Goal: Task Accomplishment & Management: Manage account settings

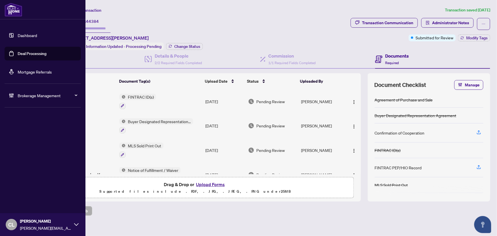
click at [30, 54] on link "Deal Processing" at bounding box center [32, 53] width 29 height 5
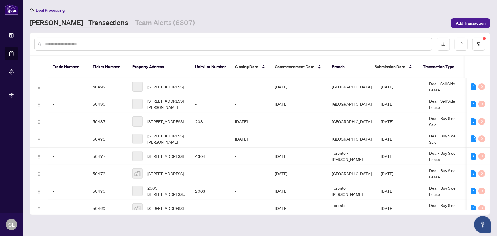
click at [111, 41] on input "text" at bounding box center [236, 44] width 382 height 6
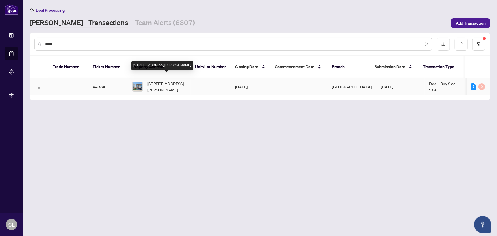
type input "*****"
click at [157, 84] on span "31 Bavin St, Clarington, Ontario L1C 7H5, Canada" at bounding box center [166, 86] width 39 height 13
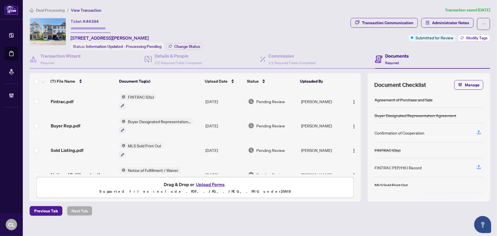
click at [475, 38] on span "Modify Tags" at bounding box center [476, 38] width 21 height 4
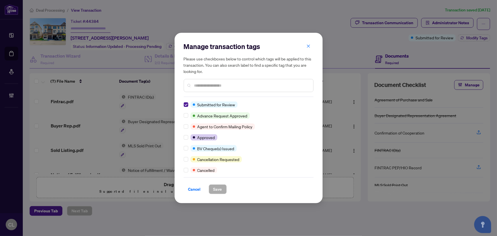
click at [302, 21] on div "Manage transaction tags Please use checkboxes below to control which tags will …" at bounding box center [248, 118] width 497 height 236
click at [309, 46] on icon "close" at bounding box center [308, 45] width 3 height 3
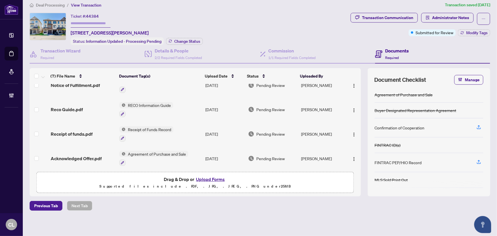
scroll to position [86, 0]
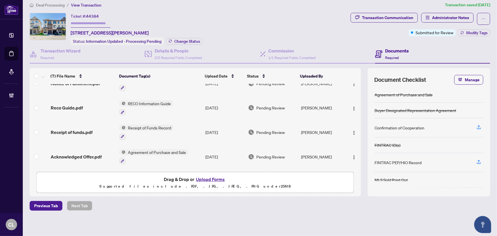
click at [248, 26] on div "Ticket #: 44384 31 Bavin St, Clarington, Ontario L1C 7H5, Canada Status: Inform…" at bounding box center [189, 29] width 319 height 32
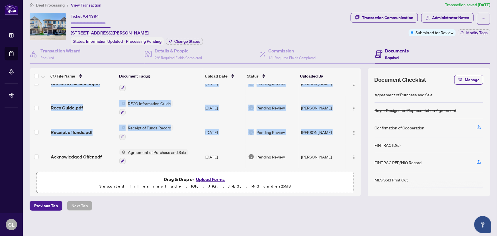
drag, startPoint x: 355, startPoint y: 135, endPoint x: 359, endPoint y: 116, distance: 18.9
click at [359, 116] on div "(7) File Name Document Tag(s) Upload Date Status Uploaded By Fintrac.pdf FINTRA…" at bounding box center [260, 132] width 460 height 128
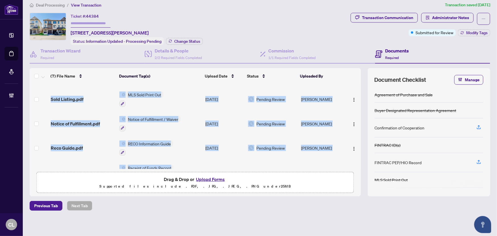
scroll to position [0, 0]
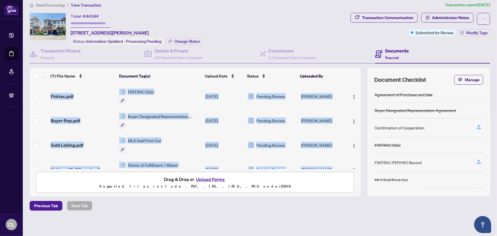
click at [147, 137] on span "MLS Sold Print Out" at bounding box center [145, 140] width 38 height 6
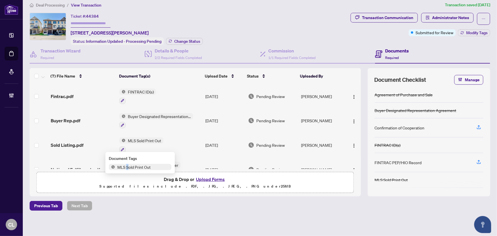
click at [127, 168] on span "MLS Sold Print Out" at bounding box center [134, 167] width 38 height 6
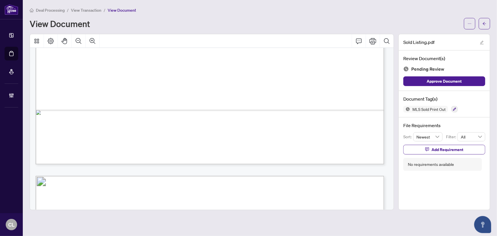
scroll to position [414, 0]
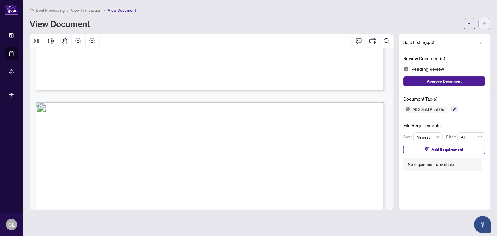
click at [482, 22] on icon "arrow-left" at bounding box center [484, 24] width 4 height 4
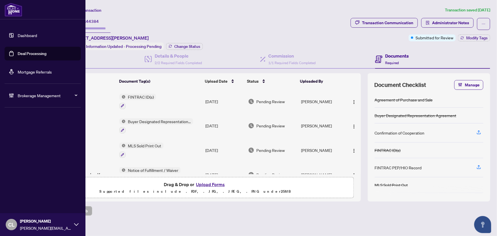
click at [30, 52] on link "Deal Processing" at bounding box center [32, 53] width 29 height 5
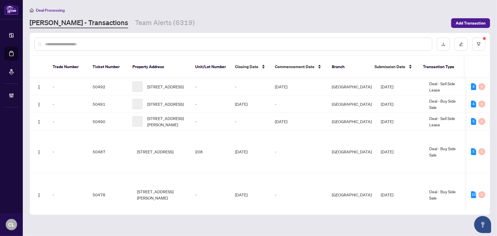
click at [102, 41] on input "text" at bounding box center [236, 44] width 382 height 6
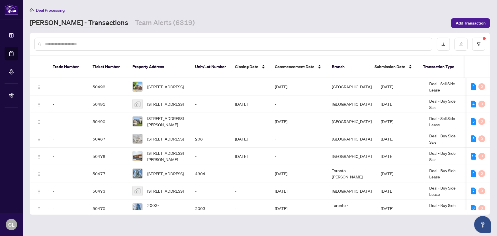
paste input "*****"
type input "*****"
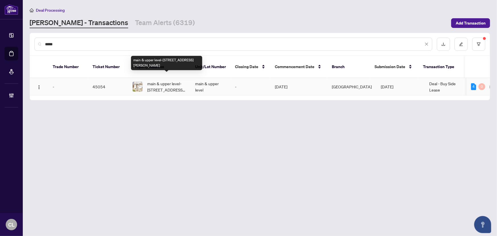
click at [158, 84] on span "main & upper level-5669 Ethan Dr, Mississauga, Ontario L5M 0V1, Canada" at bounding box center [166, 86] width 39 height 13
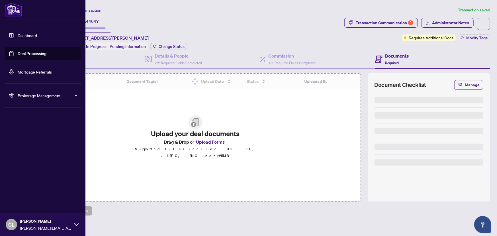
type input "*******"
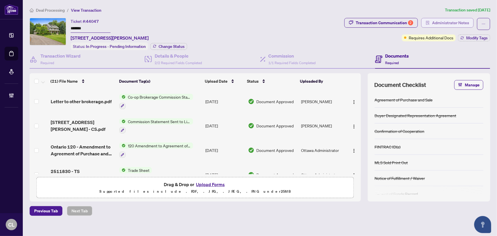
click at [448, 19] on span "Administrator Notes" at bounding box center [450, 22] width 37 height 9
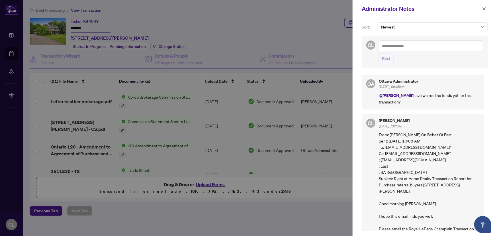
click at [89, 29] on div at bounding box center [248, 118] width 497 height 236
click at [396, 48] on textarea at bounding box center [430, 45] width 105 height 11
click at [436, 49] on b "Accounting" at bounding box center [446, 49] width 20 height 5
click at [438, 51] on b "Ottaw" at bounding box center [437, 49] width 11 height 5
click at [464, 46] on textarea "**********" at bounding box center [430, 45] width 105 height 11
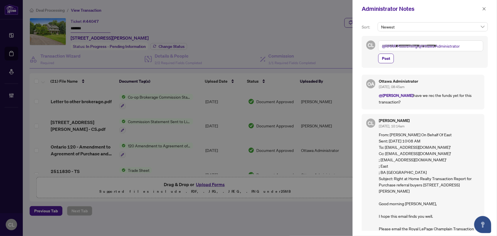
drag, startPoint x: 418, startPoint y: 46, endPoint x: 476, endPoint y: 46, distance: 57.8
click at [476, 46] on textarea "**********" at bounding box center [430, 45] width 105 height 11
click at [430, 47] on textarea "**********" at bounding box center [430, 45] width 105 height 11
paste textarea "**********"
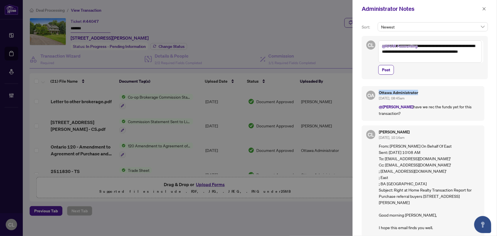
drag, startPoint x: 419, startPoint y: 93, endPoint x: 379, endPoint y: 94, distance: 39.9
click at [379, 94] on h5 "Ottawa Administrator" at bounding box center [429, 93] width 101 height 4
copy h5 "Ottawa Administrator"
click at [427, 53] on textarea "**********" at bounding box center [430, 51] width 104 height 22
click at [438, 56] on b "Otta" at bounding box center [440, 55] width 8 height 5
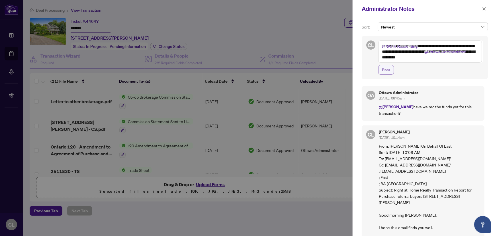
type textarea "**********"
click at [384, 71] on span "Post" at bounding box center [386, 69] width 8 height 9
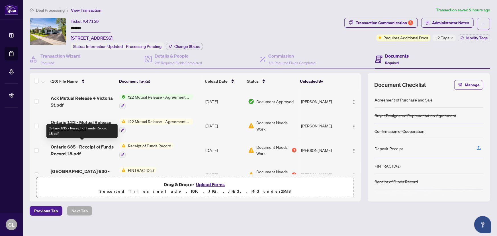
click at [80, 146] on span "Ontario 635 - Receipt of Funds Record 18.pdf" at bounding box center [83, 150] width 64 height 14
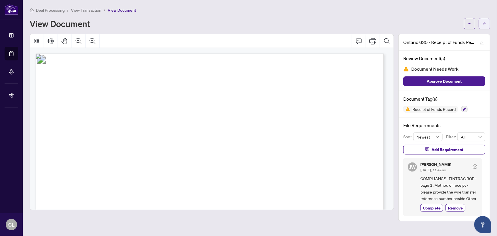
click at [488, 18] on button "button" at bounding box center [484, 23] width 11 height 11
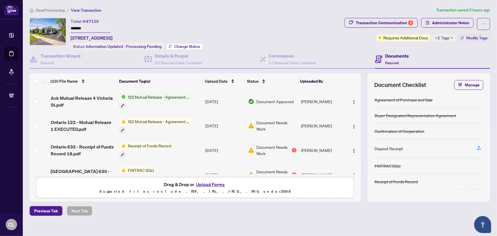
click at [194, 44] on span "Change Status" at bounding box center [187, 46] width 26 height 4
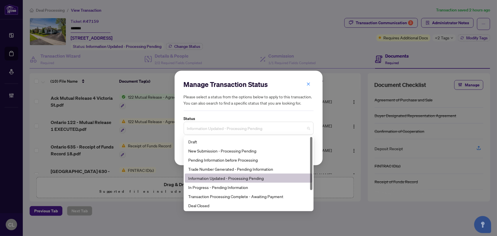
drag, startPoint x: 307, startPoint y: 129, endPoint x: 306, endPoint y: 135, distance: 5.9
click at [306, 135] on div "Manage Transaction Status Please select a status from the options below to appl…" at bounding box center [249, 118] width 130 height 76
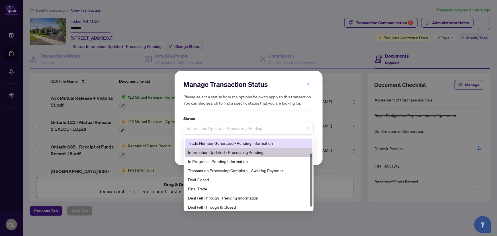
scroll to position [27, 0]
drag, startPoint x: 311, startPoint y: 167, endPoint x: 314, endPoint y: 192, distance: 24.9
click at [314, 192] on div "Manage Transaction Status Please select a status from the options below to appl…" at bounding box center [248, 118] width 497 height 236
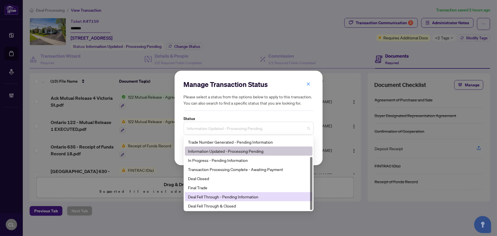
click at [278, 196] on div "Deal Fell Through - Pending Information" at bounding box center [248, 196] width 121 height 6
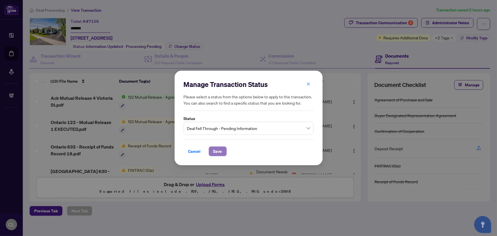
click at [219, 151] on span "Save" at bounding box center [217, 151] width 9 height 9
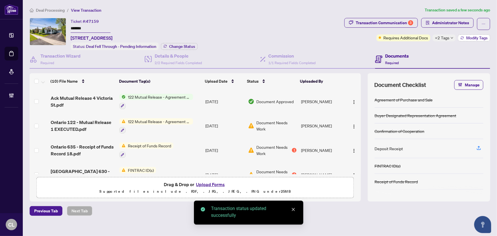
click at [473, 37] on span "Modify Tags" at bounding box center [476, 38] width 21 height 4
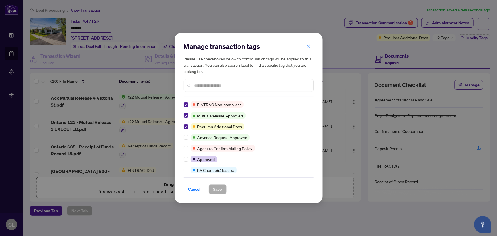
click at [298, 13] on div "Manage transaction tags Please use checkboxes below to control which tags will …" at bounding box center [248, 118] width 497 height 236
click at [307, 46] on icon "close" at bounding box center [308, 46] width 4 height 4
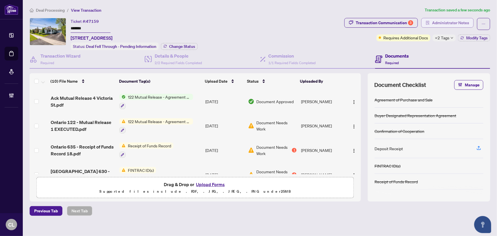
click at [448, 21] on span "Administrator Notes" at bounding box center [450, 22] width 37 height 9
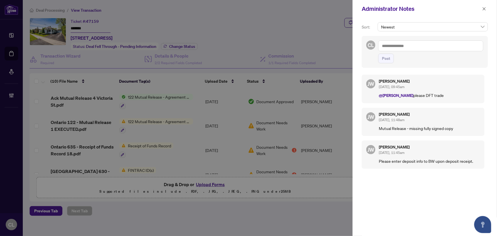
click at [393, 44] on textarea at bounding box center [430, 45] width 105 height 11
paste textarea "**********"
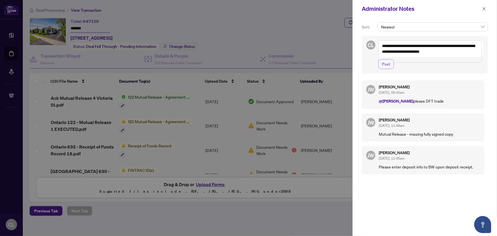
type textarea "**********"
click at [384, 68] on span "Post" at bounding box center [386, 63] width 8 height 9
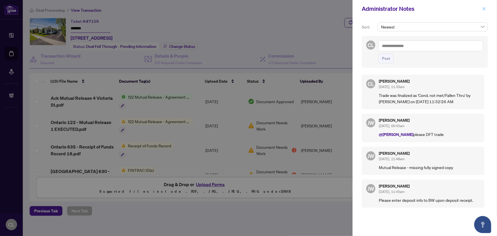
click at [482, 11] on span "button" at bounding box center [484, 8] width 4 height 9
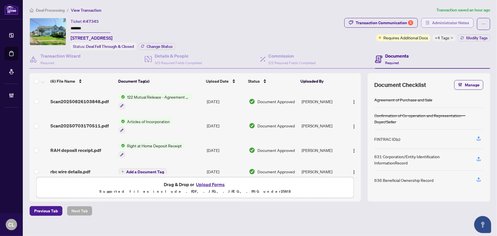
click at [441, 24] on span "Administrator Notes" at bounding box center [450, 22] width 37 height 9
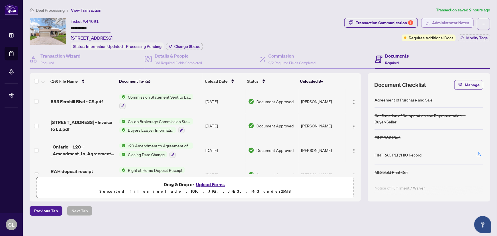
click at [441, 24] on span "Administrator Notes" at bounding box center [450, 22] width 37 height 9
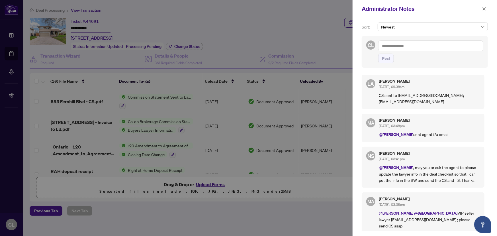
click at [114, 26] on div at bounding box center [248, 118] width 497 height 236
click at [483, 7] on icon "close" at bounding box center [484, 9] width 4 height 4
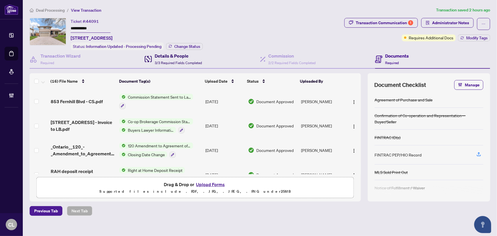
click at [172, 58] on h4 "Details & People" at bounding box center [178, 55] width 47 height 7
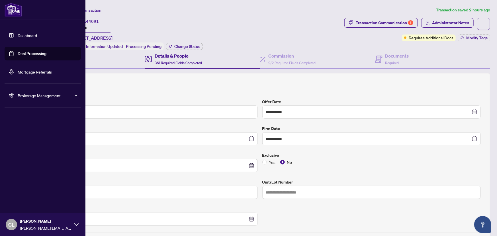
click at [33, 51] on link "Deal Processing" at bounding box center [32, 53] width 29 height 5
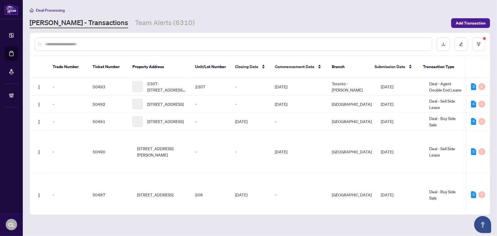
click at [113, 46] on input "text" at bounding box center [236, 44] width 382 height 6
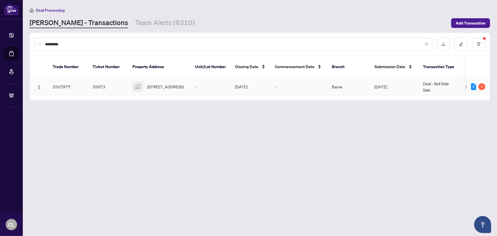
type input "*********"
click at [166, 83] on span "11 Garden Crt, Orillia, Ontario L3V 7V7, Canada" at bounding box center [165, 86] width 36 height 6
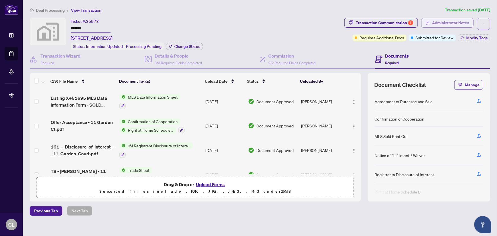
click at [440, 22] on span "Administrator Notes" at bounding box center [450, 22] width 37 height 9
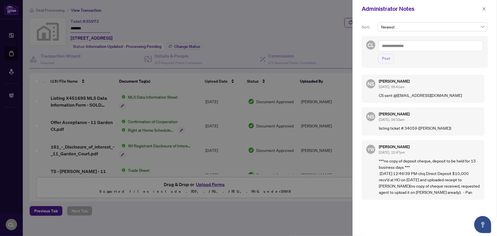
click at [384, 48] on textarea at bounding box center [430, 45] width 105 height 11
paste textarea "**********"
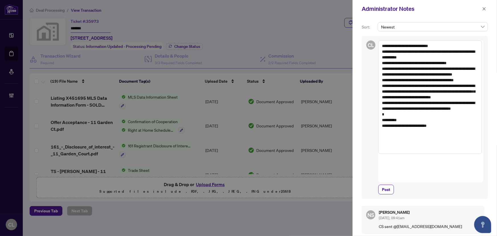
drag, startPoint x: 387, startPoint y: 92, endPoint x: 398, endPoint y: 107, distance: 18.5
click at [398, 107] on textarea "**********" at bounding box center [430, 96] width 104 height 113
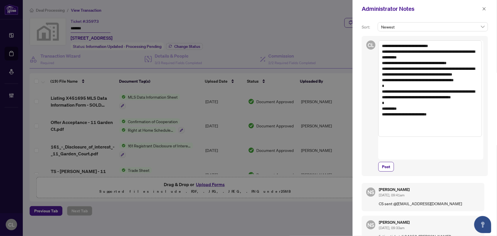
type textarea "**********"
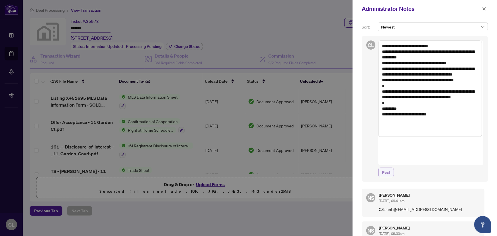
click at [387, 168] on span "Post" at bounding box center [386, 172] width 8 height 9
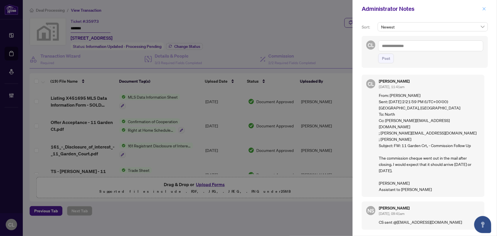
click at [485, 7] on icon "close" at bounding box center [484, 9] width 4 height 4
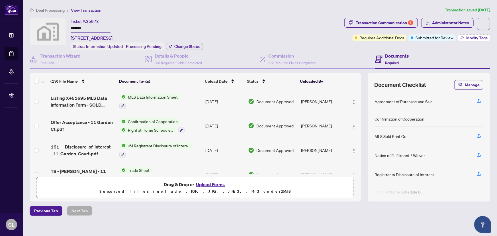
click at [467, 36] on span "Modify Tags" at bounding box center [476, 38] width 21 height 4
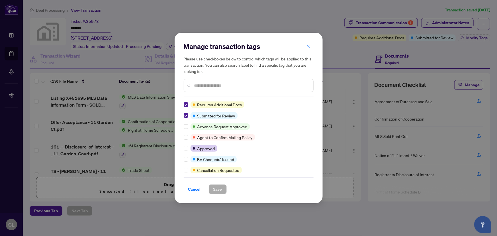
click at [208, 85] on input "text" at bounding box center [251, 85] width 114 height 6
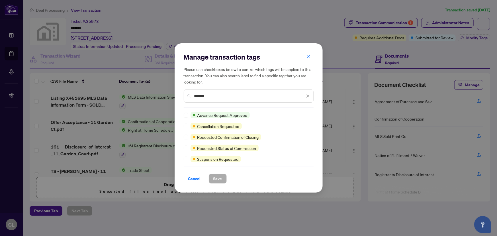
type input "*******"
click at [221, 175] on span "Save" at bounding box center [217, 178] width 9 height 9
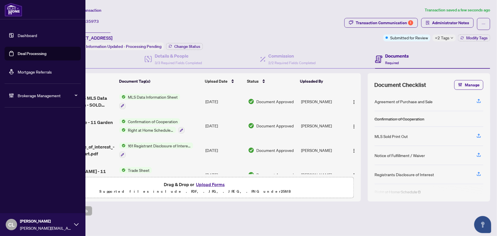
click at [23, 53] on link "Deal Processing" at bounding box center [32, 53] width 29 height 5
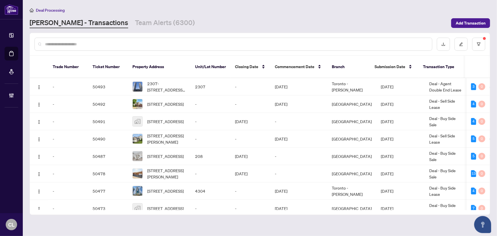
click at [132, 44] on input "text" at bounding box center [236, 44] width 382 height 6
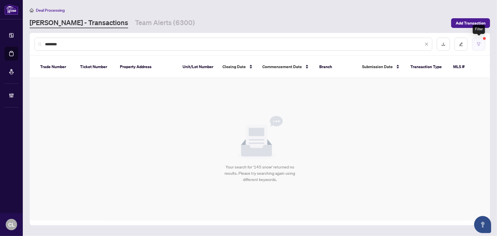
type input "********"
click at [482, 42] on button "button" at bounding box center [478, 44] width 13 height 13
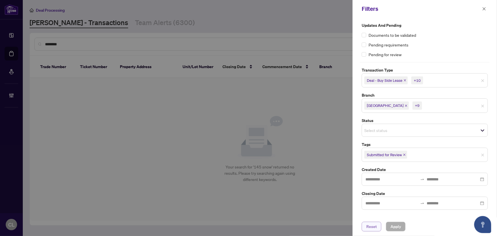
click at [374, 227] on span "Reset" at bounding box center [371, 226] width 11 height 9
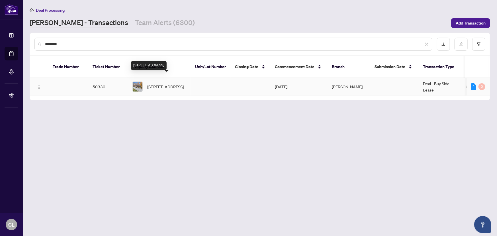
click at [162, 83] on span "145 Snowbridge Way, Blue Mountains, Ontario L9Y 0V1, Canada" at bounding box center [165, 86] width 36 height 6
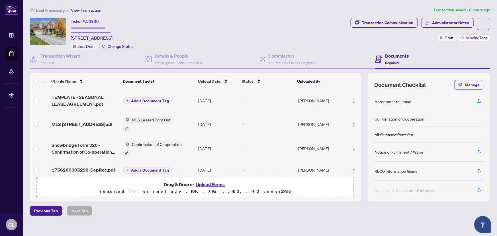
click at [470, 38] on span "Modify Tags" at bounding box center [476, 38] width 21 height 4
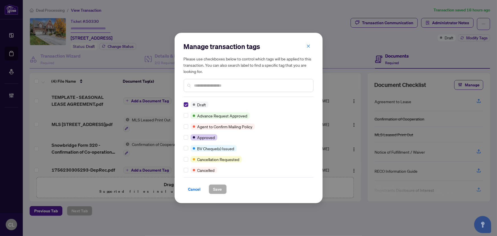
click at [340, 38] on div "Manage transaction tags Please use checkboxes below to control which tags will …" at bounding box center [248, 118] width 497 height 236
drag, startPoint x: 310, startPoint y: 47, endPoint x: 332, endPoint y: 44, distance: 22.1
click at [310, 47] on button "button" at bounding box center [308, 46] width 11 height 10
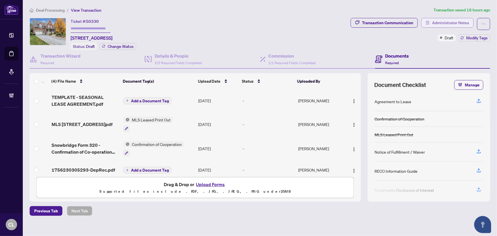
click at [453, 23] on span "Administrator Notes" at bounding box center [450, 22] width 37 height 9
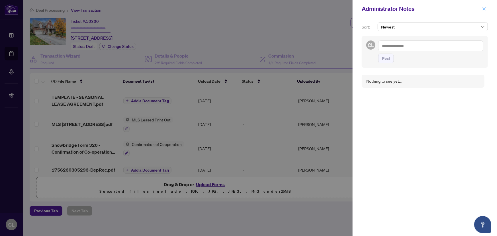
click at [483, 8] on icon "close" at bounding box center [484, 9] width 4 height 4
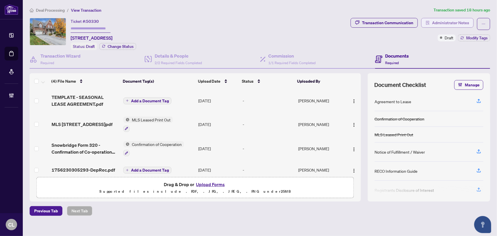
click at [432, 23] on span "Administrator Notes" at bounding box center [450, 22] width 37 height 9
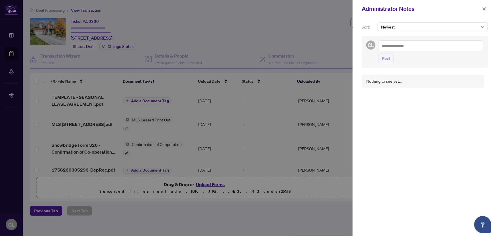
click at [314, 27] on div at bounding box center [248, 118] width 497 height 236
click at [483, 8] on icon "close" at bounding box center [484, 9] width 4 height 4
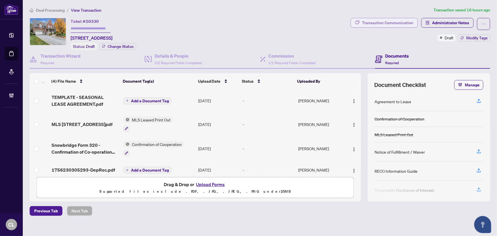
click at [404, 22] on div "Transaction Communication" at bounding box center [387, 22] width 51 height 9
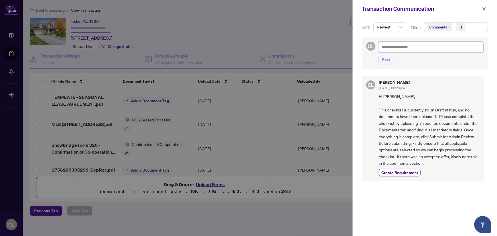
click at [395, 48] on textarea at bounding box center [430, 47] width 105 height 11
click at [318, 41] on div at bounding box center [248, 118] width 497 height 236
click at [486, 8] on icon "close" at bounding box center [484, 9] width 4 height 4
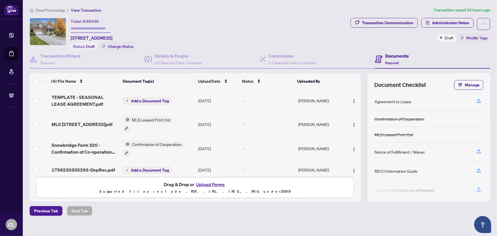
scroll to position [6, 0]
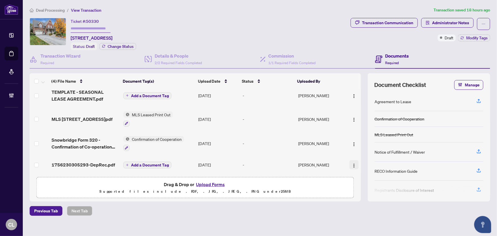
click at [352, 163] on img "button" at bounding box center [354, 165] width 5 height 5
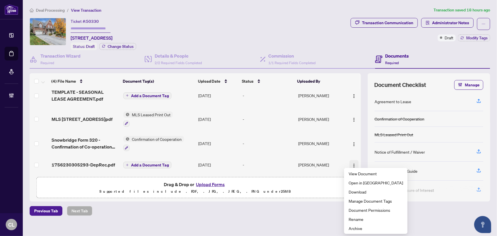
click at [352, 163] on img "button" at bounding box center [354, 165] width 5 height 5
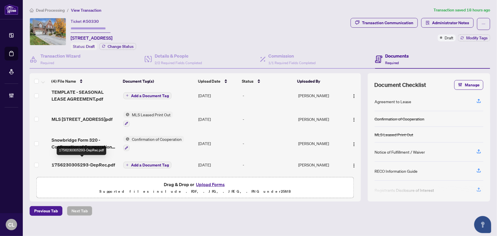
click at [65, 161] on span "1756230305293-DepRec.pdf" at bounding box center [83, 164] width 63 height 7
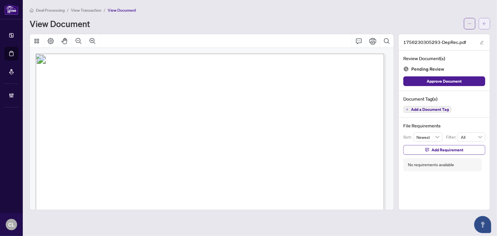
click at [489, 22] on button "button" at bounding box center [484, 23] width 11 height 11
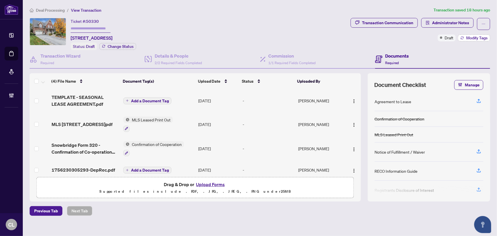
click at [466, 36] on span "Modify Tags" at bounding box center [476, 38] width 21 height 4
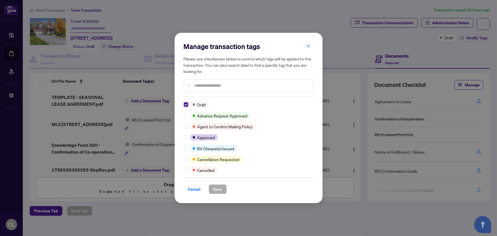
click at [199, 87] on input "text" at bounding box center [251, 85] width 114 height 6
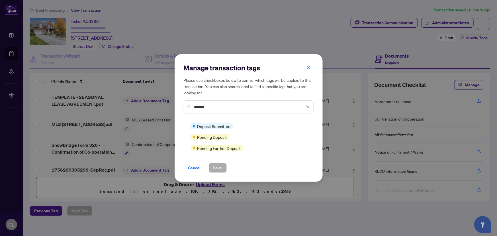
type input "*******"
click at [218, 165] on span "Save" at bounding box center [217, 167] width 9 height 9
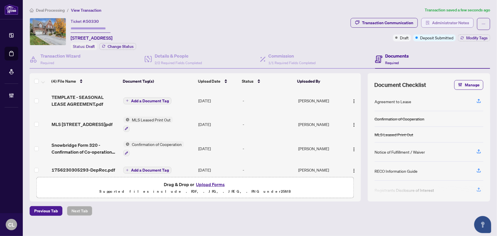
click at [453, 22] on span "Administrator Notes" at bounding box center [450, 22] width 37 height 9
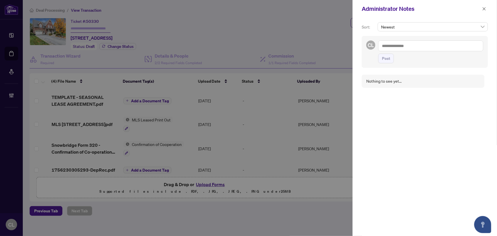
drag, startPoint x: 293, startPoint y: 27, endPoint x: 496, endPoint y: 20, distance: 203.9
click at [293, 27] on div at bounding box center [248, 118] width 497 height 236
click at [485, 9] on icon "close" at bounding box center [484, 9] width 4 height 4
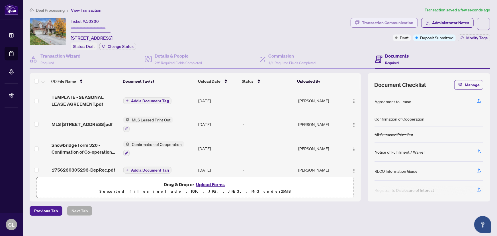
click at [380, 21] on div "Transaction Communication" at bounding box center [387, 22] width 51 height 9
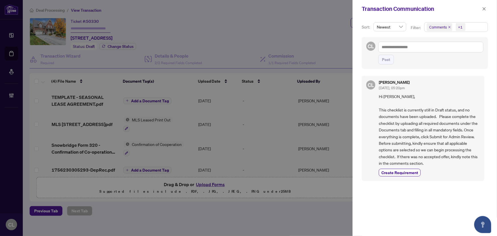
click at [379, 110] on span "Hi Nathan, This checklist is currently still in Draft status, and no documents …" at bounding box center [429, 129] width 101 height 73
click at [484, 6] on span "button" at bounding box center [484, 8] width 4 height 9
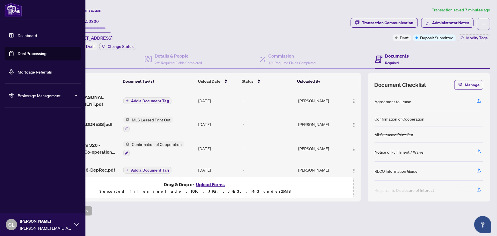
drag, startPoint x: 13, startPoint y: 52, endPoint x: 59, endPoint y: 46, distance: 46.4
click at [18, 52] on link "Deal Processing" at bounding box center [32, 53] width 29 height 5
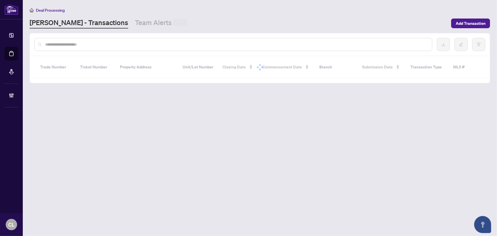
click at [120, 42] on input "text" at bounding box center [236, 44] width 382 height 6
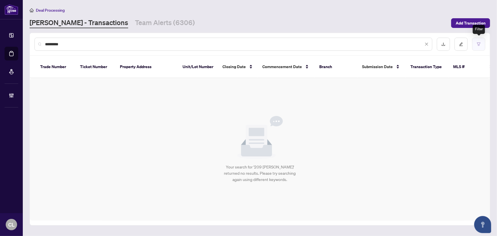
click at [476, 43] on button "button" at bounding box center [478, 44] width 13 height 13
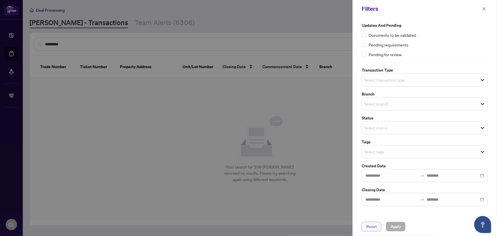
click at [375, 225] on span "Reset" at bounding box center [371, 226] width 11 height 9
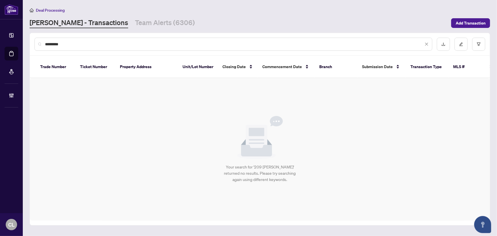
click at [77, 45] on input "*********" at bounding box center [234, 44] width 378 height 6
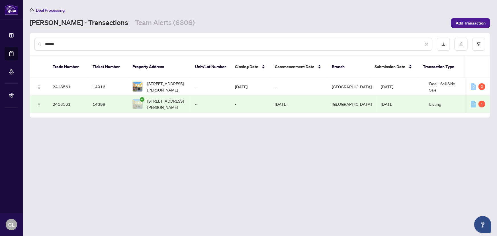
type input "******"
drag, startPoint x: 40, startPoint y: 43, endPoint x: 31, endPoint y: 46, distance: 8.9
click at [31, 46] on div "******" at bounding box center [260, 44] width 460 height 22
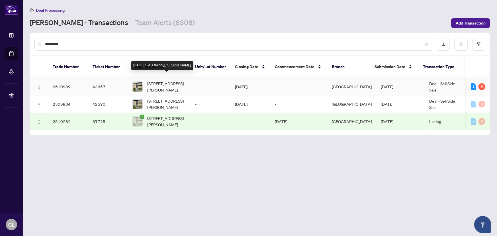
type input "*********"
click at [153, 81] on span "1295 Bethamy Lane, Ottawa, Ontario K1J 8P3, Canada" at bounding box center [166, 86] width 39 height 13
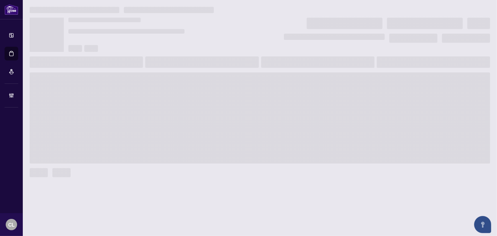
click at [153, 81] on span at bounding box center [260, 117] width 460 height 91
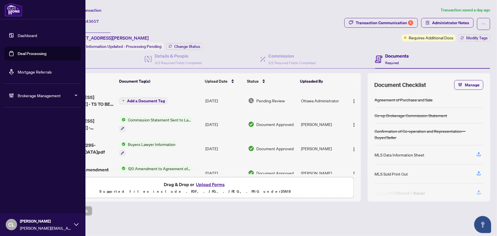
click at [28, 54] on link "Deal Processing" at bounding box center [32, 53] width 29 height 5
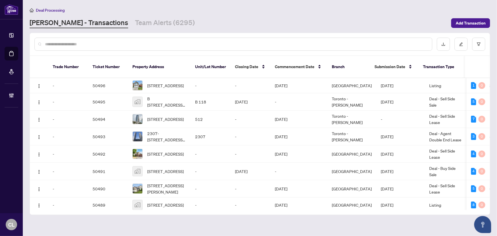
click at [136, 46] on input "text" at bounding box center [236, 44] width 382 height 6
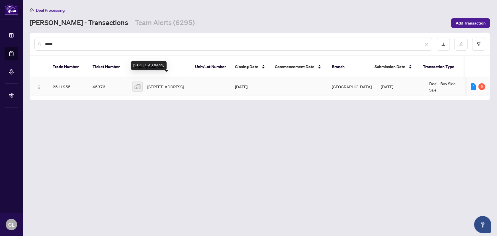
type input "*****"
click at [156, 84] on span "42 Gwendolen Crescent, North York, ON, Canada" at bounding box center [165, 86] width 36 height 6
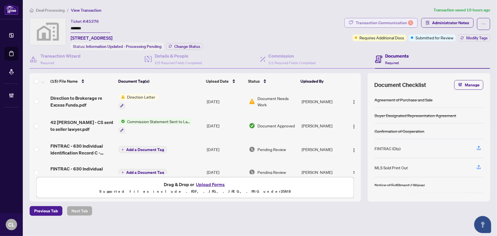
click at [392, 23] on div "Transaction Communication 5" at bounding box center [385, 22] width 58 height 9
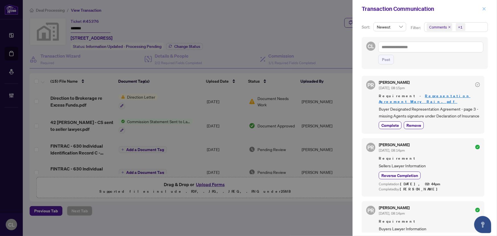
click at [485, 7] on icon "close" at bounding box center [484, 9] width 4 height 4
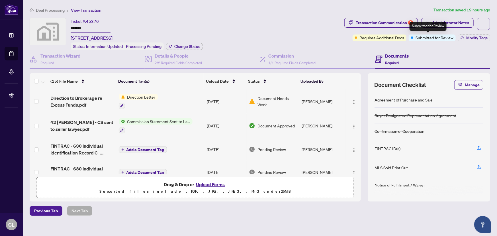
click at [434, 38] on span "Submitted for Review" at bounding box center [434, 37] width 38 height 6
click at [447, 22] on span "Administrator Notes" at bounding box center [450, 22] width 37 height 9
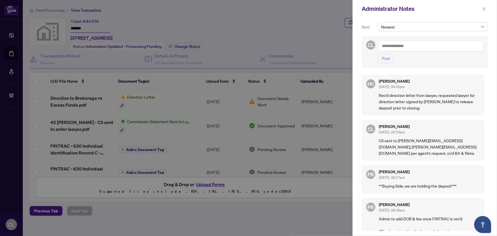
click at [483, 11] on icon "close" at bounding box center [484, 9] width 4 height 4
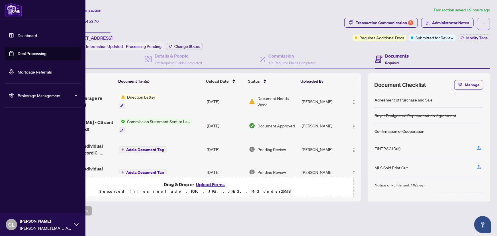
drag, startPoint x: 30, startPoint y: 55, endPoint x: 74, endPoint y: 52, distance: 43.9
click at [30, 55] on link "Deal Processing" at bounding box center [32, 53] width 29 height 5
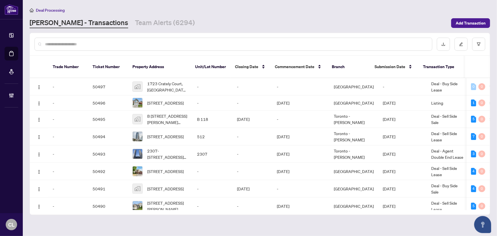
click at [100, 47] on div at bounding box center [233, 44] width 398 height 13
click at [100, 48] on div at bounding box center [233, 44] width 398 height 13
click at [92, 41] on input "text" at bounding box center [236, 44] width 382 height 6
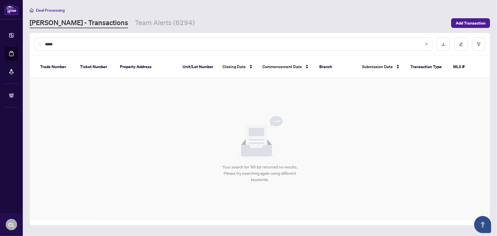
type input "*****"
drag, startPoint x: 171, startPoint y: 6, endPoint x: 157, endPoint y: 9, distance: 14.3
click at [171, 6] on main "Deal Processing RAHR - Transactions Team Alerts (6294) Add Transaction ***** Tr…" at bounding box center [260, 118] width 474 height 236
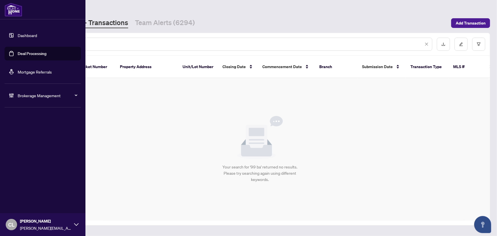
drag, startPoint x: 61, startPoint y: 45, endPoint x: 22, endPoint y: 43, distance: 39.6
click at [22, 43] on div "Dashboard Deal Processing Mortgage Referrals Brokerage Management CL Connie Law…" at bounding box center [248, 118] width 497 height 236
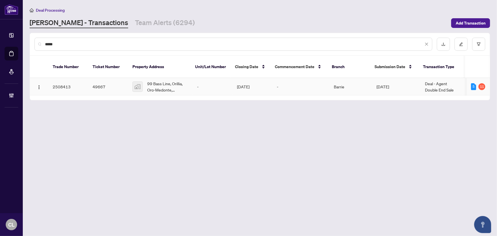
type input "*****"
click at [98, 78] on td "49667" at bounding box center [108, 86] width 40 height 17
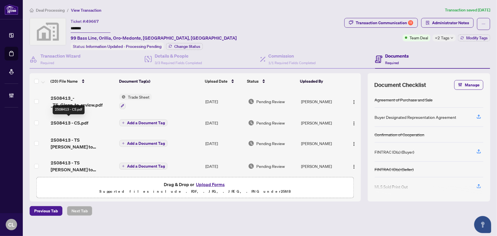
click at [72, 120] on span "2508413 - CS.pdf" at bounding box center [70, 122] width 38 height 7
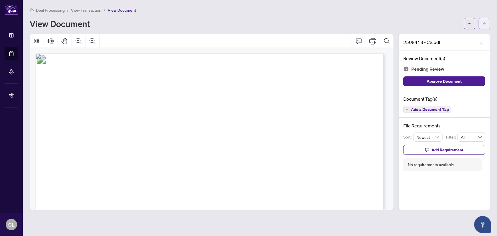
click at [487, 21] on button "button" at bounding box center [484, 23] width 11 height 11
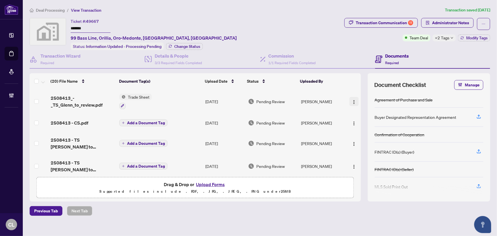
click at [352, 102] on img "button" at bounding box center [354, 102] width 5 height 5
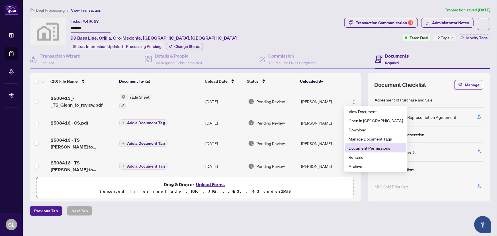
click at [347, 150] on li "Document Permissions" at bounding box center [375, 147] width 61 height 9
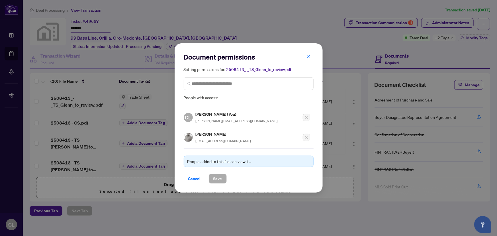
drag, startPoint x: 309, startPoint y: 58, endPoint x: 246, endPoint y: 45, distance: 64.8
click at [309, 58] on icon "close" at bounding box center [308, 57] width 4 height 4
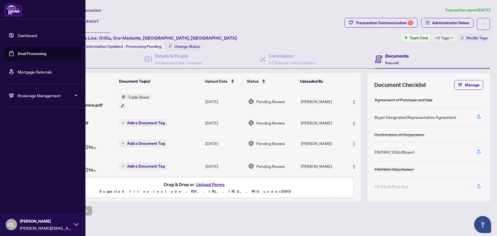
click at [24, 51] on link "Deal Processing" at bounding box center [32, 53] width 29 height 5
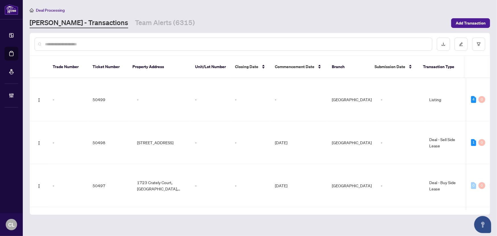
click at [90, 42] on input "text" at bounding box center [236, 44] width 382 height 6
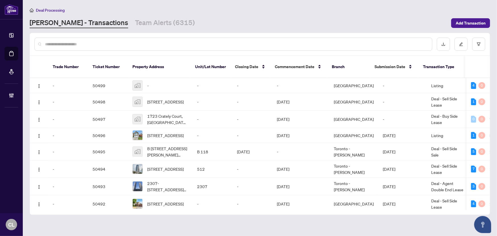
paste input "**********"
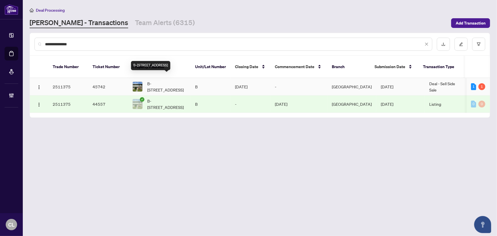
type input "**********"
click at [172, 80] on span "B-469 Moodie Dr, Ottawa, Ontario K2H 8T7, Canada" at bounding box center [166, 86] width 39 height 13
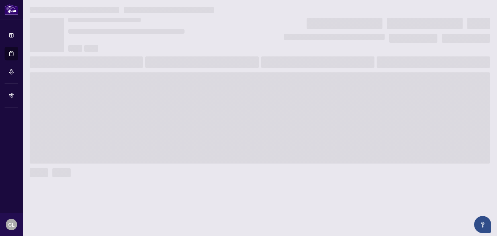
click at [172, 76] on span at bounding box center [260, 117] width 460 height 91
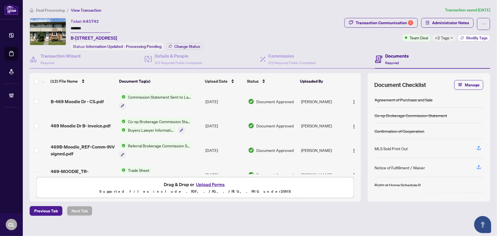
click at [466, 36] on span "Modify Tags" at bounding box center [476, 38] width 21 height 4
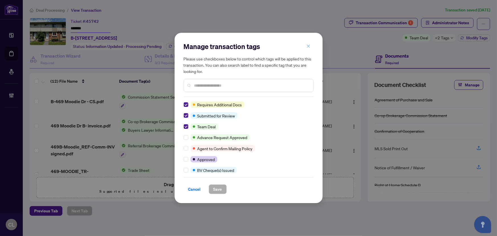
click at [310, 45] on icon "close" at bounding box center [308, 46] width 4 height 4
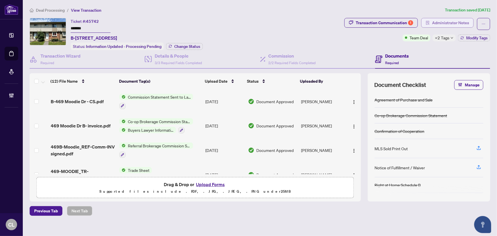
click at [453, 22] on span "Administrator Notes" at bounding box center [450, 22] width 37 height 9
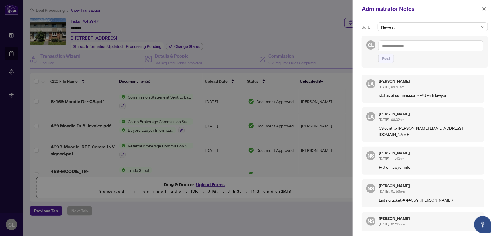
click at [406, 47] on textarea at bounding box center [430, 45] width 105 height 11
paste textarea "**********"
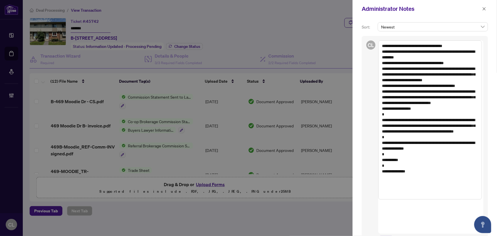
drag, startPoint x: 389, startPoint y: 98, endPoint x: 401, endPoint y: 112, distance: 18.7
click at [401, 112] on textarea "**********" at bounding box center [430, 119] width 104 height 159
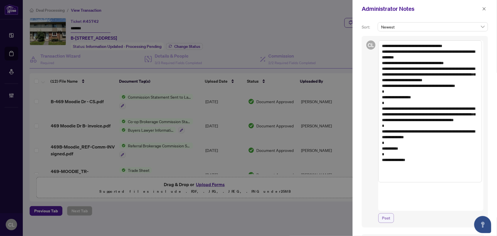
type textarea "**********"
click at [385, 213] on span "Post" at bounding box center [386, 217] width 8 height 9
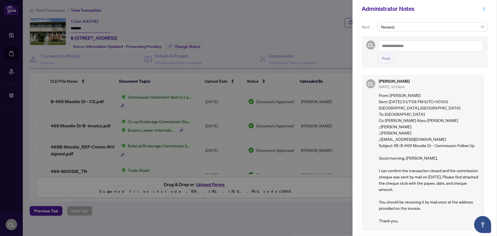
click at [486, 10] on icon "close" at bounding box center [484, 9] width 4 height 4
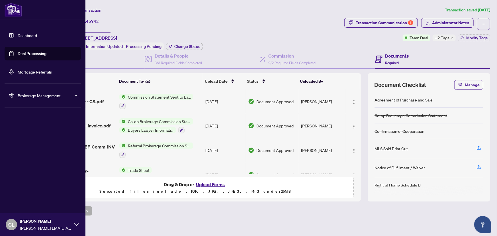
drag, startPoint x: 26, startPoint y: 53, endPoint x: 33, endPoint y: 49, distance: 8.0
click at [26, 53] on link "Deal Processing" at bounding box center [32, 53] width 29 height 5
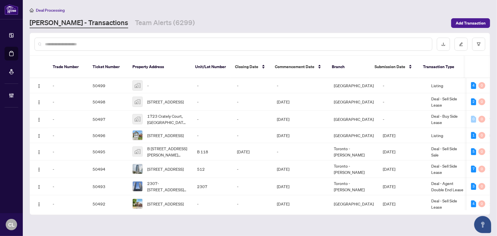
click at [94, 44] on input "text" at bounding box center [236, 44] width 382 height 6
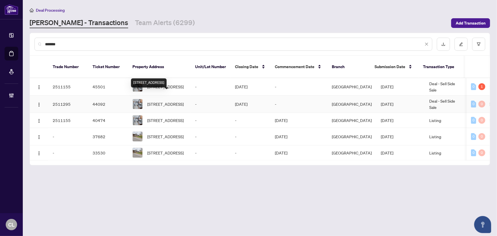
type input "*******"
click at [159, 101] on span "14 Midden Cres, Toronto, Ontario M9R 3L8, Canada" at bounding box center [165, 104] width 36 height 6
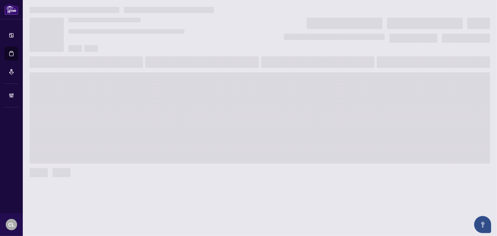
click at [159, 95] on span at bounding box center [260, 117] width 460 height 91
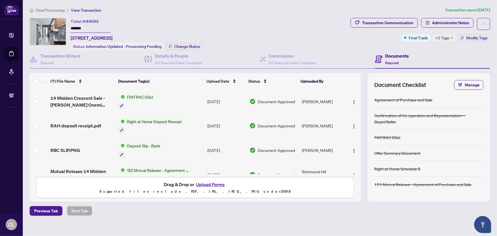
click at [437, 35] on span "+3 Tags" at bounding box center [442, 37] width 15 height 7
click at [337, 35] on div "Ticket #: 44092 ******* 14 Midden Cres, Toronto, Ontario M9R 3L8, Canada Status…" at bounding box center [189, 34] width 319 height 32
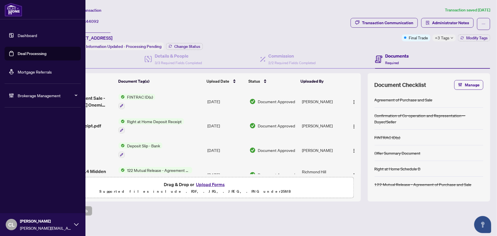
click at [18, 51] on link "Deal Processing" at bounding box center [32, 53] width 29 height 5
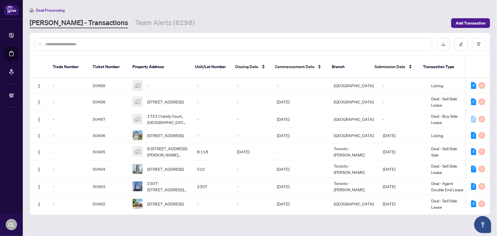
click at [98, 45] on input "text" at bounding box center [236, 44] width 382 height 6
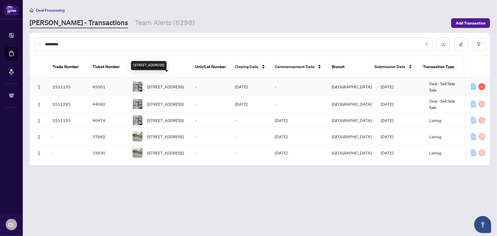
type input "*********"
click at [173, 83] on span "14 Midden Cres, Toronto, Ontario M9R 3L8, Canada" at bounding box center [165, 86] width 36 height 6
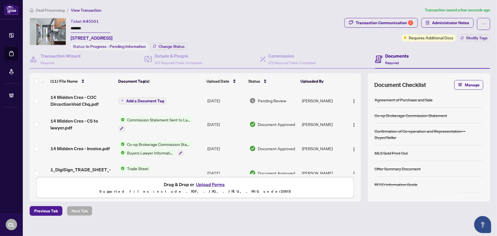
click at [132, 99] on span "Add a Document Tag" at bounding box center [145, 101] width 38 height 4
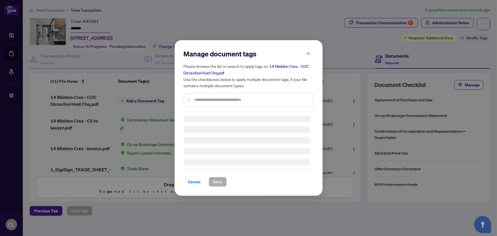
click at [223, 100] on div "Manage document tags Please browse the list or search to apply tags to: 14 Midd…" at bounding box center [249, 80] width 130 height 62
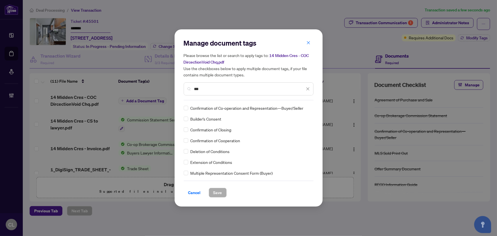
type input "***"
drag, startPoint x: 206, startPoint y: 90, endPoint x: 181, endPoint y: 93, distance: 25.2
click at [182, 93] on div "Manage document tags Please browse the list or search to apply tags to: 14 Midd…" at bounding box center [249, 117] width 148 height 177
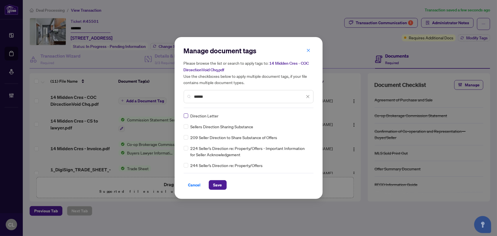
type input "******"
drag, startPoint x: 210, startPoint y: 98, endPoint x: 171, endPoint y: 95, distance: 39.7
click at [173, 94] on div "Manage document tags Please browse the list or search to apply tags to: 14 Midd…" at bounding box center [248, 118] width 497 height 236
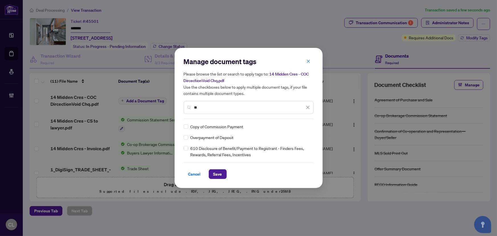
type input "*"
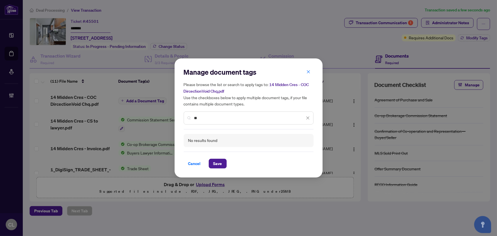
type input "*"
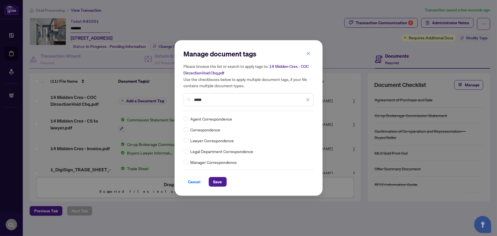
type input "*****"
click at [307, 118] on icon at bounding box center [307, 119] width 3 height 2
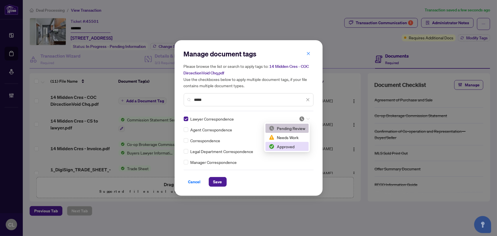
click at [292, 145] on div "Approved" at bounding box center [287, 146] width 36 height 6
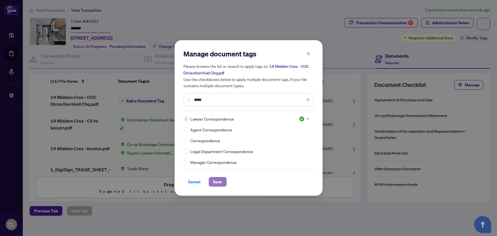
click at [213, 182] on button "Save" at bounding box center [218, 182] width 18 height 10
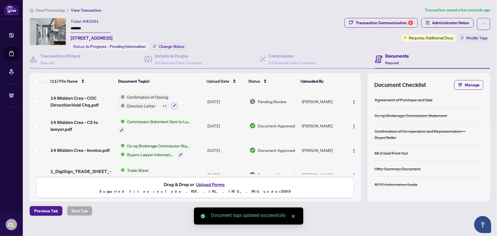
click at [173, 104] on icon "button" at bounding box center [174, 105] width 3 height 3
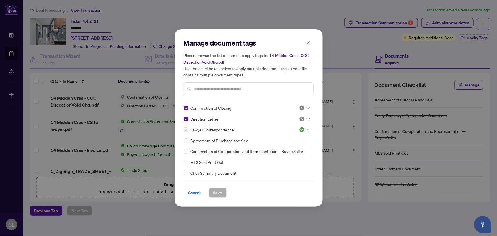
click at [307, 108] on icon at bounding box center [307, 108] width 3 height 2
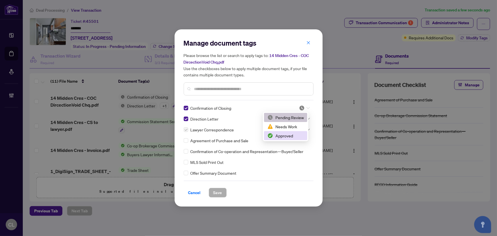
drag, startPoint x: 288, startPoint y: 134, endPoint x: 294, endPoint y: 130, distance: 6.9
click at [289, 134] on div "Approved" at bounding box center [285, 135] width 36 height 6
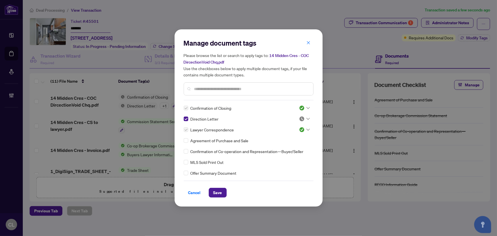
click at [306, 119] on icon at bounding box center [307, 119] width 3 height 2
click at [294, 144] on div "Approved" at bounding box center [285, 146] width 36 height 6
click at [216, 194] on span "Save" at bounding box center [217, 192] width 9 height 9
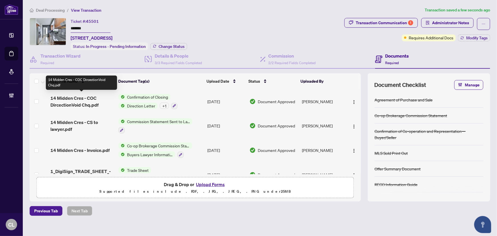
click at [92, 103] on span "14 Midden Cres - COC DircectionVoid Chq.pdf" at bounding box center [81, 102] width 63 height 14
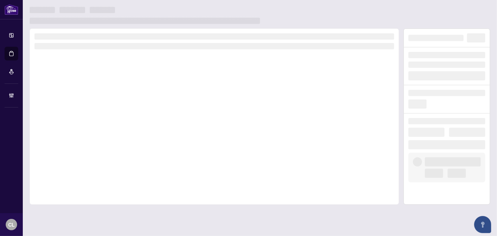
click at [92, 103] on div at bounding box center [214, 116] width 369 height 176
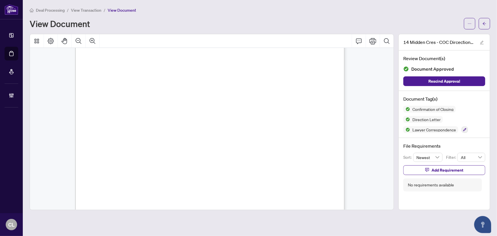
scroll to position [103, 0]
click at [484, 22] on icon "arrow-left" at bounding box center [484, 23] width 3 height 3
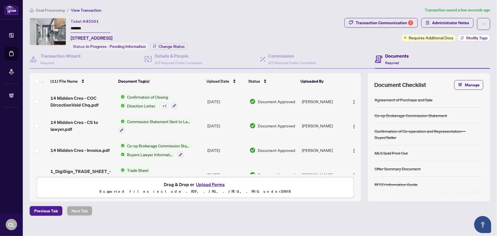
click at [469, 37] on span "Modify Tags" at bounding box center [476, 38] width 21 height 4
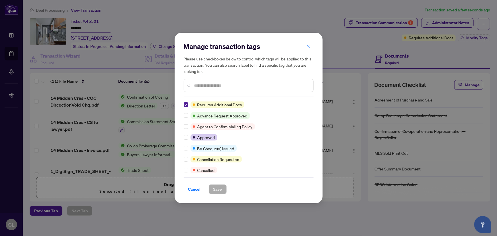
click at [217, 93] on div "Manage transaction tags Please use checkboxes below to control which tags will …" at bounding box center [249, 69] width 130 height 55
click at [214, 86] on input "text" at bounding box center [251, 85] width 114 height 6
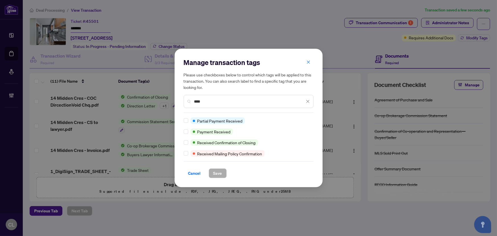
type input "****"
click at [217, 171] on span "Save" at bounding box center [217, 173] width 9 height 9
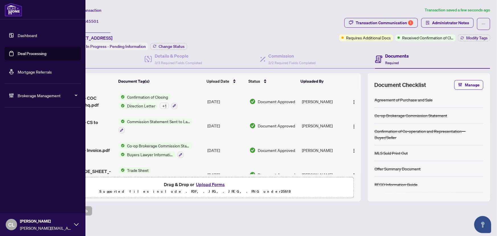
drag, startPoint x: 30, startPoint y: 54, endPoint x: 51, endPoint y: 49, distance: 21.1
click at [30, 54] on link "Deal Processing" at bounding box center [32, 53] width 29 height 5
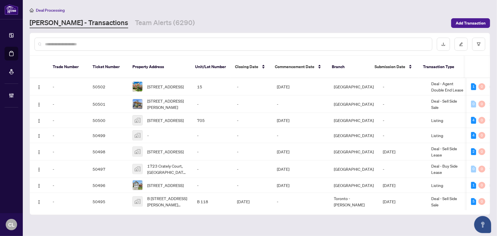
click at [88, 46] on input "text" at bounding box center [236, 44] width 382 height 6
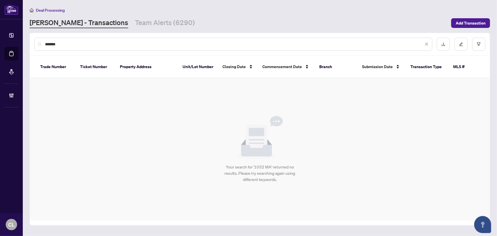
drag, startPoint x: 77, startPoint y: 46, endPoint x: 52, endPoint y: 44, distance: 25.1
click at [52, 44] on input "*******" at bounding box center [234, 44] width 378 height 6
click at [482, 42] on button "button" at bounding box center [478, 44] width 13 height 13
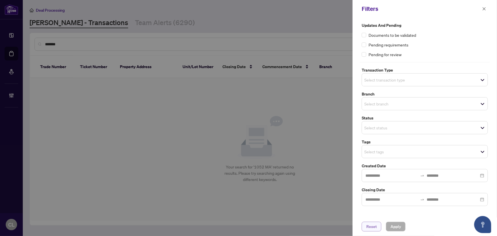
click at [370, 227] on span "Reset" at bounding box center [371, 226] width 11 height 9
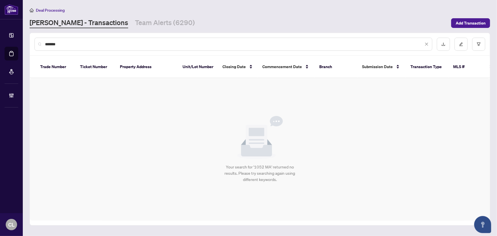
click at [70, 42] on input "*******" at bounding box center [234, 44] width 378 height 6
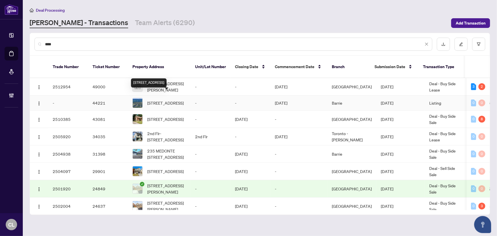
type input "****"
click at [167, 83] on div "1052 Spruce Rd, Innisfil, Ontario L0L 1C0, Canada" at bounding box center [149, 82] width 36 height 9
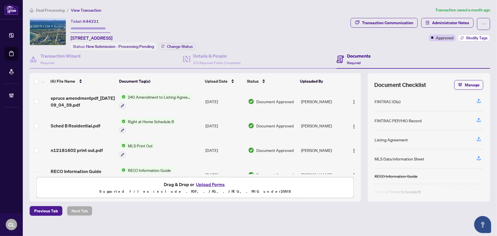
click at [467, 39] on span "Modify Tags" at bounding box center [476, 38] width 21 height 4
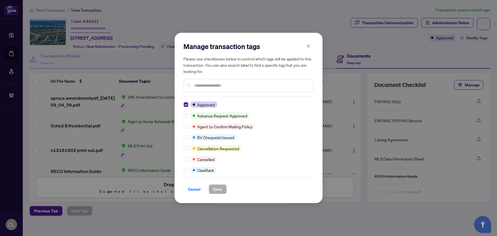
click at [214, 85] on input "text" at bounding box center [251, 85] width 114 height 6
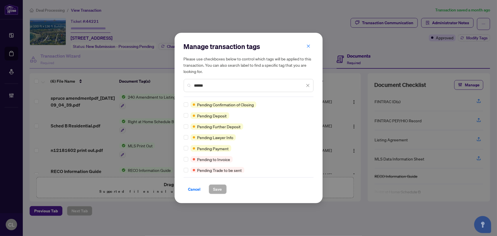
type input "******"
click at [215, 187] on span "Save" at bounding box center [217, 188] width 9 height 9
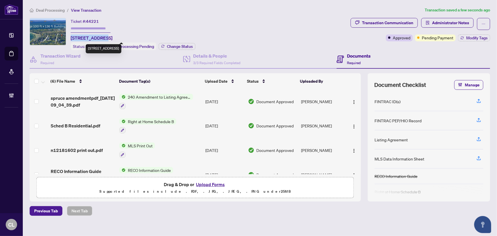
drag, startPoint x: 71, startPoint y: 36, endPoint x: 104, endPoint y: 35, distance: 32.8
click at [104, 35] on span "1052 Spruce Rd, Innisfil, Ontario L0L 1C0, Canada" at bounding box center [92, 37] width 42 height 7
copy span "1052 Spruce Rd"
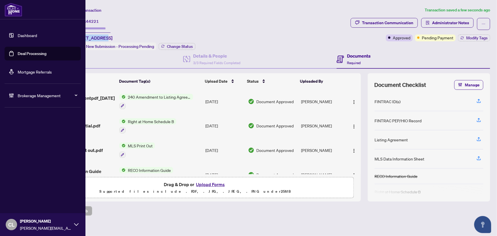
click at [26, 54] on link "Deal Processing" at bounding box center [32, 53] width 29 height 5
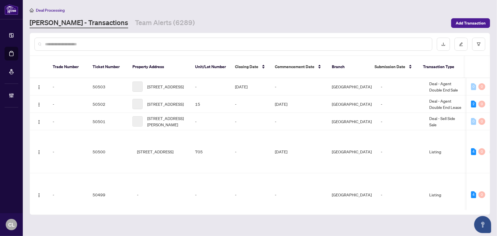
click at [143, 46] on input "text" at bounding box center [236, 44] width 382 height 6
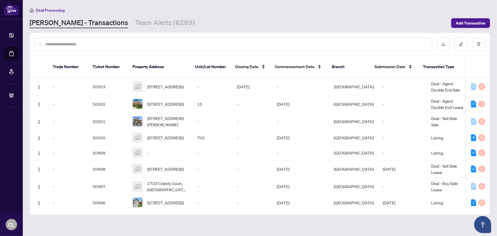
paste input "**********"
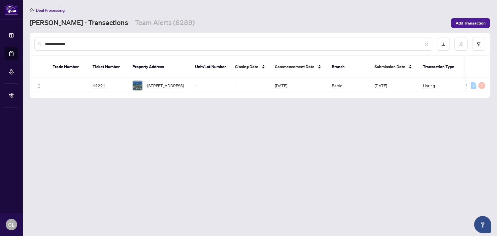
click at [212, 45] on input "**********" at bounding box center [234, 44] width 378 height 6
type input "*"
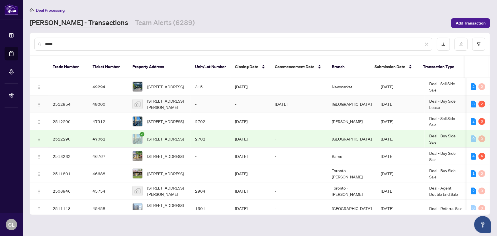
type input "*****"
click at [189, 99] on td "1052 Matthew Murray Cres, Oshawa, ON, Canada" at bounding box center [159, 103] width 63 height 17
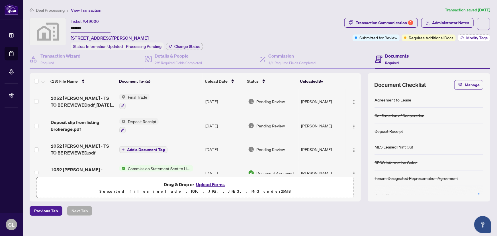
click at [477, 37] on span "Modify Tags" at bounding box center [476, 38] width 21 height 4
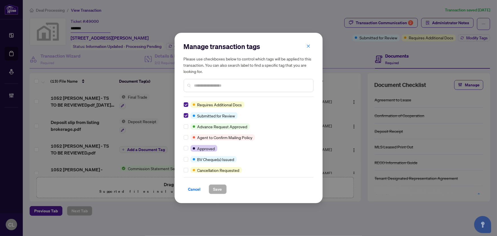
click at [233, 85] on input "text" at bounding box center [251, 85] width 114 height 6
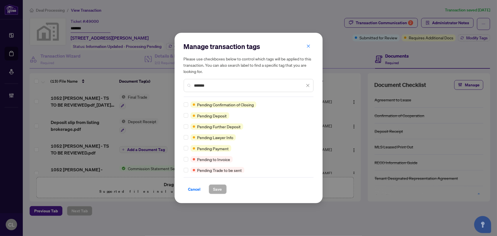
type input "*******"
drag, startPoint x: 215, startPoint y: 187, endPoint x: 220, endPoint y: 183, distance: 5.9
click at [216, 187] on span "Save" at bounding box center [217, 188] width 9 height 9
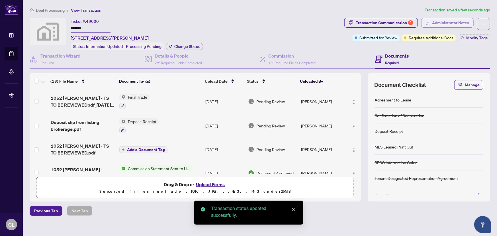
click at [442, 21] on span "Administrator Notes" at bounding box center [450, 22] width 37 height 9
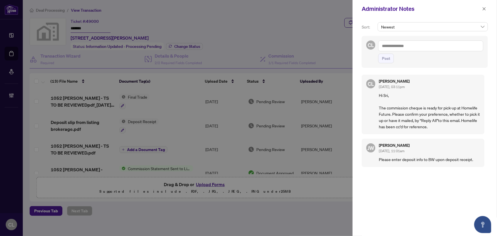
click at [382, 46] on textarea at bounding box center [430, 45] width 105 height 11
paste textarea "**********"
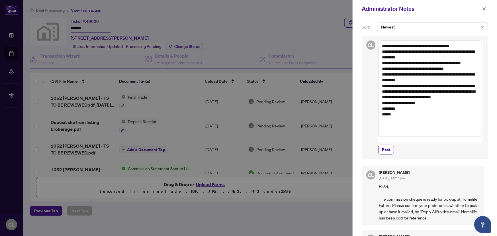
drag, startPoint x: 382, startPoint y: 92, endPoint x: 396, endPoint y: 106, distance: 19.5
click at [396, 106] on textarea "**********" at bounding box center [430, 88] width 104 height 96
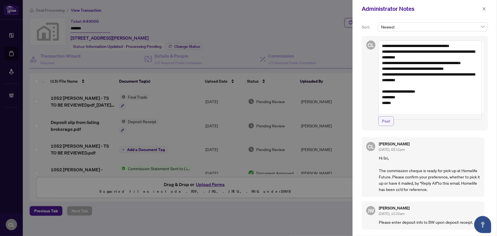
type textarea "**********"
click at [388, 126] on span "Post" at bounding box center [386, 120] width 8 height 9
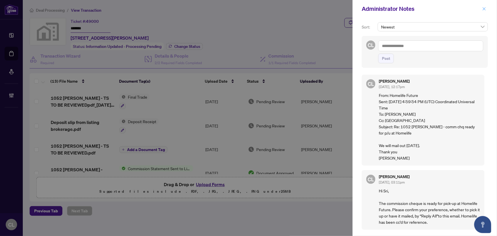
click at [486, 9] on button "button" at bounding box center [483, 8] width 7 height 7
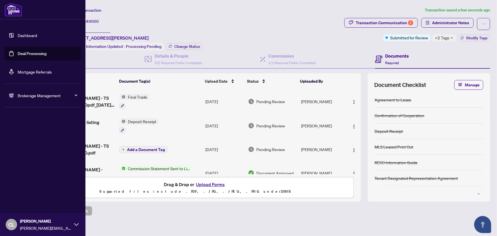
click at [29, 54] on link "Deal Processing" at bounding box center [32, 53] width 29 height 5
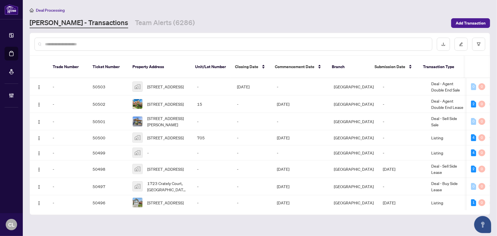
click at [104, 44] on input "text" at bounding box center [236, 44] width 382 height 6
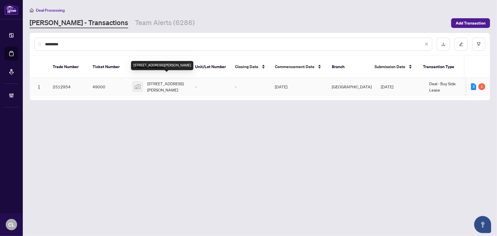
type input "*********"
click at [169, 80] on span "1052 Matthew Murray Cres, Oshawa, ON, Canada" at bounding box center [166, 86] width 39 height 13
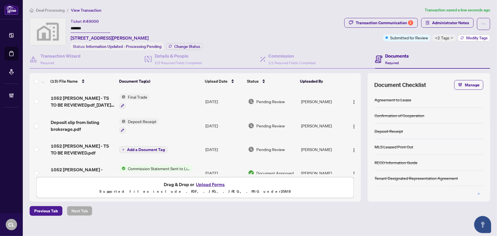
click at [469, 38] on span "Modify Tags" at bounding box center [476, 38] width 21 height 4
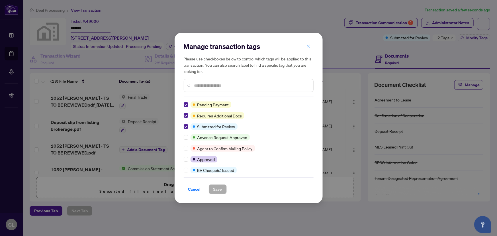
click at [309, 47] on icon "close" at bounding box center [308, 45] width 3 height 3
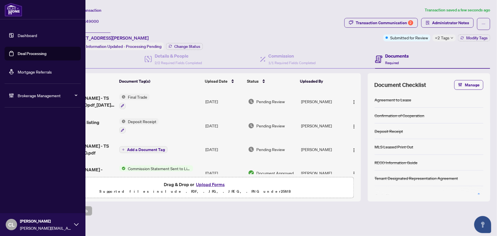
click at [20, 56] on link "Deal Processing" at bounding box center [32, 53] width 29 height 5
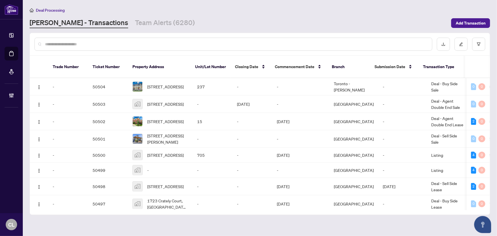
click at [92, 44] on input "text" at bounding box center [236, 44] width 382 height 6
type input "*"
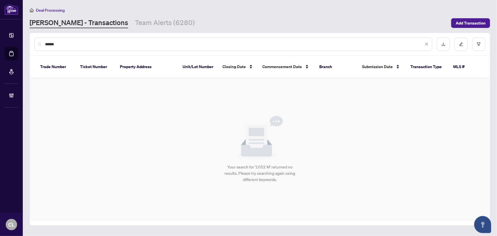
type input "******"
drag, startPoint x: 68, startPoint y: 44, endPoint x: 32, endPoint y: 43, distance: 35.6
click at [32, 43] on div "******" at bounding box center [260, 44] width 460 height 22
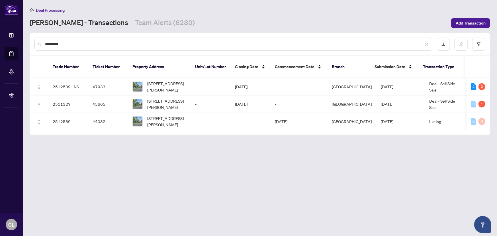
type input "*********"
click at [249, 11] on div "Deal Processing" at bounding box center [260, 10] width 460 height 7
click at [157, 82] on span "2355 Shirley Rd, Scugog, Ontario L9L 1B3, Canada" at bounding box center [166, 86] width 39 height 13
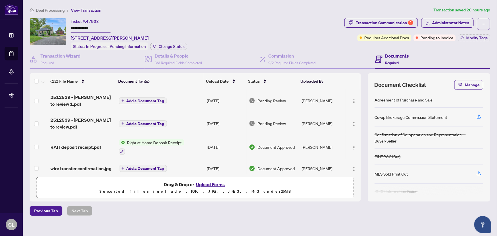
drag, startPoint x: 85, startPoint y: 28, endPoint x: 64, endPoint y: 27, distance: 21.4
click at [64, 27] on div "**********" at bounding box center [186, 34] width 312 height 32
click at [473, 37] on span "Modify Tags" at bounding box center [476, 38] width 21 height 4
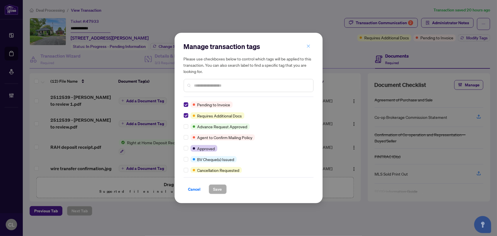
click at [308, 46] on icon "close" at bounding box center [308, 46] width 4 height 4
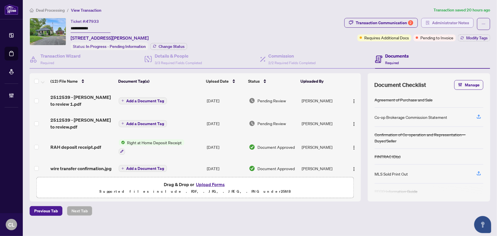
click at [449, 22] on span "Administrator Notes" at bounding box center [450, 22] width 37 height 9
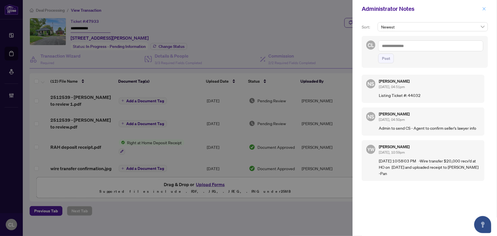
click at [485, 9] on icon "close" at bounding box center [484, 9] width 4 height 4
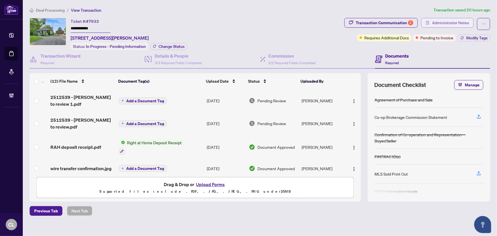
click at [434, 23] on span "Administrator Notes" at bounding box center [450, 22] width 37 height 9
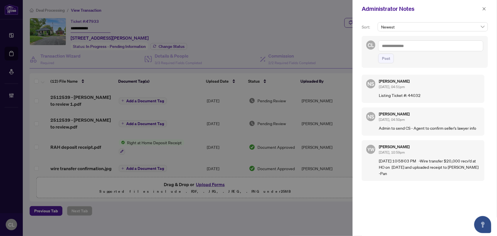
click at [310, 14] on div at bounding box center [248, 118] width 497 height 236
click at [485, 9] on icon "close" at bounding box center [484, 9] width 4 height 4
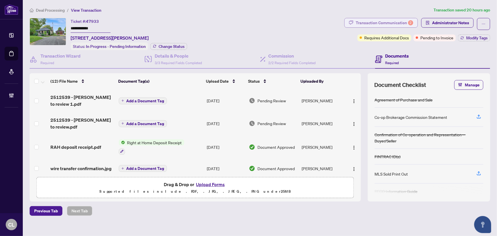
click at [390, 24] on div "Transaction Communication 2" at bounding box center [385, 22] width 58 height 9
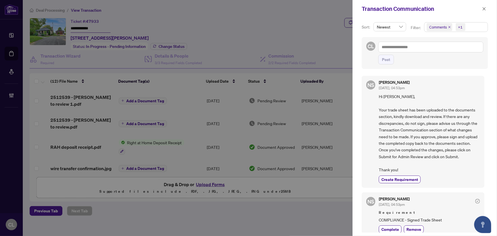
click at [241, 11] on div at bounding box center [248, 118] width 497 height 236
click at [483, 7] on icon "close" at bounding box center [484, 9] width 4 height 4
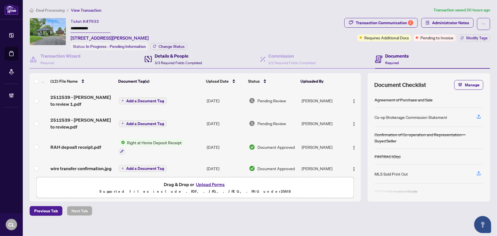
click at [184, 59] on div "Details & People 3/3 Required Fields Completed" at bounding box center [178, 58] width 47 height 13
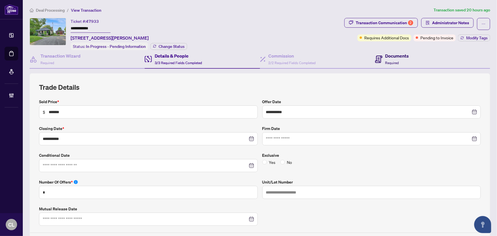
click at [398, 54] on h4 "Documents" at bounding box center [397, 55] width 24 height 7
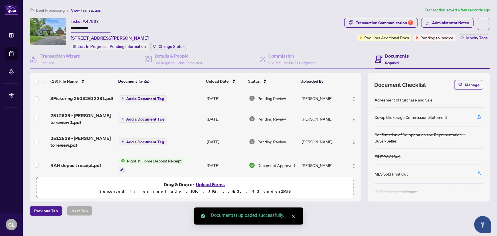
click at [137, 97] on span "Add a Document Tag" at bounding box center [145, 99] width 38 height 4
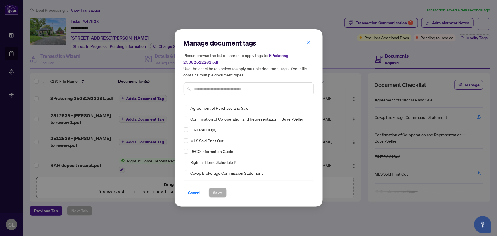
click at [214, 91] on input "text" at bounding box center [251, 89] width 114 height 6
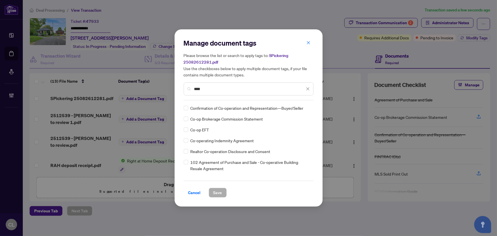
type input "****"
click at [305, 109] on div at bounding box center [304, 108] width 11 height 6
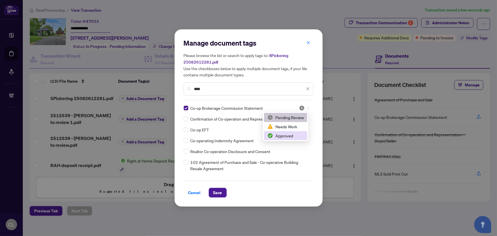
click at [290, 136] on div "Approved" at bounding box center [285, 135] width 36 height 6
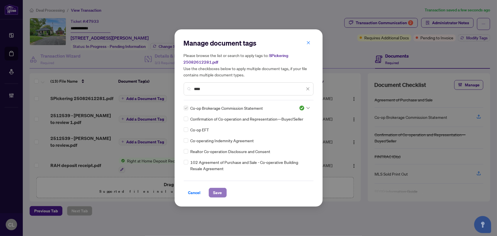
click at [217, 188] on span "Save" at bounding box center [217, 192] width 9 height 9
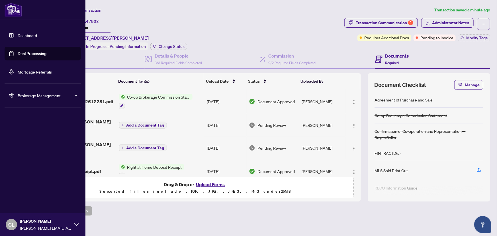
drag, startPoint x: 45, startPoint y: 53, endPoint x: 71, endPoint y: 60, distance: 27.4
click at [45, 53] on link "Deal Processing" at bounding box center [32, 53] width 29 height 5
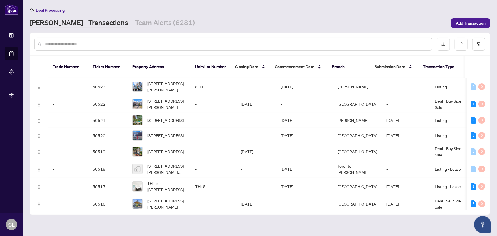
click at [100, 45] on input "text" at bounding box center [236, 44] width 382 height 6
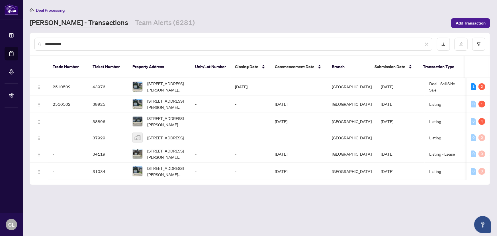
type input "**********"
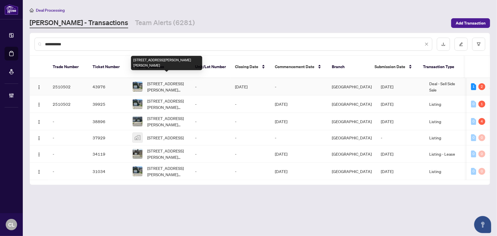
click at [169, 81] on span "63 Spyglass Hill Rd, Vaughan, Ontario L4K 2K6, Canada" at bounding box center [166, 86] width 39 height 13
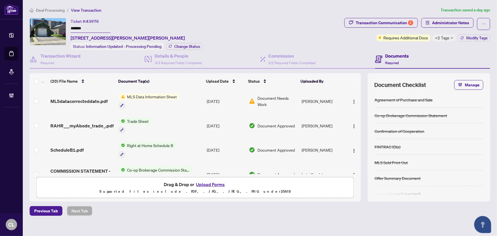
scroll to position [155, 0]
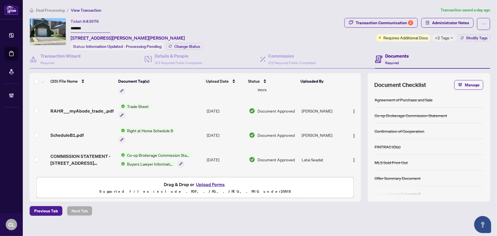
click at [147, 152] on span "Co-op Brokerage Commission Statement" at bounding box center [158, 155] width 67 height 6
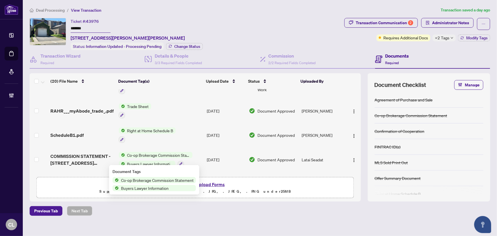
click at [165, 180] on span "Co-op Brokerage Commission Statement" at bounding box center [157, 180] width 77 height 6
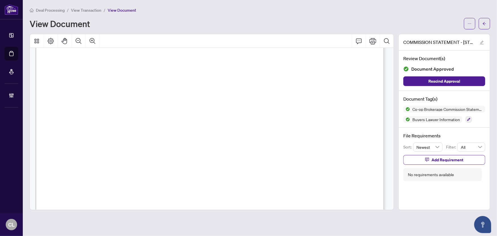
scroll to position [207, 0]
click at [389, 124] on div at bounding box center [213, 75] width 354 height 457
click at [485, 23] on icon "arrow-left" at bounding box center [484, 24] width 4 height 4
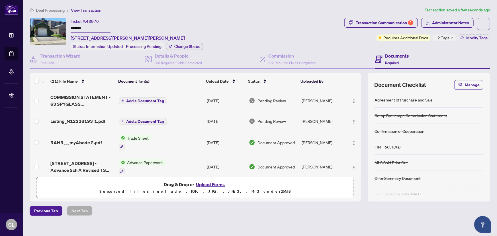
click at [134, 99] on span "Add a Document Tag" at bounding box center [145, 101] width 38 height 4
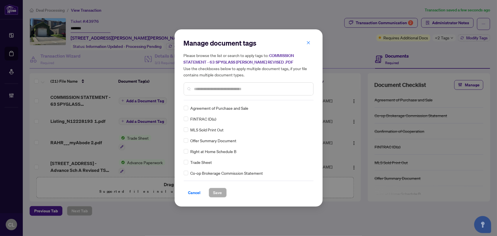
click at [214, 89] on input "text" at bounding box center [251, 89] width 114 height 6
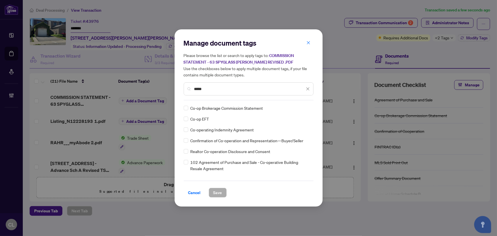
type input "*****"
click at [305, 109] on div at bounding box center [304, 108] width 11 height 6
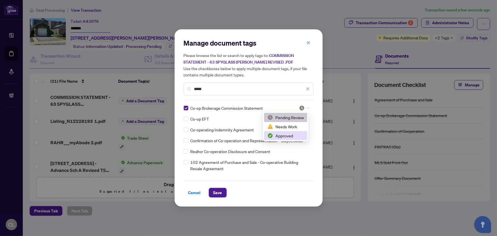
click at [290, 135] on div "Approved" at bounding box center [285, 135] width 36 height 6
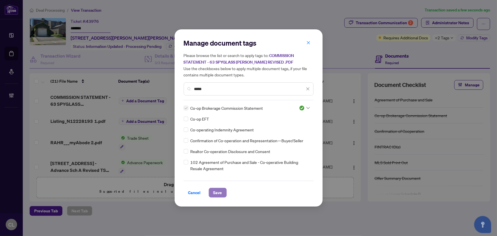
click at [217, 190] on span "Save" at bounding box center [217, 192] width 9 height 9
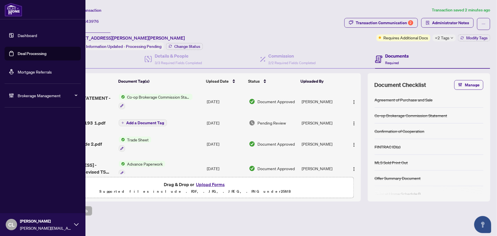
click at [19, 52] on link "Deal Processing" at bounding box center [32, 53] width 29 height 5
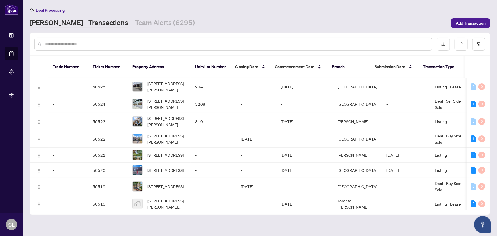
click at [94, 46] on input "text" at bounding box center [236, 44] width 382 height 6
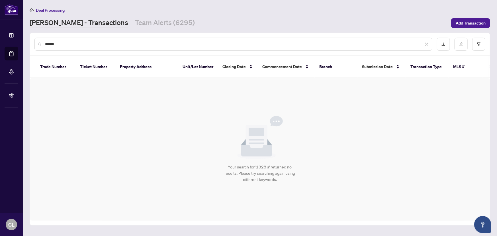
type input "****"
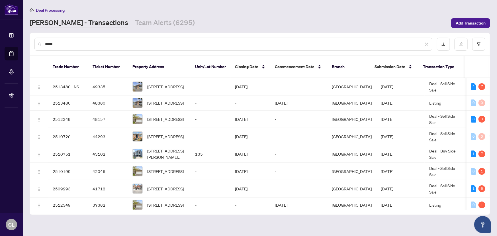
drag, startPoint x: 62, startPoint y: 44, endPoint x: 33, endPoint y: 44, distance: 28.5
click at [33, 44] on div "****" at bounding box center [260, 44] width 460 height 22
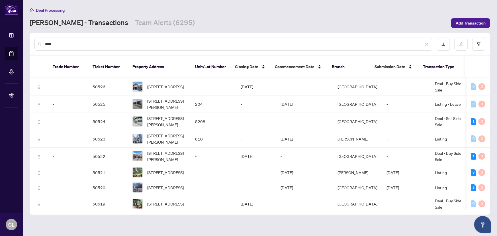
type input "*****"
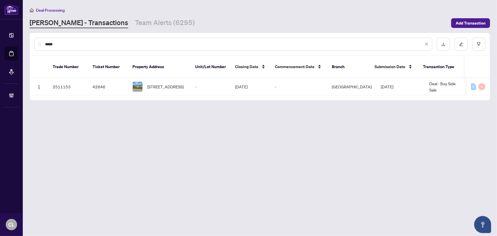
drag, startPoint x: 62, startPoint y: 46, endPoint x: 31, endPoint y: 43, distance: 30.9
click at [31, 43] on div "*****" at bounding box center [260, 44] width 460 height 22
type input "*******"
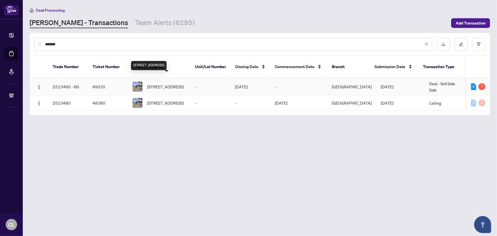
click at [166, 83] on span "1328 Scugog Ave, Oshawa, Ontario L1J 1J7, Canada" at bounding box center [165, 86] width 36 height 6
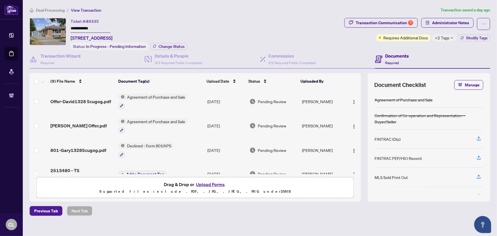
scroll to position [127, 0]
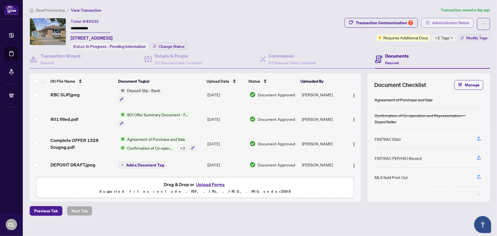
click at [449, 22] on span "Administrator Notes" at bounding box center [450, 22] width 37 height 9
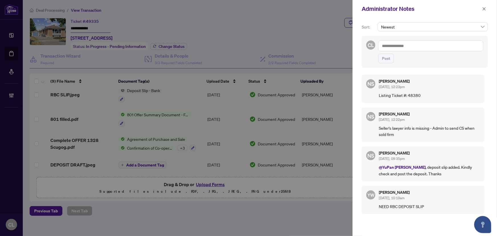
drag, startPoint x: 485, startPoint y: 7, endPoint x: 478, endPoint y: 9, distance: 6.9
click at [485, 7] on icon "close" at bounding box center [484, 9] width 4 height 4
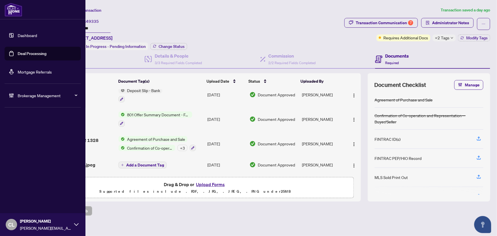
click at [40, 54] on link "Deal Processing" at bounding box center [32, 53] width 29 height 5
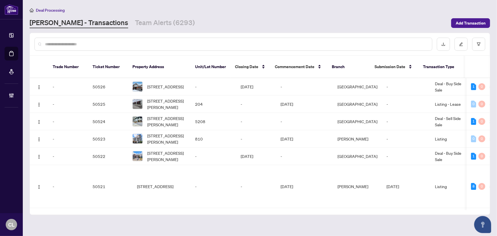
click at [126, 45] on input "text" at bounding box center [236, 44] width 382 height 6
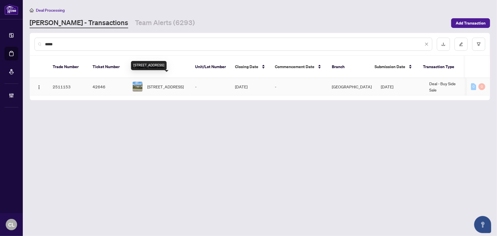
type input "*****"
click at [159, 83] on span "16 Bluejay Lane, Quinte West, Ontario K8N 4Z3, Canada" at bounding box center [165, 86] width 36 height 6
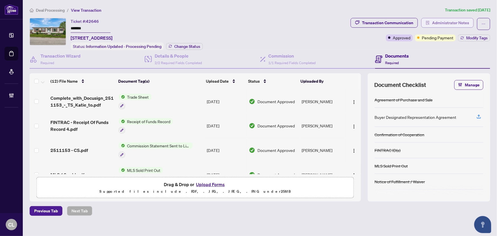
click at [443, 22] on span "Administrator Notes" at bounding box center [450, 22] width 37 height 9
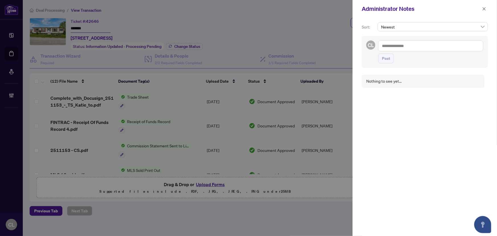
click at [301, 24] on div at bounding box center [248, 118] width 497 height 236
click at [486, 8] on icon "close" at bounding box center [484, 9] width 4 height 4
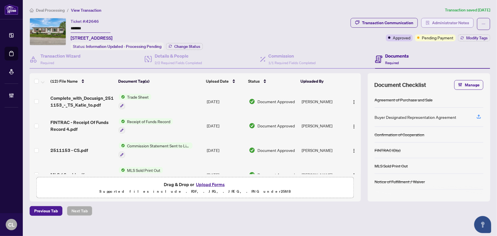
click at [451, 22] on span "Administrator Notes" at bounding box center [450, 22] width 37 height 9
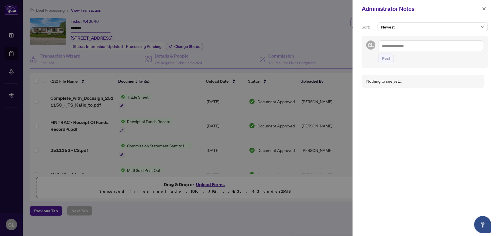
click at [389, 46] on textarea at bounding box center [430, 45] width 105 height 11
click at [424, 46] on li "RAHR Accountin g" at bounding box center [428, 50] width 58 height 10
click at [421, 44] on textarea "**********" at bounding box center [430, 45] width 105 height 11
paste textarea "**********"
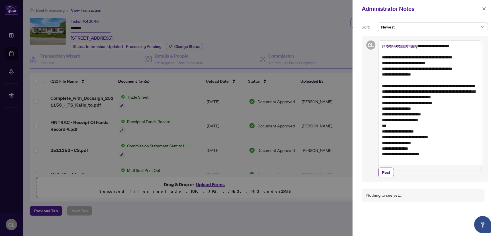
drag, startPoint x: 381, startPoint y: 82, endPoint x: 459, endPoint y: 104, distance: 80.7
click at [459, 104] on textarea "**********" at bounding box center [430, 105] width 104 height 130
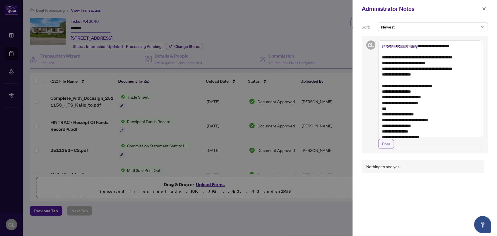
type textarea "**********"
click at [383, 148] on span "Post" at bounding box center [386, 143] width 8 height 9
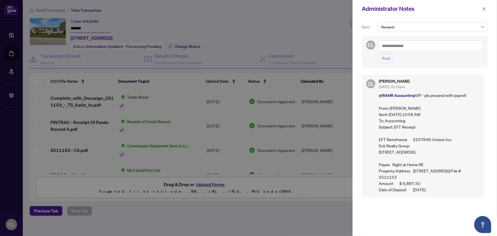
click at [484, 7] on icon "close" at bounding box center [484, 9] width 4 height 4
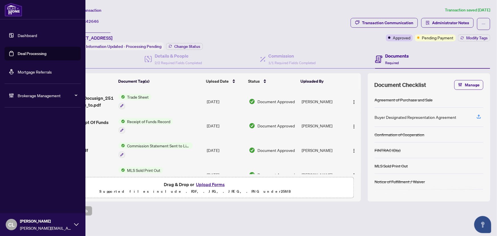
click at [36, 54] on link "Deal Processing" at bounding box center [32, 53] width 29 height 5
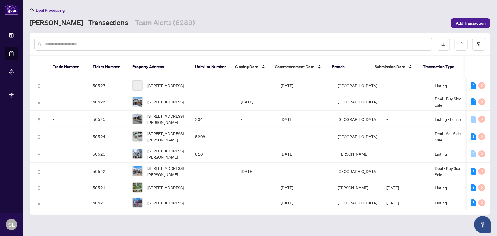
click at [95, 44] on input "text" at bounding box center [236, 44] width 382 height 6
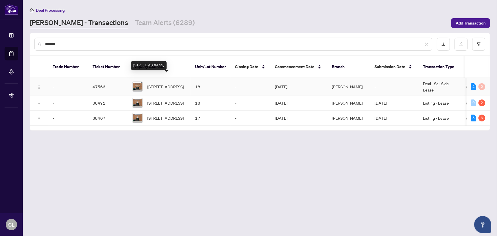
type input "*******"
click at [169, 83] on span "18-32 Goodmark Pl, Toronto, Ontario M9W 6J4, Canada" at bounding box center [165, 86] width 36 height 6
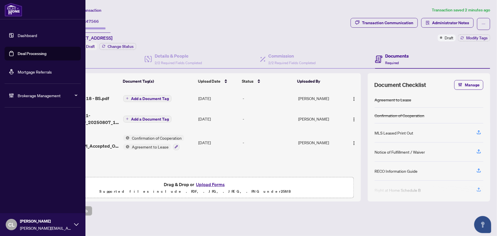
drag, startPoint x: 24, startPoint y: 51, endPoint x: 43, endPoint y: 47, distance: 19.5
click at [24, 51] on link "Deal Processing" at bounding box center [32, 53] width 29 height 5
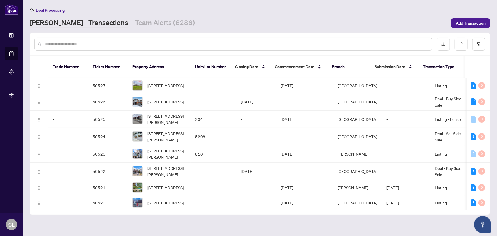
click at [93, 42] on input "text" at bounding box center [236, 44] width 382 height 6
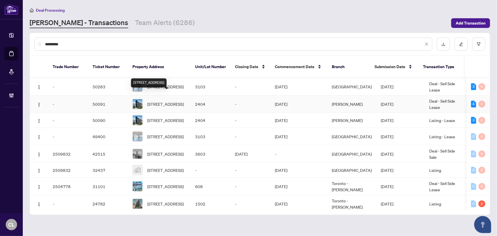
type input "*********"
click at [154, 101] on span "2404-575 Bloor St, Toronto, Ontario M4W 0B2, Canada" at bounding box center [165, 104] width 36 height 6
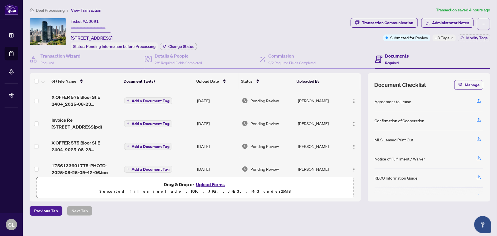
scroll to position [8, 0]
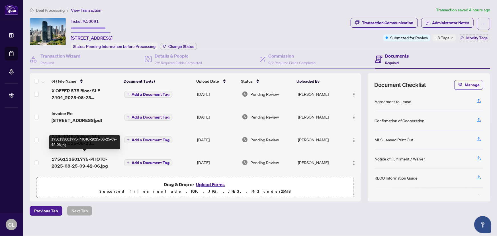
click at [82, 159] on span "1756133601775-PHOTO-2025-08-25-09-42-06.jpg" at bounding box center [86, 162] width 68 height 14
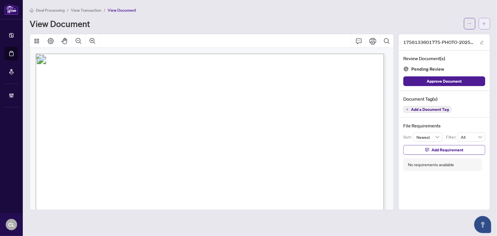
click at [486, 23] on icon "arrow-left" at bounding box center [484, 24] width 4 height 4
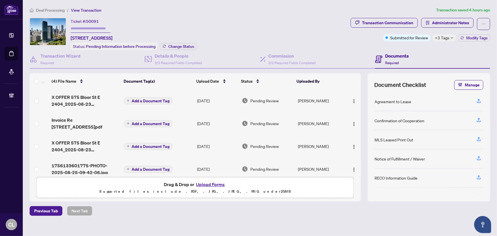
click at [451, 37] on icon "down" at bounding box center [452, 38] width 2 height 2
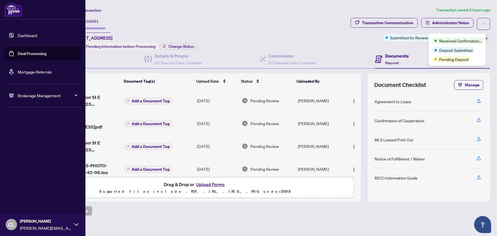
click at [38, 56] on link "Deal Processing" at bounding box center [32, 53] width 29 height 5
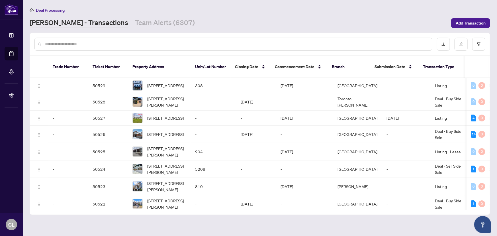
click at [133, 47] on div at bounding box center [233, 44] width 398 height 13
click at [127, 48] on div at bounding box center [233, 44] width 398 height 13
click at [87, 42] on input "text" at bounding box center [236, 44] width 382 height 6
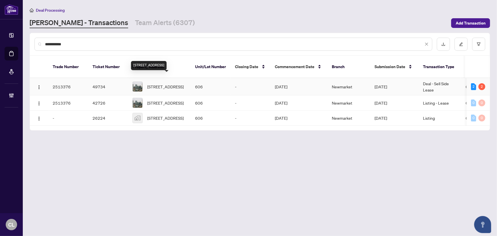
type input "**********"
click at [153, 83] on span "606-85 Queens Wharf Rd, Toronto, Ontario M5V 0J9, Canada" at bounding box center [165, 86] width 36 height 6
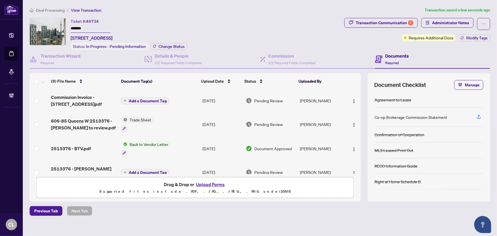
click at [151, 100] on span "Add a Document Tag" at bounding box center [148, 101] width 38 height 4
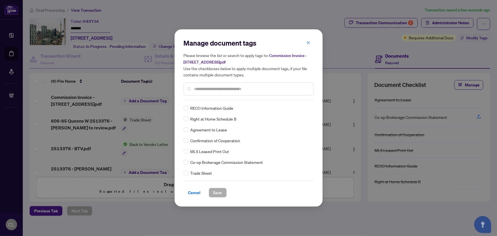
click at [247, 90] on input "text" at bounding box center [251, 89] width 114 height 6
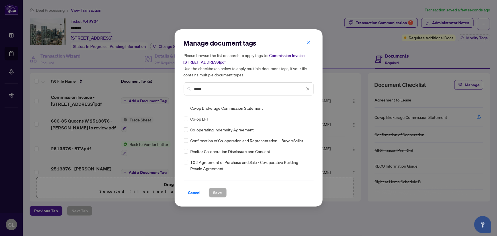
type input "*****"
click at [307, 106] on div at bounding box center [304, 108] width 11 height 6
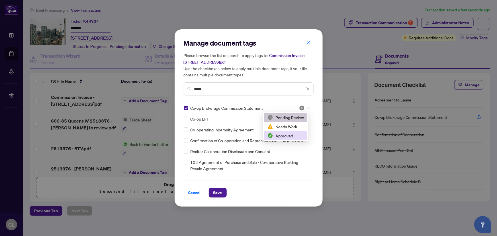
click at [285, 138] on div "Approved" at bounding box center [285, 135] width 36 height 6
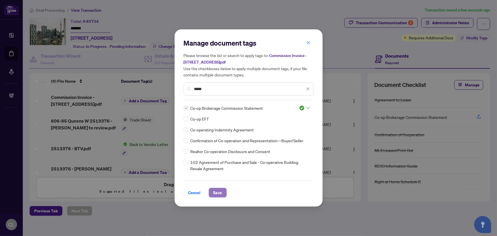
click at [218, 193] on span "Save" at bounding box center [217, 192] width 9 height 9
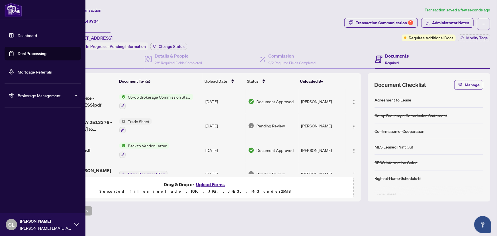
click at [27, 55] on link "Deal Processing" at bounding box center [32, 53] width 29 height 5
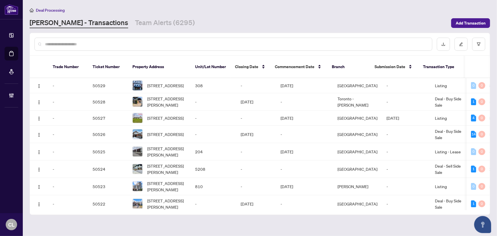
click at [94, 45] on input "text" at bounding box center [236, 44] width 382 height 6
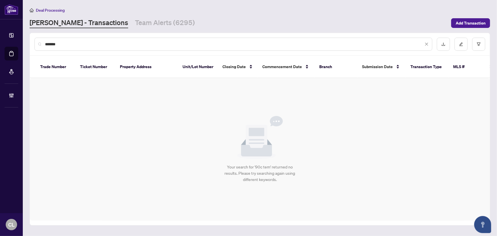
type input "******"
drag, startPoint x: 88, startPoint y: 42, endPoint x: 36, endPoint y: 41, distance: 52.4
click at [40, 40] on div "******" at bounding box center [233, 44] width 398 height 13
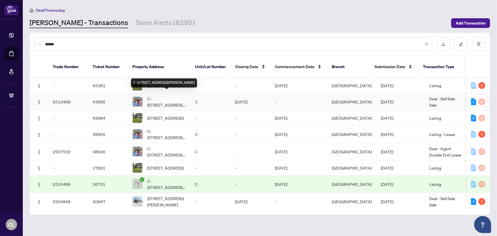
type input "******"
click at [152, 95] on span "C-90 TEMPLETON St, Ottawa, Ontario K1N 6X3, Canada" at bounding box center [166, 101] width 39 height 13
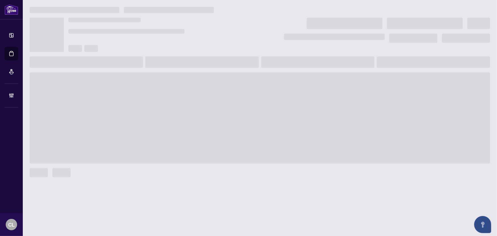
click at [152, 95] on span at bounding box center [260, 117] width 460 height 91
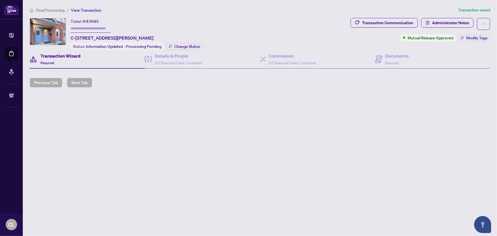
type input "*******"
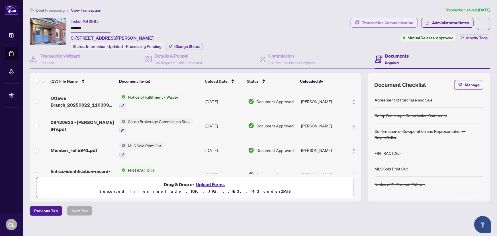
click at [382, 22] on div "Transaction Communication" at bounding box center [387, 22] width 51 height 9
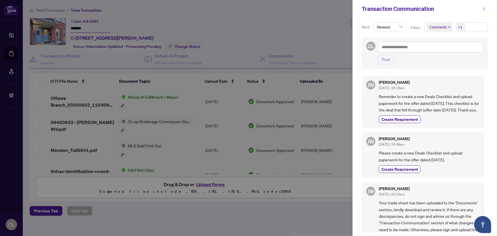
click at [485, 8] on icon "close" at bounding box center [484, 9] width 4 height 4
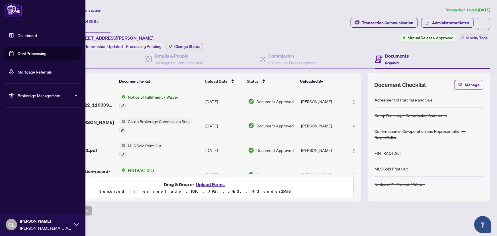
click at [28, 52] on link "Deal Processing" at bounding box center [32, 53] width 29 height 5
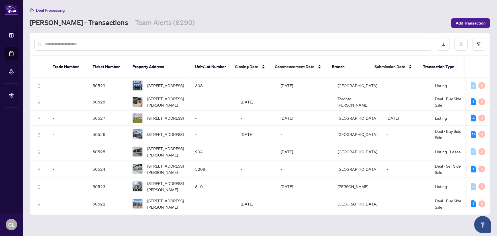
click at [136, 42] on input "text" at bounding box center [236, 44] width 382 height 6
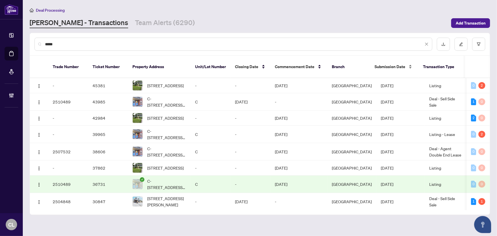
type input "*****"
click at [409, 63] on div "Submission Date" at bounding box center [393, 66] width 39 height 6
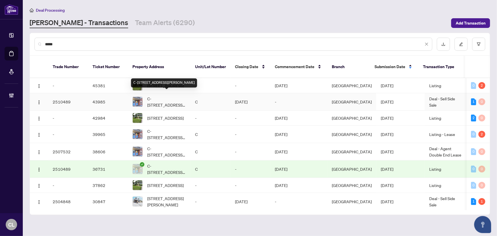
click at [161, 99] on span "C-90 TEMPLETON St, Ottawa, Ontario K1N 6X3, Canada" at bounding box center [166, 101] width 39 height 13
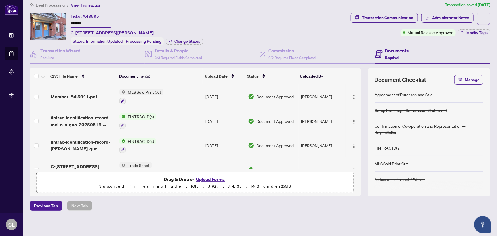
scroll to position [129, 0]
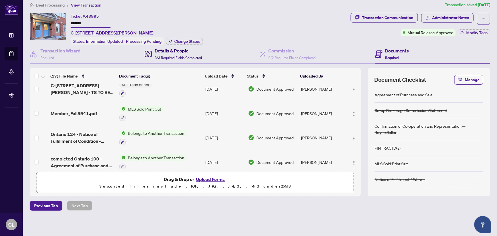
click at [174, 50] on h4 "Details & People" at bounding box center [178, 50] width 47 height 7
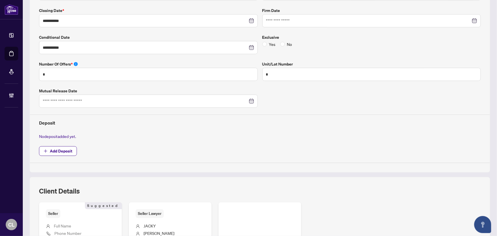
scroll to position [186, 0]
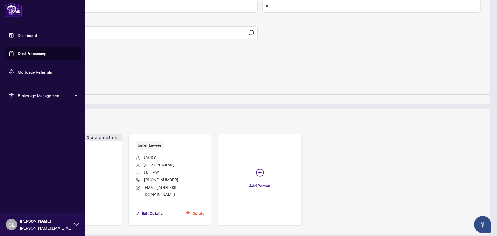
click at [34, 52] on link "Deal Processing" at bounding box center [32, 53] width 29 height 5
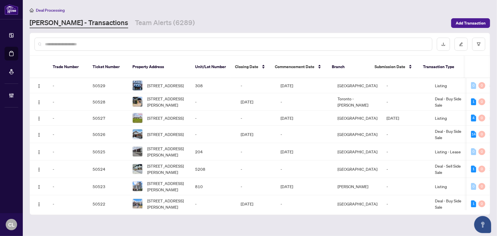
click at [90, 41] on input "text" at bounding box center [236, 44] width 382 height 6
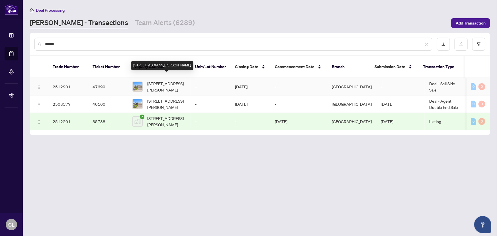
type input "******"
click at [151, 80] on span "92 Tom Gavinski St, Arnprior, Ontario K7S 0C6, Canada" at bounding box center [166, 86] width 39 height 13
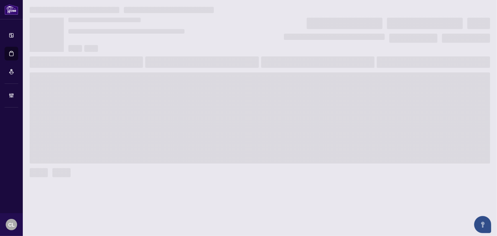
click at [151, 80] on span at bounding box center [260, 117] width 460 height 91
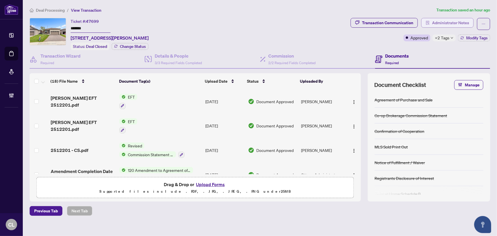
click at [457, 22] on span "Administrator Notes" at bounding box center [450, 22] width 37 height 9
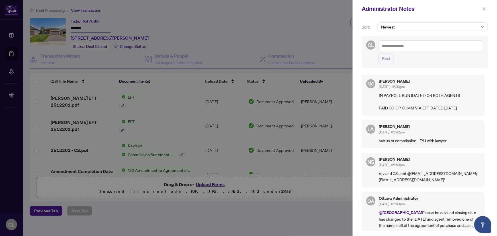
click at [484, 8] on icon "close" at bounding box center [484, 8] width 3 height 3
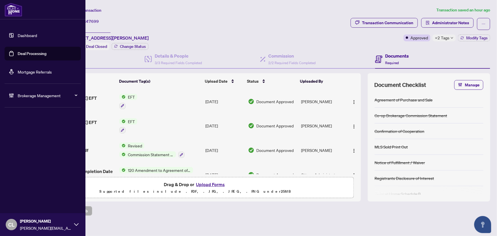
click at [34, 54] on link "Deal Processing" at bounding box center [32, 53] width 29 height 5
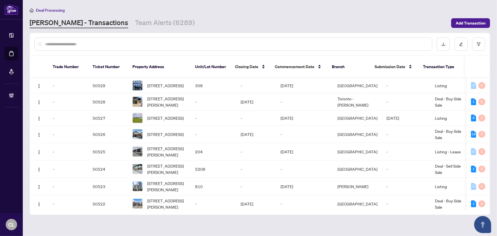
click at [105, 48] on div at bounding box center [233, 44] width 398 height 13
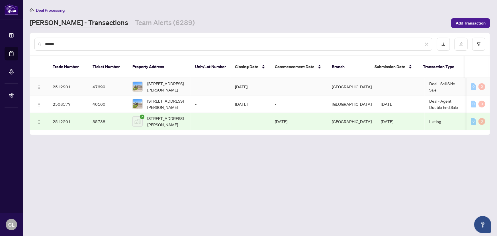
type input "******"
click at [239, 78] on td "Aug/24/2025" at bounding box center [250, 86] width 40 height 17
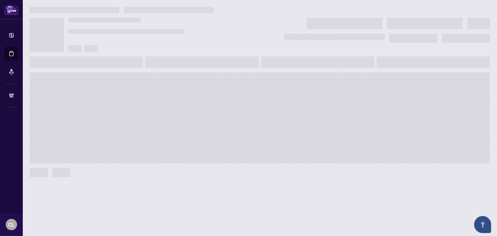
click at [239, 77] on span at bounding box center [260, 117] width 460 height 91
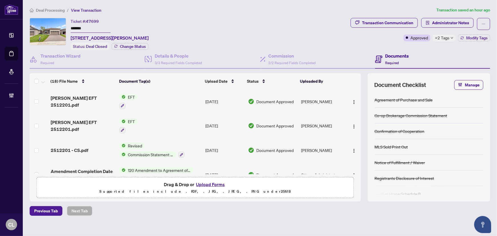
click at [444, 36] on span "+2 Tags" at bounding box center [442, 37] width 15 height 7
click at [147, 152] on span "Commission Statement Sent to Lawyer" at bounding box center [151, 154] width 50 height 6
click at [84, 148] on span "2512201 - CS.pdf" at bounding box center [70, 150] width 38 height 7
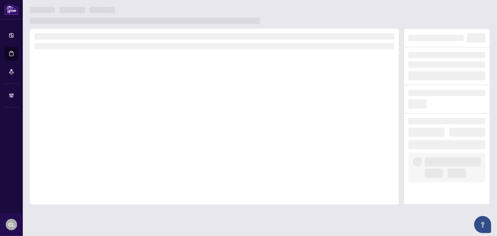
click at [85, 148] on div at bounding box center [214, 116] width 369 height 176
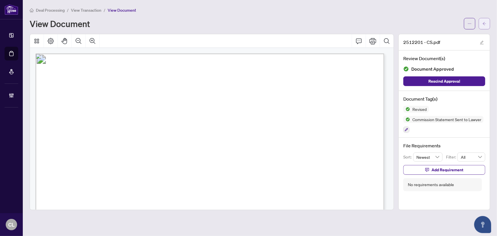
click at [484, 22] on icon "arrow-left" at bounding box center [484, 23] width 3 height 3
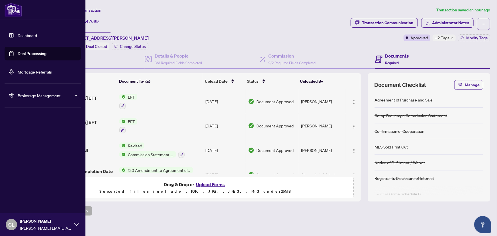
click at [34, 52] on link "Deal Processing" at bounding box center [32, 53] width 29 height 5
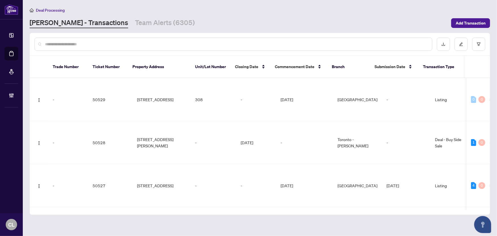
click at [102, 44] on input "text" at bounding box center [236, 44] width 382 height 6
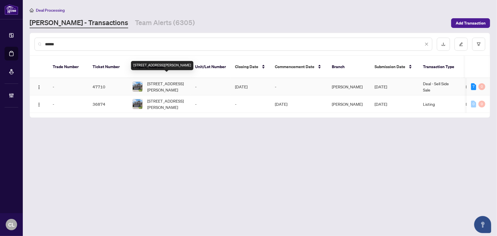
type input "******"
click at [149, 81] on span "70 Moses Cres, Clarington, Ontario L1C 0T8, Canada" at bounding box center [166, 86] width 39 height 13
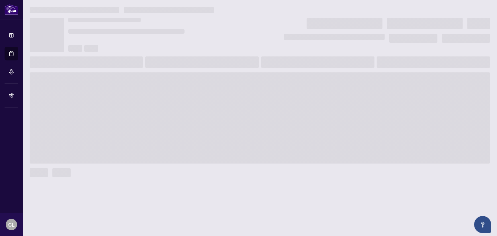
click at [149, 81] on span at bounding box center [260, 117] width 460 height 91
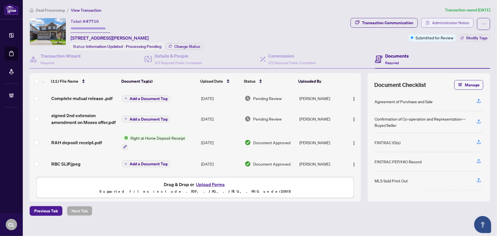
click at [446, 19] on span "Administrator Notes" at bounding box center [450, 22] width 37 height 9
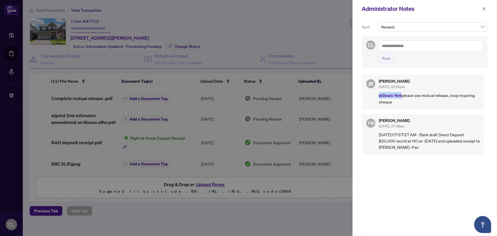
drag, startPoint x: 401, startPoint y: 94, endPoint x: 381, endPoint y: 94, distance: 19.6
click at [379, 94] on span "@Deals York" at bounding box center [390, 95] width 23 height 5
drag, startPoint x: 403, startPoint y: 95, endPoint x: 404, endPoint y: 100, distance: 4.9
click at [404, 100] on p "@Deals York please see mutual release, coop inquiring cheque" at bounding box center [429, 98] width 101 height 13
copy p "please see mutual release, coop inquiring cheque"
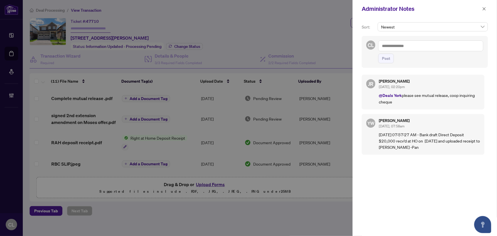
click at [397, 44] on textarea at bounding box center [430, 45] width 105 height 11
type textarea "*"
click at [412, 47] on span "Jackie Wu" at bounding box center [426, 49] width 61 height 5
paste textarea "**********"
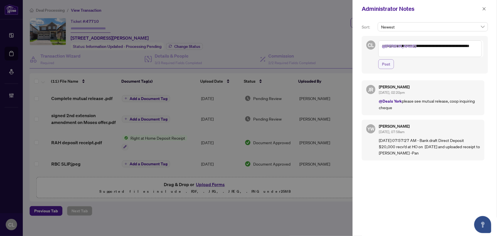
type textarea "**********"
click at [390, 62] on button "Post" at bounding box center [386, 64] width 16 height 10
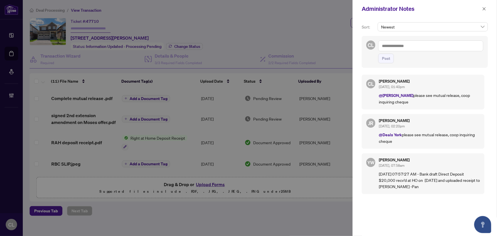
drag, startPoint x: 486, startPoint y: 8, endPoint x: 327, endPoint y: 2, distance: 158.4
click at [486, 8] on icon "close" at bounding box center [484, 9] width 4 height 4
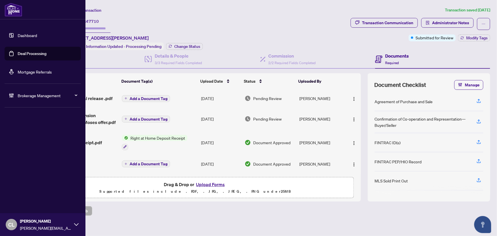
drag, startPoint x: 26, startPoint y: 52, endPoint x: 54, endPoint y: 44, distance: 29.0
click at [26, 52] on link "Deal Processing" at bounding box center [32, 53] width 29 height 5
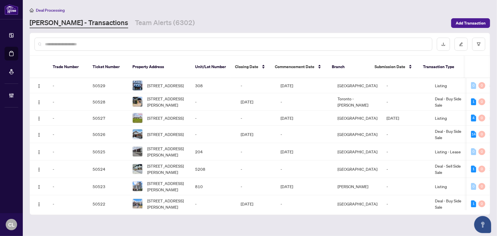
click at [89, 43] on input "text" at bounding box center [236, 44] width 382 height 6
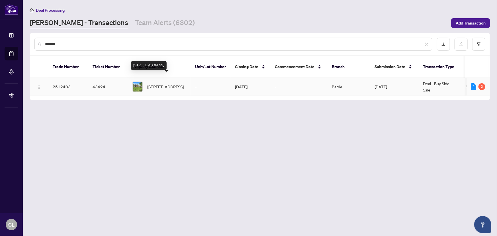
type input "*******"
click at [159, 84] on span "4462 Orkney Hts, Ramara, Ontario L3V 0S1, Canada" at bounding box center [165, 86] width 36 height 6
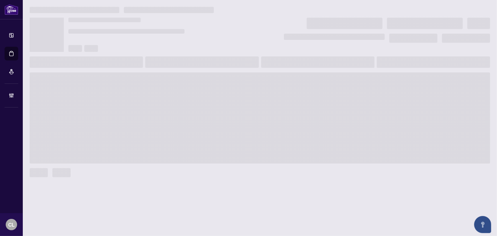
click at [159, 84] on span at bounding box center [260, 117] width 460 height 91
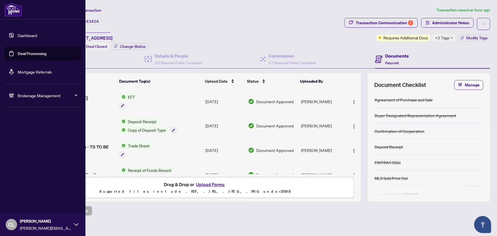
drag, startPoint x: 26, startPoint y: 54, endPoint x: 52, endPoint y: 55, distance: 25.9
click at [26, 54] on link "Deal Processing" at bounding box center [32, 53] width 29 height 5
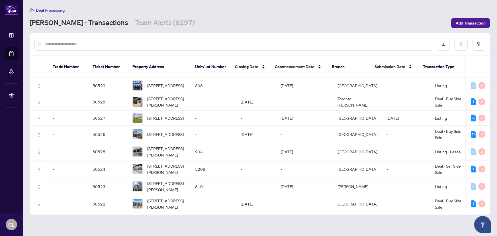
click at [91, 46] on input "text" at bounding box center [236, 44] width 382 height 6
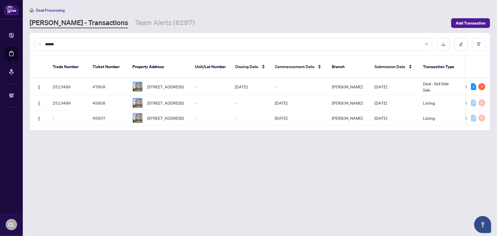
type input "******"
click at [169, 83] on span "27 Larissa Crt, Vaughan, Ontario L6A 2K8, Canada" at bounding box center [165, 86] width 36 height 6
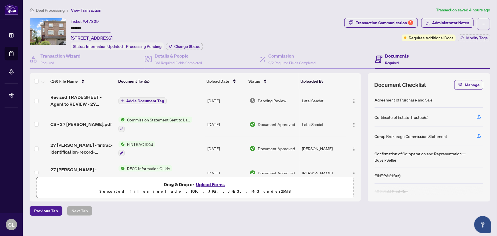
click at [214, 181] on button "Upload Forms" at bounding box center [210, 183] width 32 height 7
click at [65, 123] on span "CS - 27 Larissa Crt.pdf" at bounding box center [80, 124] width 61 height 7
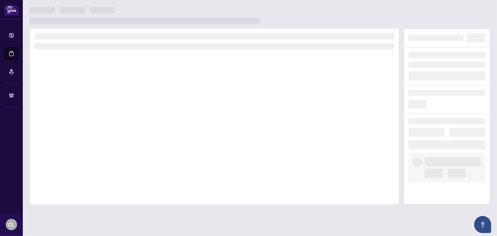
click at [65, 123] on div at bounding box center [214, 116] width 369 height 176
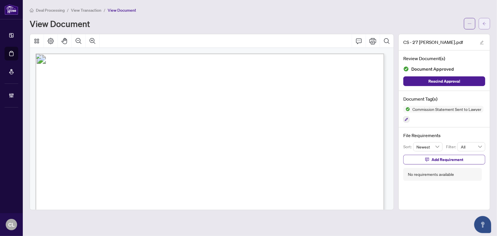
click at [481, 23] on button "button" at bounding box center [484, 23] width 11 height 11
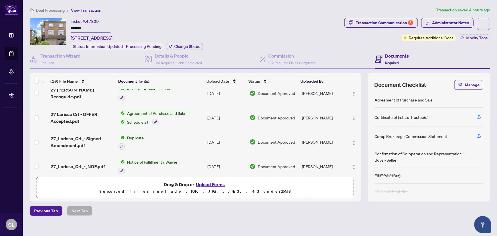
scroll to position [77, 0]
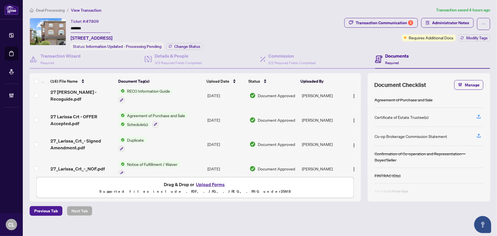
click at [215, 183] on button "Upload Forms" at bounding box center [210, 183] width 32 height 7
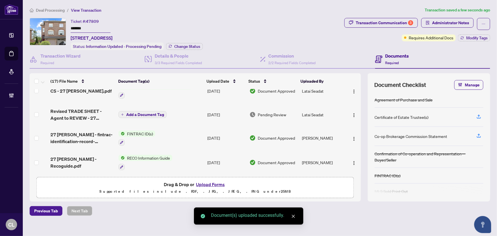
scroll to position [0, 0]
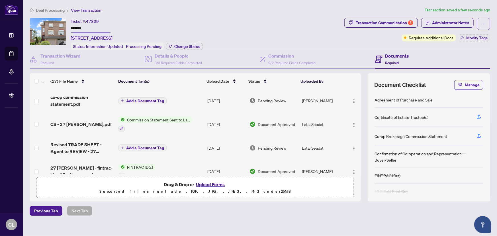
click at [131, 99] on span "Add a Document Tag" at bounding box center [145, 101] width 38 height 4
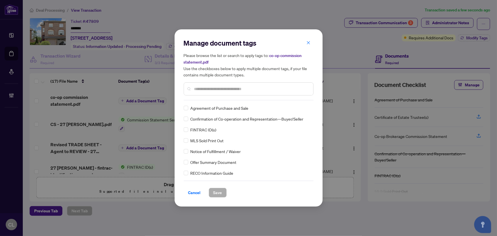
click at [195, 89] on input "text" at bounding box center [251, 89] width 114 height 6
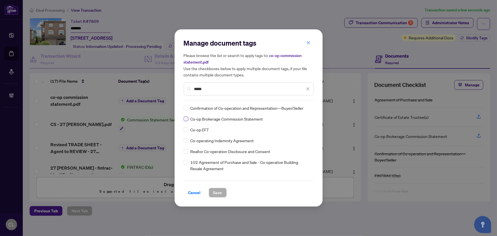
type input "*****"
drag, startPoint x: 308, startPoint y: 107, endPoint x: 305, endPoint y: 109, distance: 3.2
click at [308, 107] on div at bounding box center [302, 108] width 15 height 6
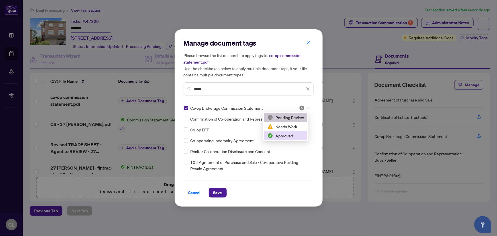
click at [288, 136] on div "Approved" at bounding box center [285, 135] width 36 height 6
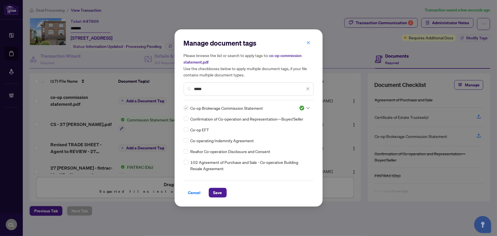
drag, startPoint x: 219, startPoint y: 189, endPoint x: 85, endPoint y: 162, distance: 136.6
click at [219, 190] on span "Save" at bounding box center [217, 192] width 9 height 9
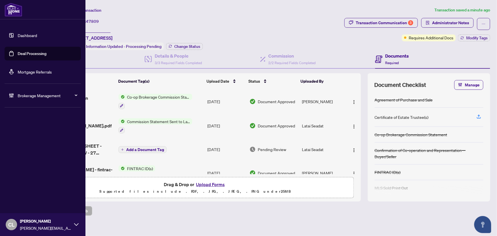
drag, startPoint x: 26, startPoint y: 52, endPoint x: 77, endPoint y: 54, distance: 50.7
click at [26, 52] on link "Deal Processing" at bounding box center [32, 53] width 29 height 5
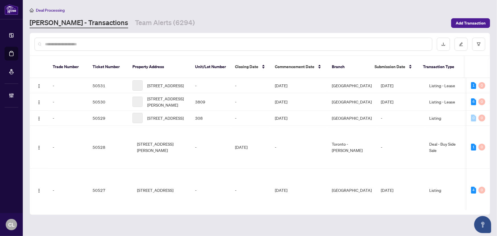
click at [119, 47] on input "text" at bounding box center [236, 44] width 382 height 6
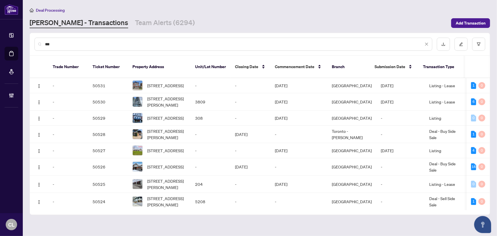
type input "***"
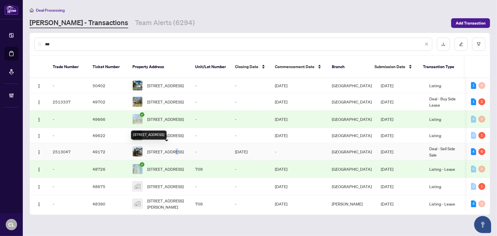
click at [172, 148] on span "709 Reverie Private, Ottawa, Ontario K2S 0T9, Canada" at bounding box center [165, 151] width 36 height 6
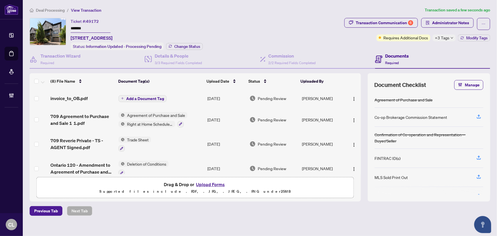
click at [138, 97] on span "Add a Document Tag" at bounding box center [145, 99] width 38 height 4
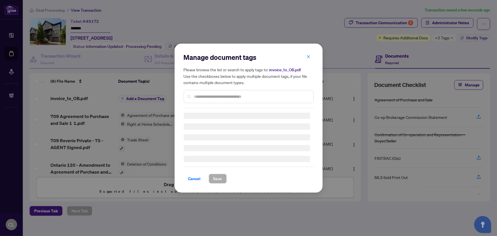
click at [225, 93] on div at bounding box center [249, 96] width 130 height 13
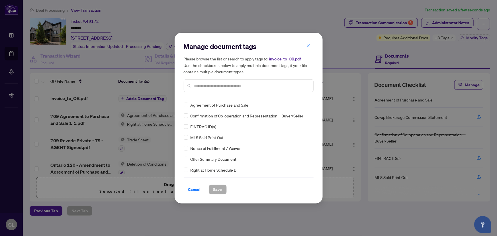
click at [218, 87] on input "text" at bounding box center [251, 86] width 114 height 6
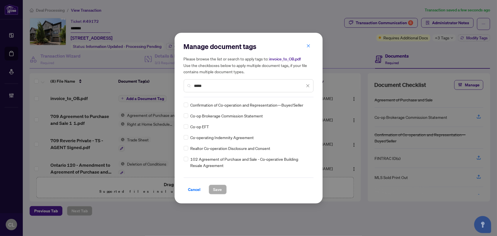
type input "*****"
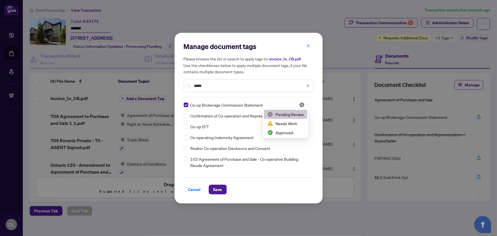
drag, startPoint x: 305, startPoint y: 104, endPoint x: 303, endPoint y: 124, distance: 19.1
click at [306, 104] on icon at bounding box center [307, 105] width 3 height 2
click at [295, 131] on div "Approved" at bounding box center [285, 132] width 36 height 6
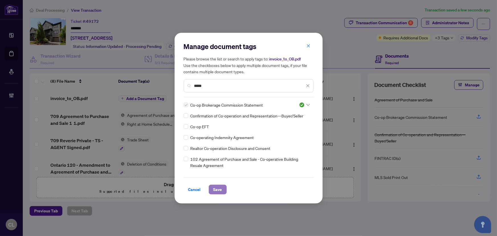
click at [221, 186] on span "Save" at bounding box center [217, 189] width 9 height 9
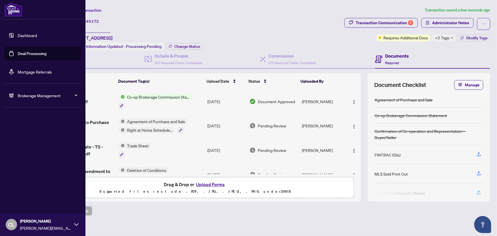
drag, startPoint x: 28, startPoint y: 52, endPoint x: 46, endPoint y: 52, distance: 17.1
click at [28, 52] on link "Deal Processing" at bounding box center [32, 53] width 29 height 5
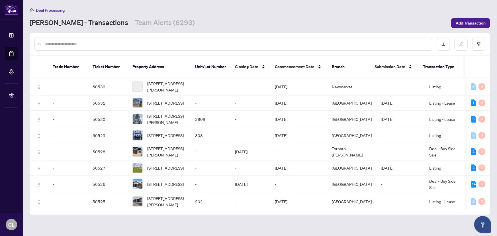
click at [104, 44] on input "text" at bounding box center [236, 44] width 382 height 6
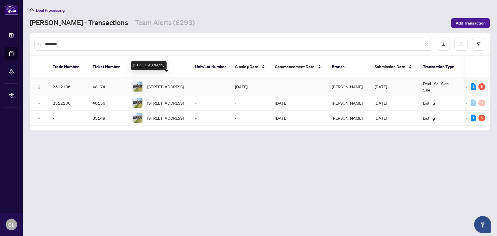
type input "********"
click at [155, 83] on span "3602 Logmoss Cres, Mississauga, Ontario L4Y 3S9, Canada" at bounding box center [165, 86] width 36 height 6
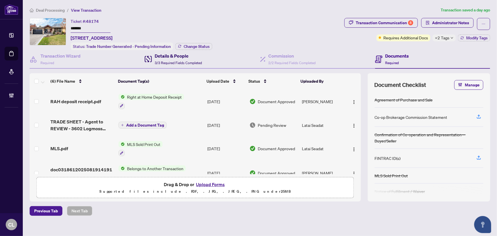
click at [162, 54] on h4 "Details & People" at bounding box center [178, 55] width 47 height 7
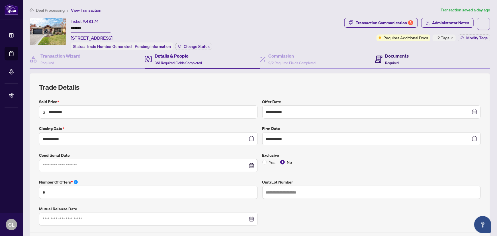
click at [397, 52] on h4 "Documents" at bounding box center [397, 55] width 24 height 7
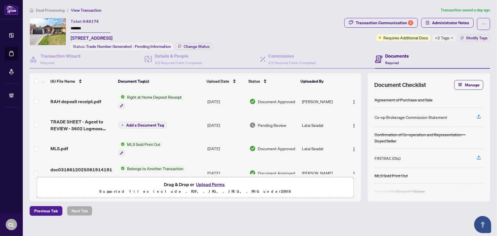
click at [211, 184] on button "Upload Forms" at bounding box center [210, 183] width 32 height 7
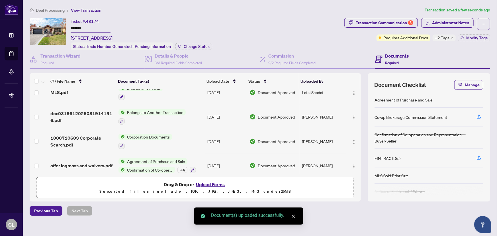
scroll to position [77, 0]
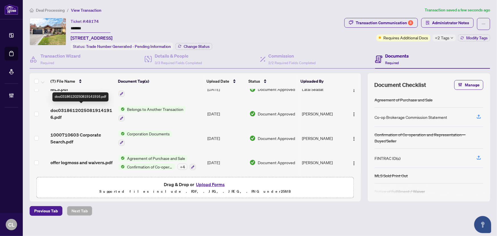
click at [91, 107] on span "doc03186120250819141916.pdf" at bounding box center [81, 114] width 63 height 14
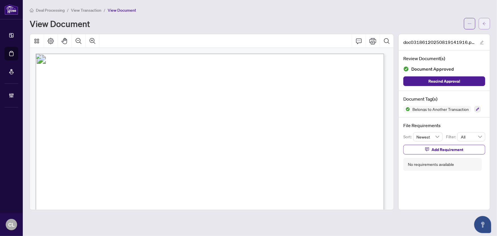
click at [484, 22] on icon "arrow-left" at bounding box center [484, 24] width 4 height 4
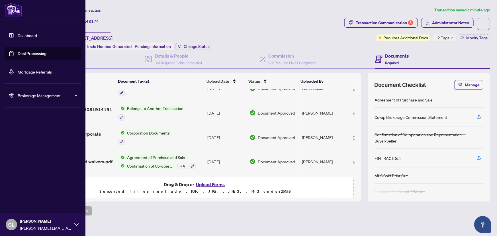
drag, startPoint x: 26, startPoint y: 53, endPoint x: 62, endPoint y: 48, distance: 36.8
click at [26, 53] on link "Deal Processing" at bounding box center [32, 53] width 29 height 5
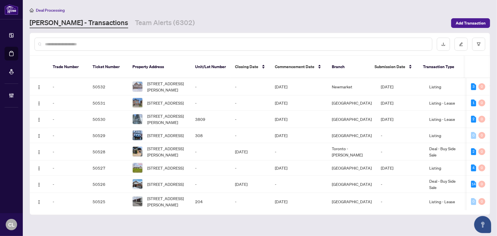
click at [94, 44] on input "text" at bounding box center [236, 44] width 382 height 6
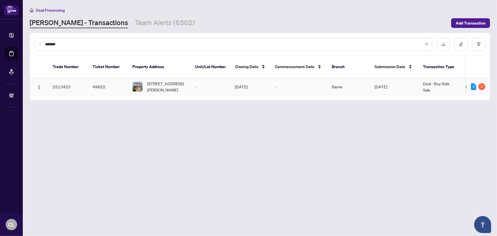
type input "*******"
drag, startPoint x: 64, startPoint y: 79, endPoint x: 53, endPoint y: 80, distance: 11.7
click at [53, 80] on td "2513425" at bounding box center [68, 86] width 40 height 17
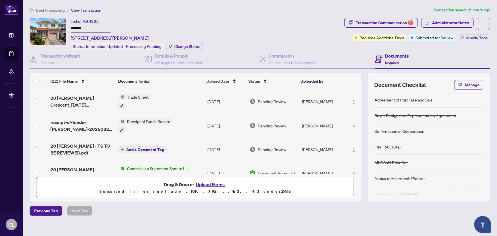
drag, startPoint x: 53, startPoint y: 80, endPoint x: 70, endPoint y: 27, distance: 55.6
click at [70, 27] on div "Ticket #: 49822 ******* 20 Truax Cres, Essa, Ontario L0M 1B4, Canada Status: In…" at bounding box center [186, 34] width 312 height 32
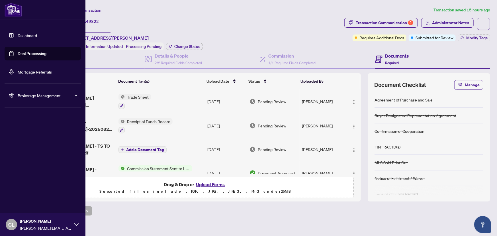
click at [32, 51] on link "Deal Processing" at bounding box center [32, 53] width 29 height 5
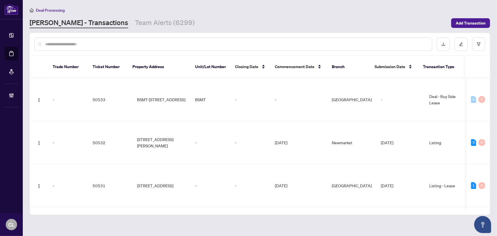
click at [96, 45] on input "text" at bounding box center [236, 44] width 382 height 6
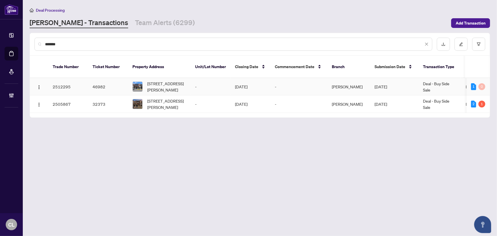
type input "*******"
click at [168, 80] on span "530 Danks Ridge Dr, Ajax, Ontario L1S 0H4, Canada" at bounding box center [166, 86] width 39 height 13
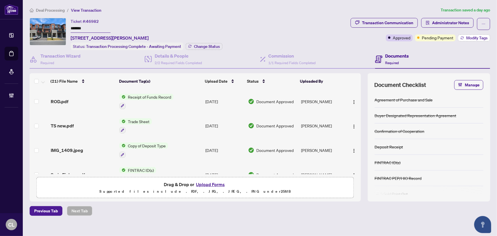
click at [466, 37] on span "Modify Tags" at bounding box center [476, 38] width 21 height 4
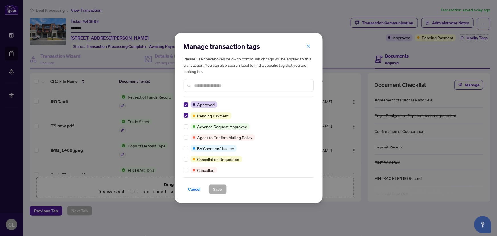
click at [224, 85] on input "text" at bounding box center [251, 85] width 114 height 6
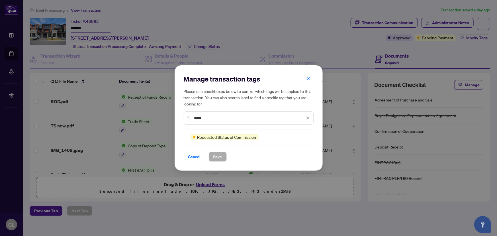
type input "*****"
click at [222, 154] on button "Save" at bounding box center [218, 157] width 18 height 10
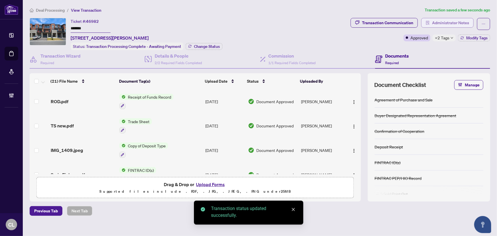
click at [442, 24] on span "Administrator Notes" at bounding box center [450, 22] width 37 height 9
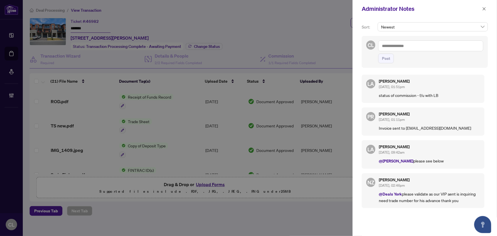
click at [397, 43] on textarea at bounding box center [430, 45] width 105 height 11
paste textarea "**********"
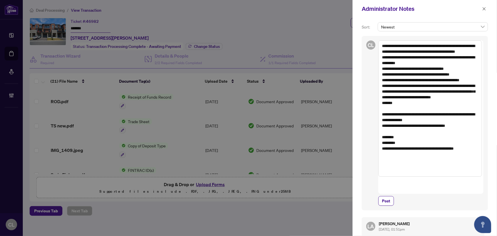
drag, startPoint x: 379, startPoint y: 98, endPoint x: 384, endPoint y: 123, distance: 25.1
click at [384, 123] on textarea "**********" at bounding box center [430, 108] width 104 height 136
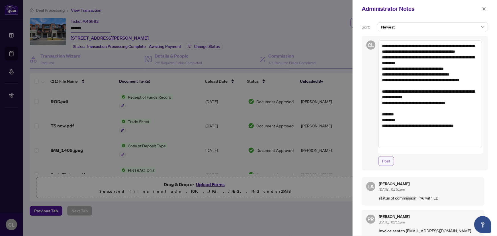
type textarea "**********"
click at [388, 156] on span "Post" at bounding box center [386, 160] width 8 height 9
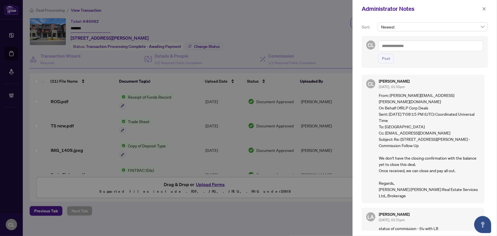
drag, startPoint x: 484, startPoint y: 7, endPoint x: 309, endPoint y: 10, distance: 174.8
click at [484, 7] on icon "close" at bounding box center [484, 9] width 4 height 4
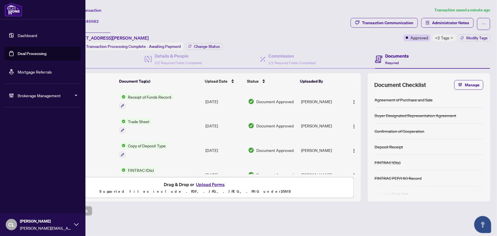
click at [26, 53] on link "Deal Processing" at bounding box center [32, 53] width 29 height 5
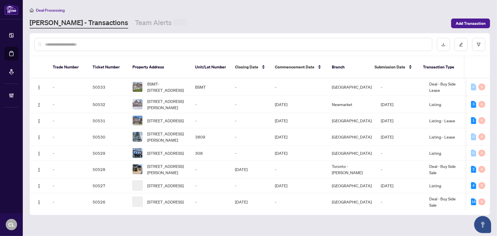
click at [97, 46] on input "text" at bounding box center [236, 44] width 382 height 6
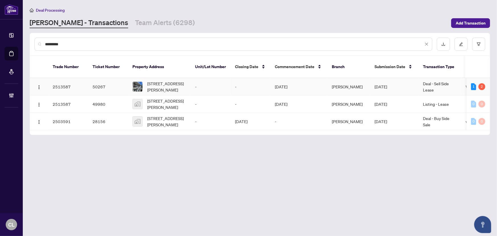
type input "*********"
click at [156, 83] on span "48 Lester Ave, Toronto, Ontario M6M 1W2, Canada" at bounding box center [166, 86] width 39 height 13
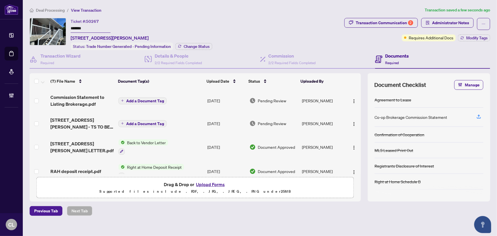
click at [135, 100] on span "Add a Document Tag" at bounding box center [145, 101] width 38 height 4
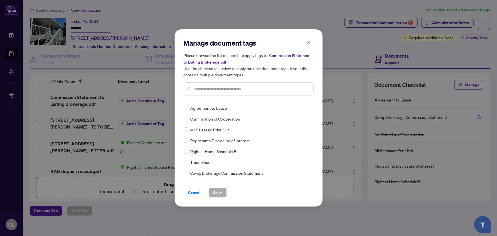
click at [206, 90] on input "text" at bounding box center [251, 89] width 114 height 6
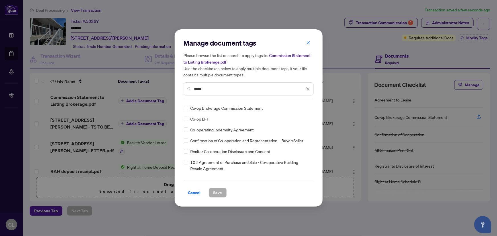
type input "*****"
click at [306, 108] on icon at bounding box center [307, 108] width 3 height 2
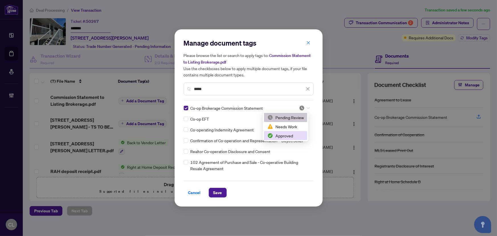
drag, startPoint x: 294, startPoint y: 136, endPoint x: 257, endPoint y: 171, distance: 50.4
click at [294, 136] on div "Approved" at bounding box center [285, 135] width 36 height 6
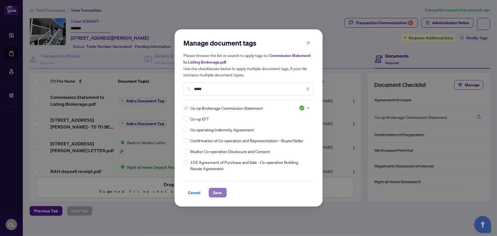
click at [217, 193] on span "Save" at bounding box center [217, 192] width 9 height 9
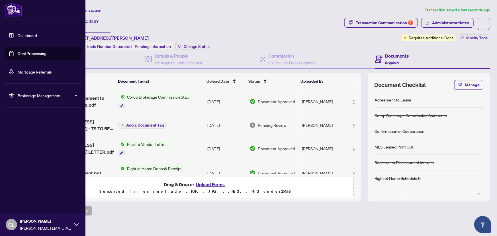
click at [30, 53] on link "Deal Processing" at bounding box center [32, 53] width 29 height 5
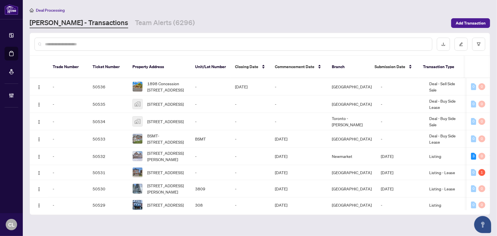
click at [106, 44] on input "text" at bounding box center [236, 44] width 382 height 6
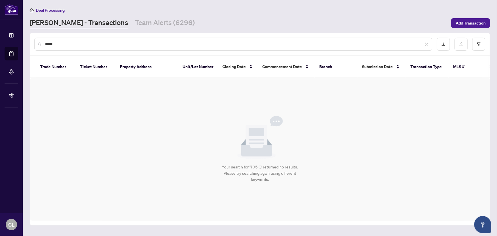
type input "*****"
drag, startPoint x: 67, startPoint y: 42, endPoint x: 28, endPoint y: 42, distance: 39.0
click at [28, 42] on main "Deal Processing RAHR - Transactions Team Alerts (6296) Add Transaction ***** Tr…" at bounding box center [260, 118] width 474 height 236
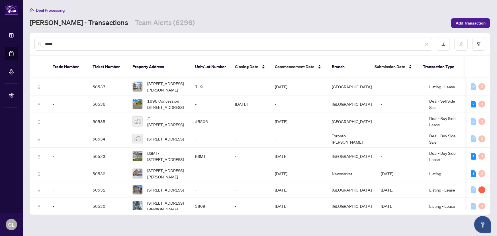
type input "******"
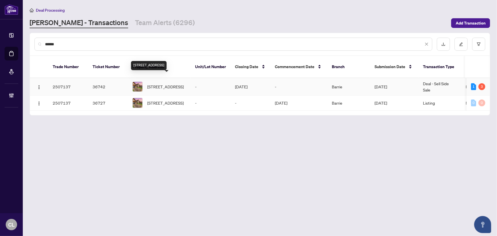
click at [174, 83] on span "41 Legion Way, Essa, Ontario L0M 1B5, Canada" at bounding box center [165, 86] width 36 height 6
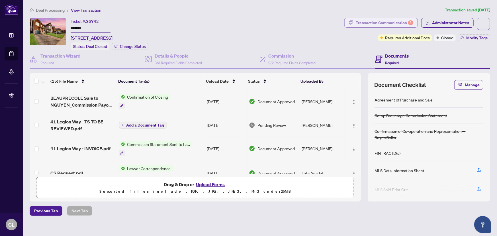
click at [389, 23] on div "Transaction Communication 3" at bounding box center [385, 22] width 58 height 9
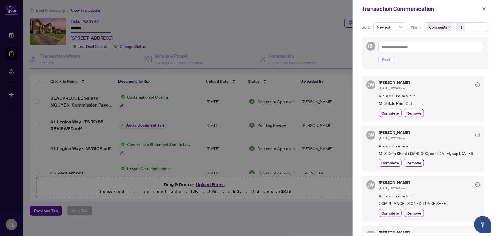
click at [441, 28] on span "Comments" at bounding box center [438, 27] width 18 height 6
click at [450, 58] on span "Requirements" at bounding box center [447, 58] width 25 height 5
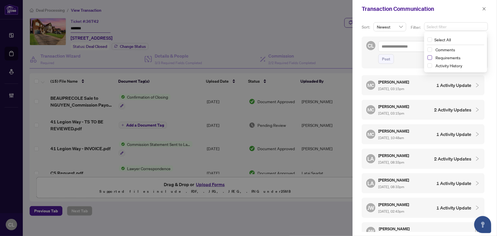
click at [429, 56] on span "Select Requirements" at bounding box center [429, 57] width 5 height 5
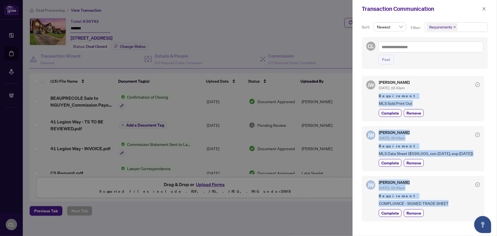
drag, startPoint x: 379, startPoint y: 94, endPoint x: 455, endPoint y: 207, distance: 136.3
click at [455, 207] on div "JW Jackie Wu Jul/24/2025, 02:43pm Requirement MLS Sold Print Out Complete Remov…" at bounding box center [425, 152] width 126 height 160
copy div "Requirement MLS Sold Print Out Complete Remove JW Jackie Wu Jul/24/2025, 02:43p…"
click at [216, 9] on div at bounding box center [248, 118] width 497 height 236
drag, startPoint x: 379, startPoint y: 95, endPoint x: 418, endPoint y: 203, distance: 114.7
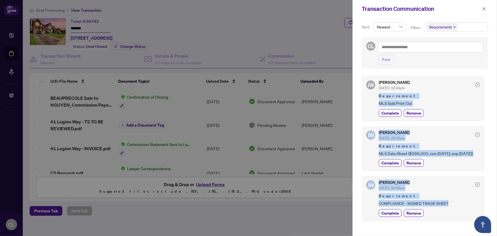
click at [452, 208] on div "JW Jackie Wu Jul/24/2025, 02:43pm Requirement MLS Sold Print Out Complete Remov…" at bounding box center [425, 152] width 126 height 160
copy div "Requirement MLS Sold Print Out Complete Remove JW Jackie Wu Jul/24/2025, 02:43p…"
drag, startPoint x: 484, startPoint y: 7, endPoint x: 412, endPoint y: 10, distance: 71.8
click at [484, 7] on icon "close" at bounding box center [484, 9] width 4 height 4
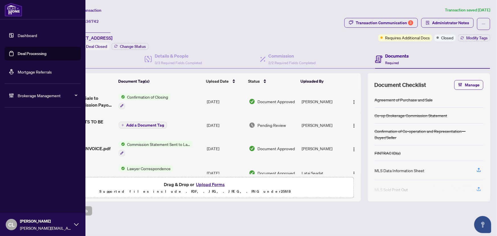
click at [34, 53] on link "Deal Processing" at bounding box center [32, 53] width 29 height 5
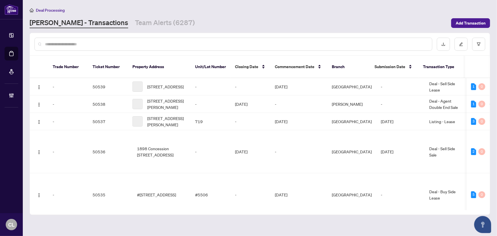
click at [107, 47] on div at bounding box center [233, 44] width 398 height 13
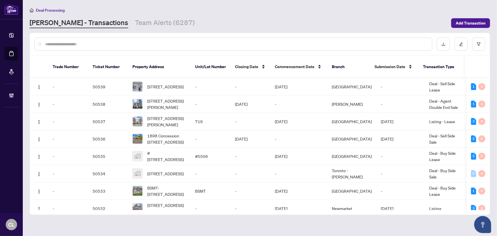
click at [112, 44] on input "text" at bounding box center [236, 44] width 382 height 6
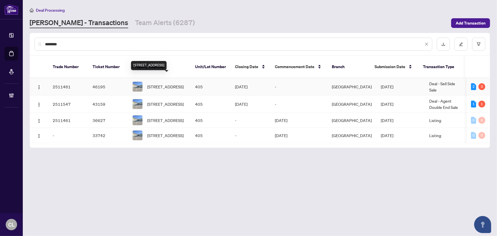
type input "********"
click at [160, 83] on span "405-21 Brookhouse Dr, Clarington, Ontario L1B 1N8, Canada" at bounding box center [165, 86] width 36 height 6
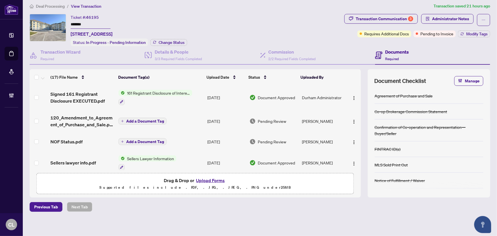
scroll to position [5, 0]
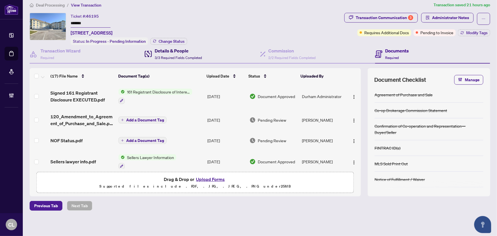
click at [176, 47] on h4 "Details & People" at bounding box center [178, 50] width 47 height 7
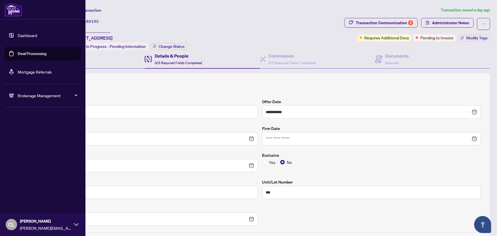
drag, startPoint x: 20, startPoint y: 54, endPoint x: 58, endPoint y: 53, distance: 37.6
click at [20, 54] on link "Deal Processing" at bounding box center [32, 53] width 29 height 5
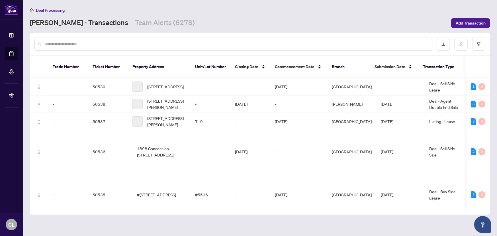
click at [105, 43] on input "text" at bounding box center [236, 44] width 382 height 6
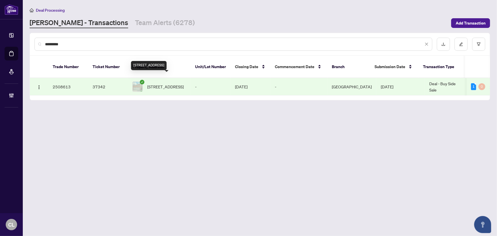
type input "*********"
click at [162, 83] on span "31 Orleans Dr, Toronto, Ontario M1C 4T1, Canada" at bounding box center [165, 86] width 36 height 6
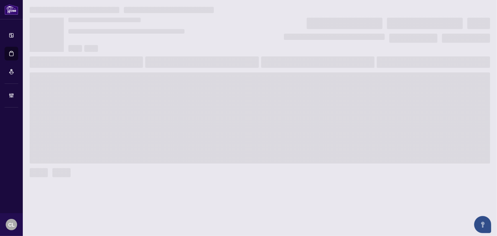
click at [162, 79] on span at bounding box center [260, 117] width 460 height 91
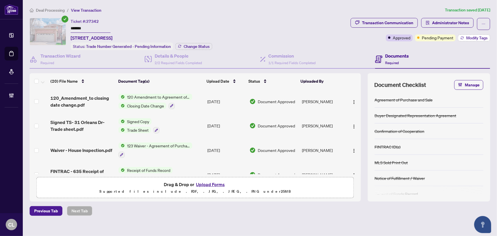
click at [466, 40] on span "Modify Tags" at bounding box center [476, 38] width 21 height 4
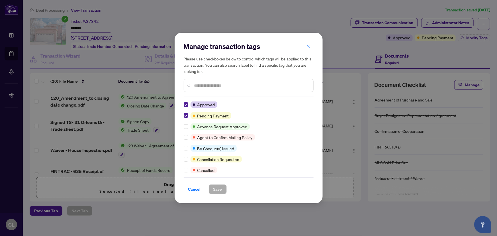
click at [310, 45] on button "button" at bounding box center [308, 46] width 11 height 10
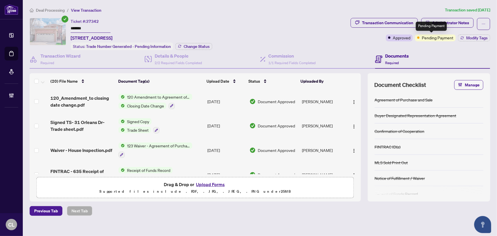
click at [425, 37] on span "Pending Payment" at bounding box center [438, 37] width 32 height 6
click at [453, 23] on span "Administrator Notes" at bounding box center [450, 22] width 37 height 9
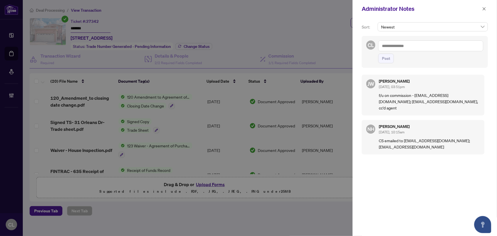
click at [389, 48] on textarea at bounding box center [430, 45] width 105 height 11
paste textarea "**********"
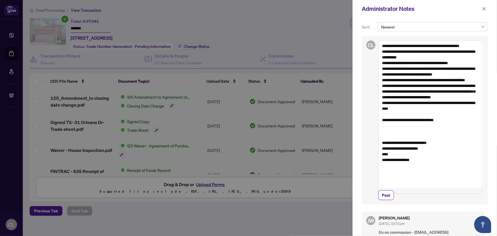
drag, startPoint x: 382, startPoint y: 103, endPoint x: 399, endPoint y: 119, distance: 23.2
click at [399, 119] on textarea "**********" at bounding box center [430, 116] width 104 height 153
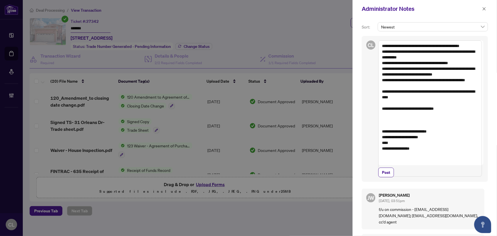
scroll to position [124, 0]
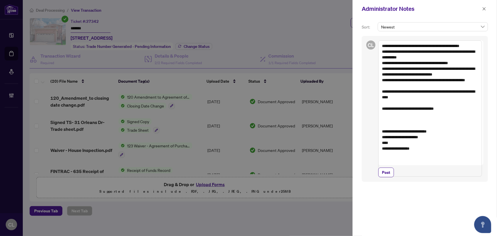
type textarea "**********"
click at [485, 7] on icon "close" at bounding box center [484, 9] width 4 height 4
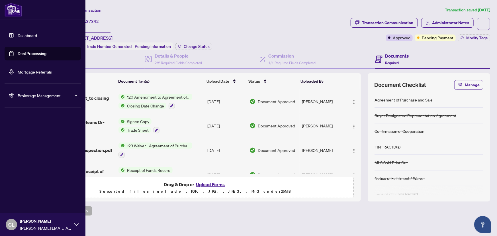
drag, startPoint x: 39, startPoint y: 51, endPoint x: 57, endPoint y: 52, distance: 17.7
click at [39, 52] on link "Deal Processing" at bounding box center [32, 53] width 29 height 5
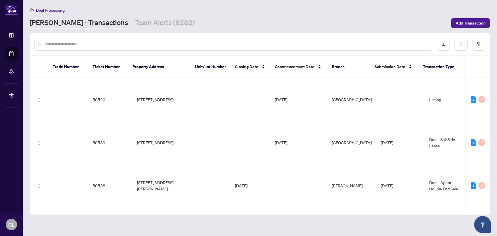
click at [91, 44] on input "text" at bounding box center [236, 44] width 382 height 6
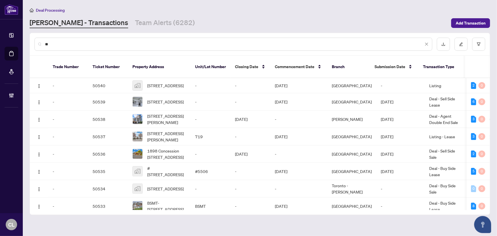
type input "*"
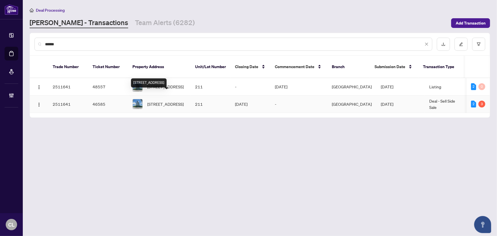
type input "******"
click at [169, 101] on span "211-68 Canterbury Pl, Toronto, Ontario M2N 0H8, Canada" at bounding box center [165, 104] width 36 height 6
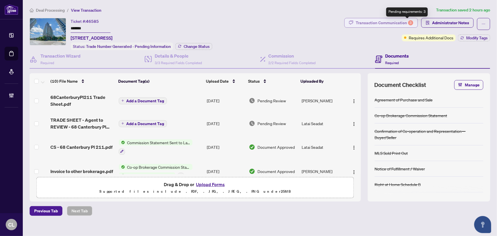
click at [408, 23] on div "3" at bounding box center [410, 22] width 5 height 5
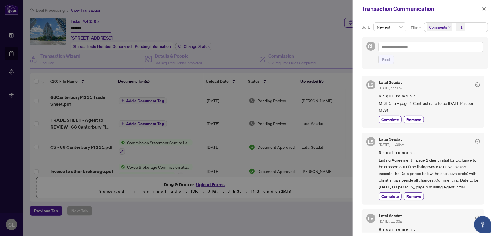
click at [129, 140] on div at bounding box center [248, 118] width 497 height 236
click at [484, 7] on icon "close" at bounding box center [484, 9] width 4 height 4
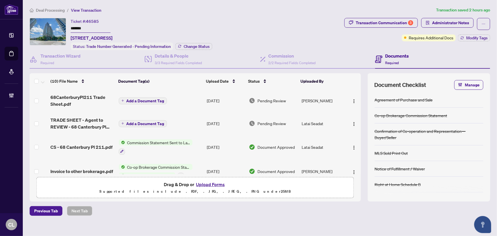
click at [165, 141] on span "Commission Statement Sent to Lawyer" at bounding box center [158, 142] width 67 height 6
click at [134, 169] on span "Commission Statement Sent to Lawyer" at bounding box center [157, 169] width 73 height 6
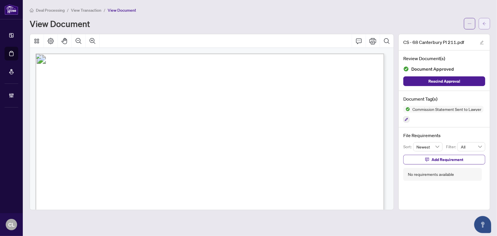
click at [481, 20] on button "button" at bounding box center [484, 23] width 11 height 11
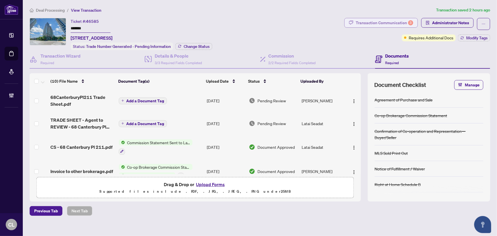
click at [395, 23] on div "Transaction Communication 3" at bounding box center [385, 22] width 58 height 9
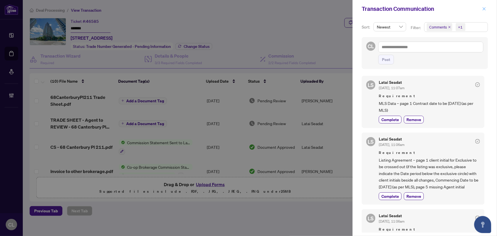
click at [486, 8] on button "button" at bounding box center [483, 8] width 7 height 7
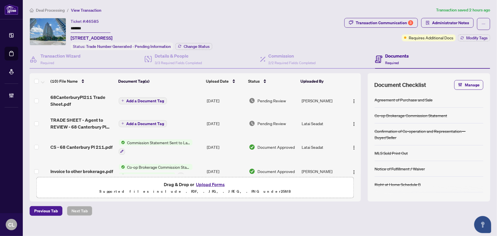
drag, startPoint x: 114, startPoint y: 37, endPoint x: 75, endPoint y: 40, distance: 38.6
click at [70, 39] on div "Ticket #: 46585 ******* 211-68 Canterbury Pl, Toronto, Ontario M2N 0H8, Canada …" at bounding box center [186, 34] width 312 height 32
copy span "211-68 Canterbury P"
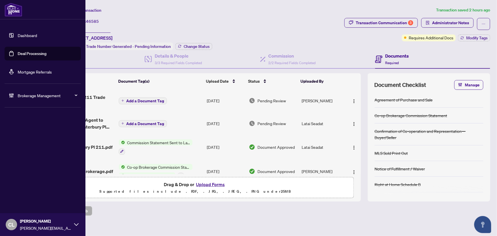
drag, startPoint x: 23, startPoint y: 52, endPoint x: 71, endPoint y: 44, distance: 48.5
click at [23, 52] on link "Deal Processing" at bounding box center [32, 53] width 29 height 5
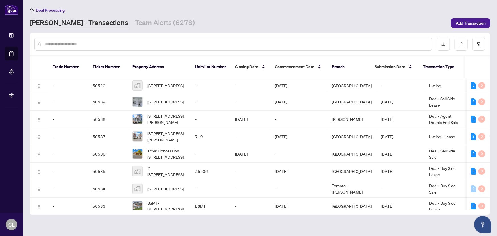
click at [91, 44] on input "text" at bounding box center [236, 44] width 382 height 6
paste input "**********"
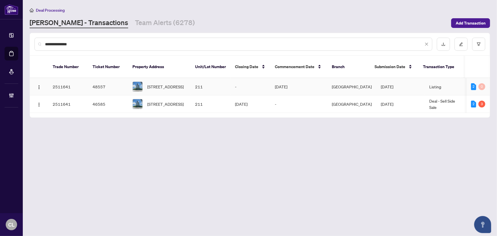
type input "**********"
click at [162, 83] on span "211-68 Canterbury Pl, Toronto, Ontario M2N 0H8, Canada" at bounding box center [165, 86] width 36 height 6
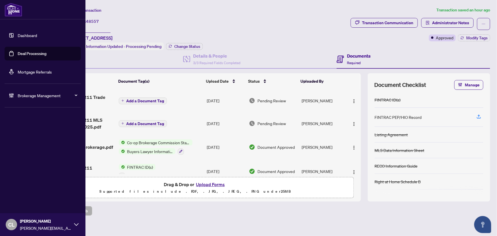
click at [30, 54] on link "Deal Processing" at bounding box center [32, 53] width 29 height 5
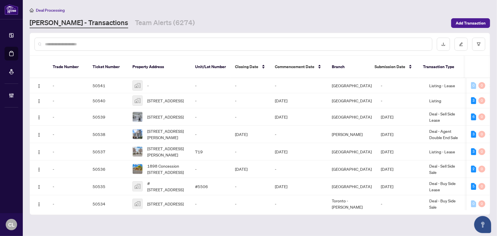
click at [149, 45] on input "text" at bounding box center [236, 44] width 382 height 6
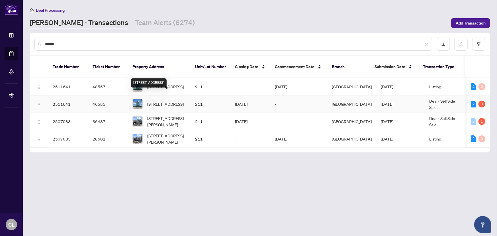
type input "******"
click at [168, 101] on span "211-68 Canterbury Pl, Toronto, Ontario M2N 0H8, Canada" at bounding box center [165, 104] width 36 height 6
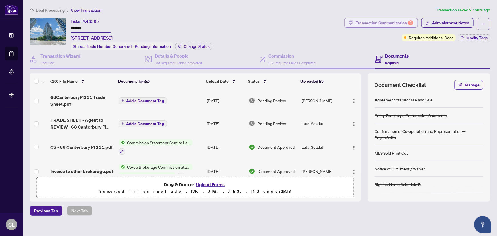
click at [401, 23] on div "Transaction Communication 3" at bounding box center [385, 22] width 58 height 9
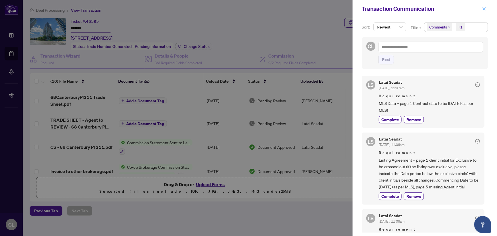
click at [486, 9] on icon "close" at bounding box center [484, 9] width 4 height 4
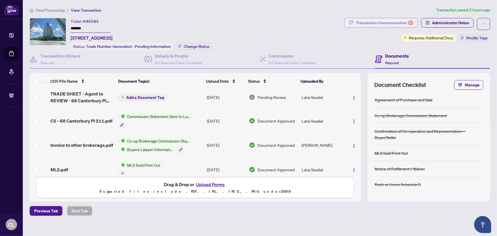
click at [391, 24] on div "Transaction Communication 3" at bounding box center [385, 22] width 58 height 9
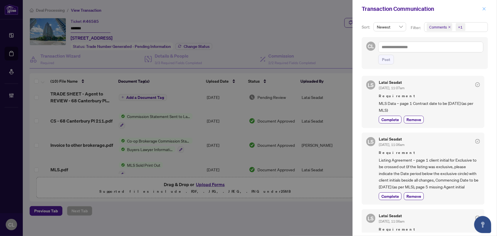
click at [484, 7] on icon "close" at bounding box center [484, 9] width 4 height 4
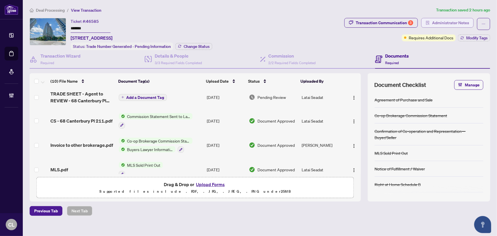
click at [444, 19] on span "Administrator Notes" at bounding box center [450, 22] width 37 height 9
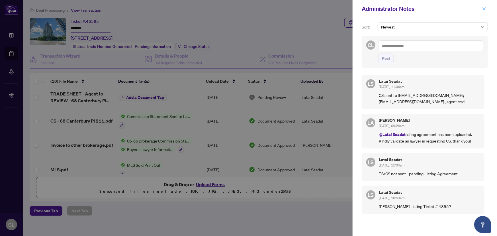
click at [484, 10] on icon "close" at bounding box center [484, 9] width 4 height 4
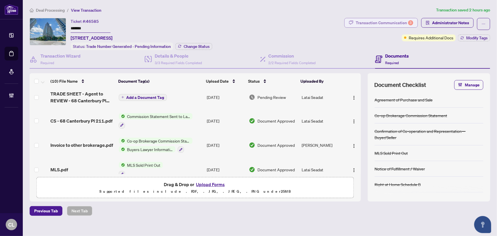
click at [358, 22] on div "Transaction Communication 3" at bounding box center [385, 22] width 58 height 9
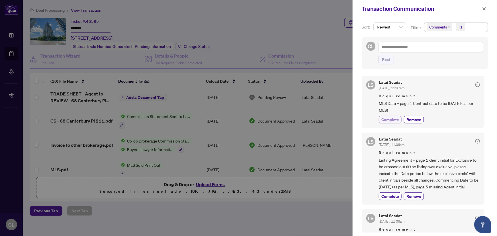
click at [395, 121] on span "Complete" at bounding box center [390, 119] width 18 height 6
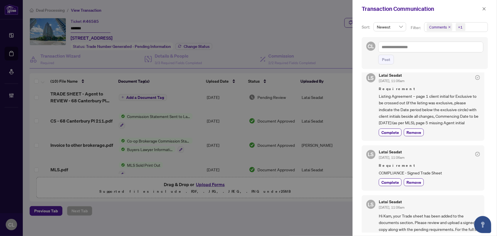
scroll to position [77, 0]
click at [388, 131] on span "Complete" at bounding box center [390, 132] width 18 height 6
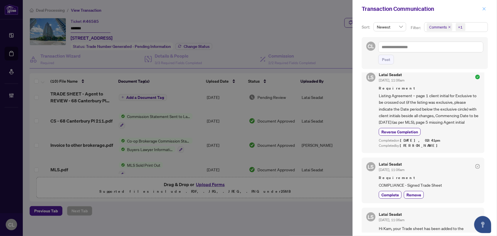
click at [485, 7] on icon "close" at bounding box center [484, 9] width 4 height 4
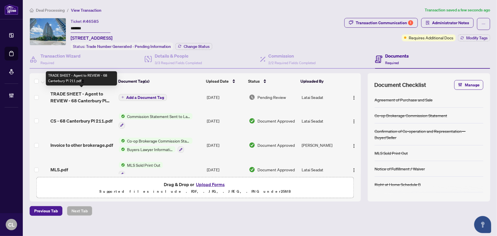
click at [75, 98] on span "TRADE SHEET - Agent to REVIEW - 68 Canterbury Pl 211.pdf" at bounding box center [81, 97] width 63 height 14
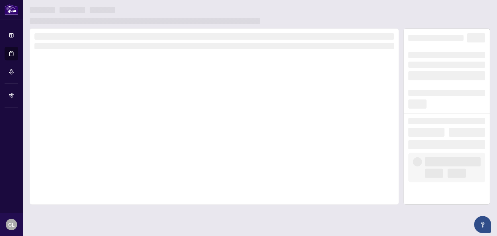
click at [75, 98] on div at bounding box center [214, 116] width 369 height 176
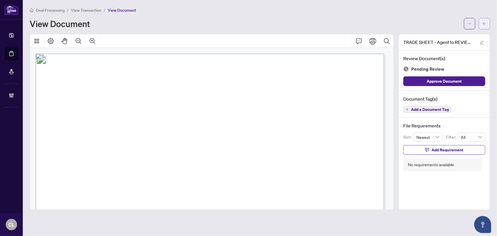
click at [481, 26] on button "button" at bounding box center [484, 23] width 11 height 11
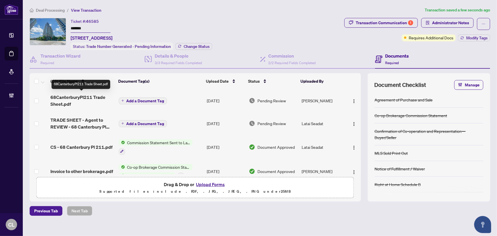
click at [100, 95] on span "68CanterburyPl211 Trade Sheet.pdf" at bounding box center [81, 101] width 63 height 14
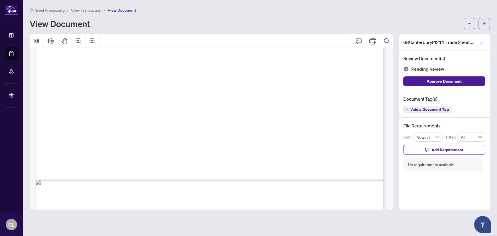
scroll to position [300, 0]
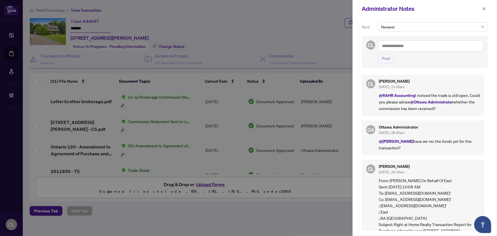
drag, startPoint x: 485, startPoint y: 5, endPoint x: 370, endPoint y: 31, distance: 117.6
click at [485, 6] on span "button" at bounding box center [484, 8] width 4 height 9
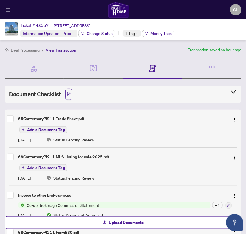
drag, startPoint x: 174, startPoint y: 11, endPoint x: 165, endPoint y: 7, distance: 9.4
click at [165, 7] on div "CL [PERSON_NAME]" at bounding box center [123, 9] width 246 height 19
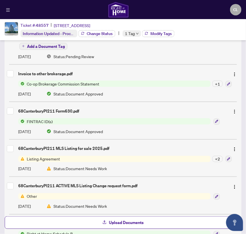
scroll to position [112, 0]
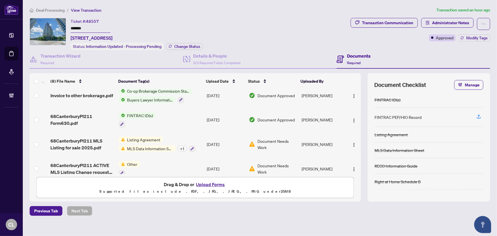
scroll to position [77, 0]
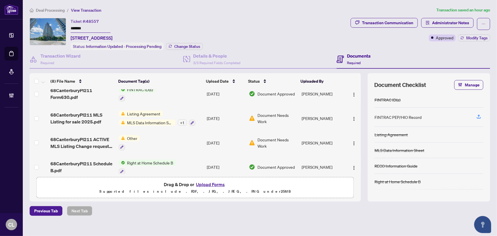
click at [136, 122] on span "MLS Data Information Sheet" at bounding box center [150, 122] width 50 height 6
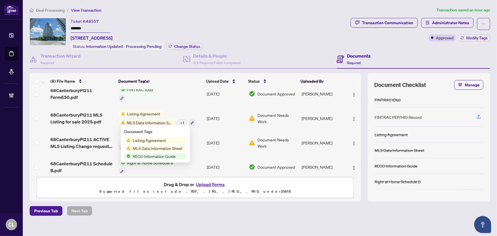
click at [148, 149] on span "MLS Data Information Sheet" at bounding box center [157, 148] width 54 height 6
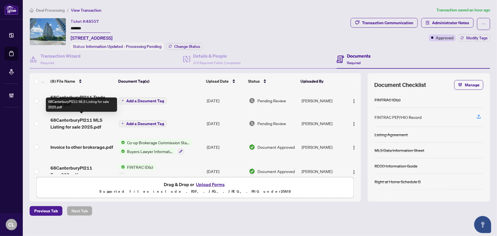
click at [95, 124] on span "68CanterburyPl211 MLS Listing for sale 2025.pdf" at bounding box center [81, 123] width 63 height 14
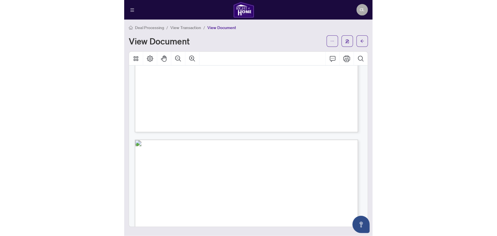
scroll to position [1397, 0]
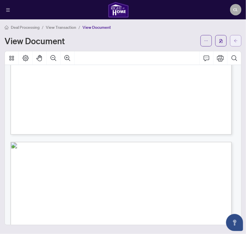
click at [235, 39] on icon "arrow-left" at bounding box center [236, 41] width 4 height 4
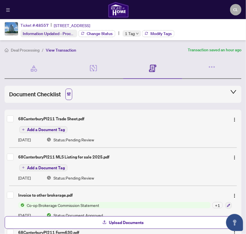
drag, startPoint x: 195, startPoint y: 11, endPoint x: 194, endPoint y: 0, distance: 10.6
click at [193, 1] on div "CL [PERSON_NAME]" at bounding box center [123, 9] width 246 height 19
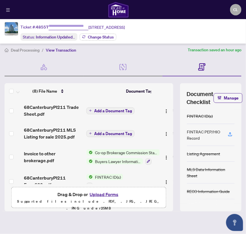
type input "*******"
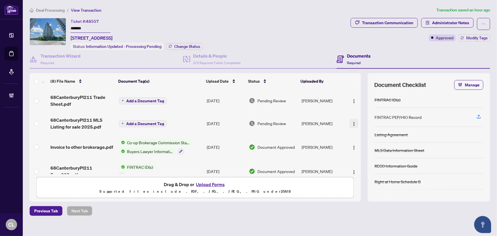
click at [352, 122] on img "button" at bounding box center [354, 124] width 5 height 5
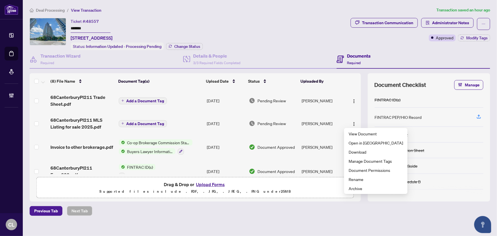
click at [151, 122] on span "Add a Document Tag" at bounding box center [145, 124] width 38 height 4
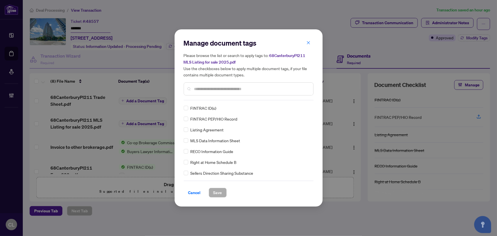
click at [218, 89] on input "text" at bounding box center [251, 89] width 114 height 6
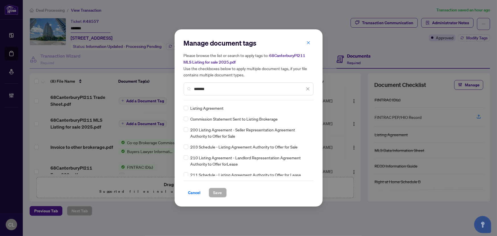
type input "*******"
drag, startPoint x: 211, startPoint y: 90, endPoint x: 170, endPoint y: 98, distance: 41.8
click at [172, 92] on div "Manage document tags Please browse the list or search to apply tags to: 68Cante…" at bounding box center [248, 118] width 497 height 236
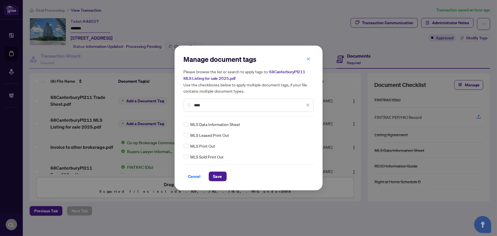
type input "***"
drag, startPoint x: 308, startPoint y: 124, endPoint x: 304, endPoint y: 135, distance: 12.3
click at [308, 124] on icon at bounding box center [307, 124] width 3 height 2
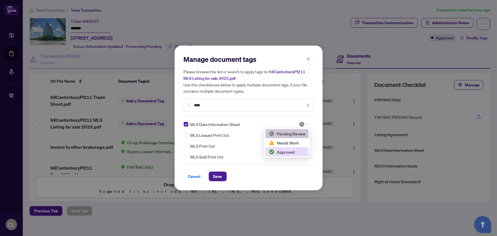
click at [296, 151] on div "Approved" at bounding box center [287, 152] width 36 height 6
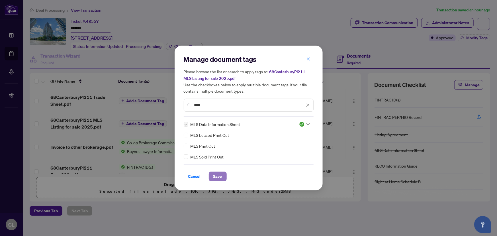
click at [217, 174] on span "Save" at bounding box center [217, 176] width 9 height 9
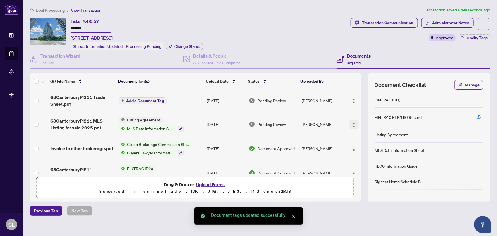
click at [352, 122] on img "button" at bounding box center [354, 124] width 5 height 5
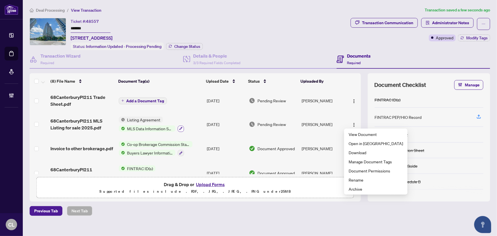
click at [178, 126] on button "button" at bounding box center [181, 129] width 6 height 6
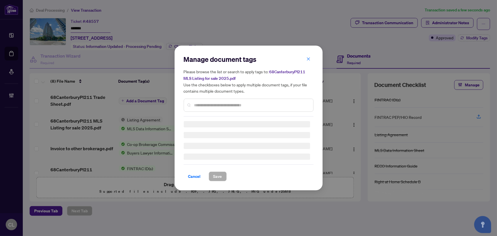
click at [208, 104] on input "text" at bounding box center [251, 105] width 114 height 6
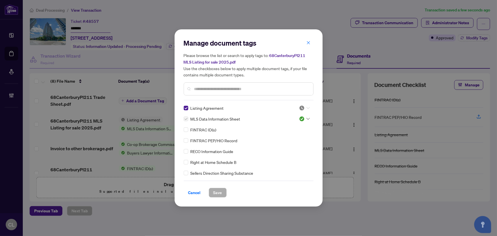
click at [306, 108] on icon at bounding box center [307, 108] width 3 height 2
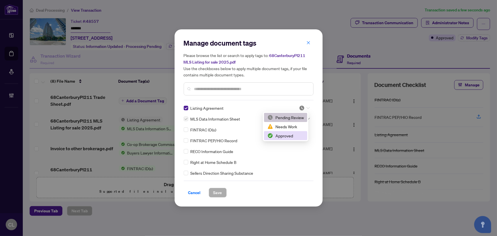
click at [295, 133] on div "Approved" at bounding box center [285, 135] width 36 height 6
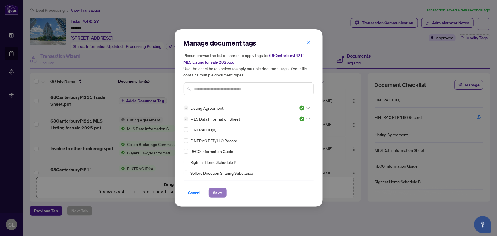
click at [215, 190] on span "Save" at bounding box center [217, 192] width 9 height 9
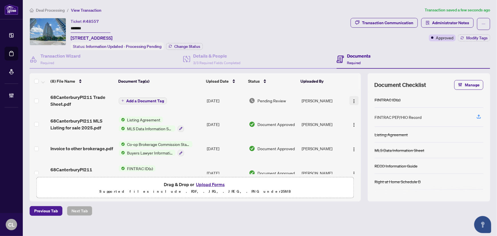
click at [352, 100] on img "button" at bounding box center [354, 101] width 5 height 5
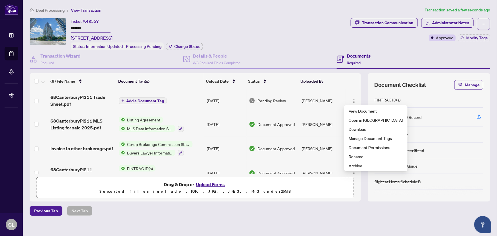
click at [157, 100] on span "Add a Document Tag" at bounding box center [145, 101] width 38 height 4
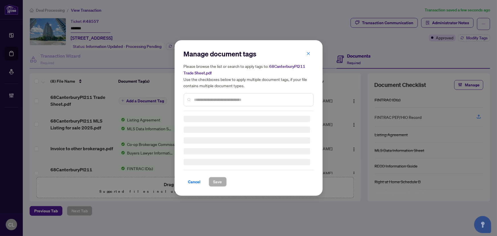
click at [197, 98] on div "Manage document tags Please browse the list or search to apply tags to: 68Cante…" at bounding box center [249, 80] width 130 height 62
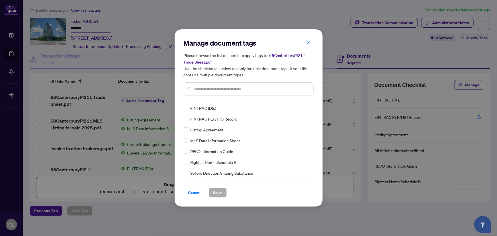
drag, startPoint x: 211, startPoint y: 88, endPoint x: 209, endPoint y: 92, distance: 4.3
click at [211, 89] on input "text" at bounding box center [251, 89] width 114 height 6
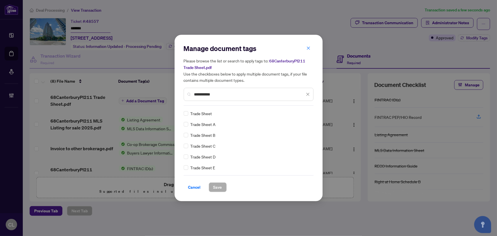
type input "**********"
click at [310, 112] on div "Trade Sheet Trade Sheet A Trade Sheet B Trade Sheet C Trade Sheet D Trade Sheet…" at bounding box center [249, 140] width 130 height 60
click at [309, 111] on div at bounding box center [304, 113] width 11 height 6
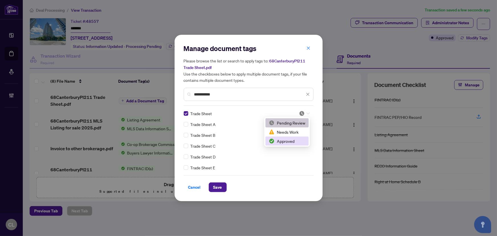
click at [294, 139] on div "Approved" at bounding box center [287, 141] width 36 height 6
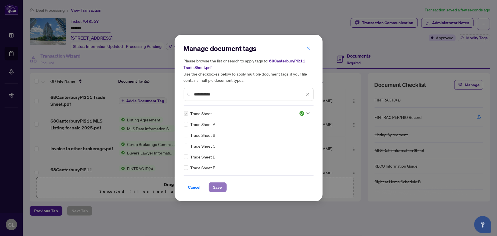
click at [216, 186] on span "Save" at bounding box center [217, 186] width 9 height 9
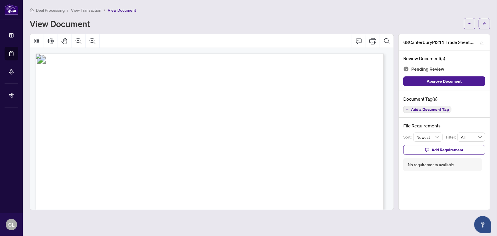
scroll to position [300, 0]
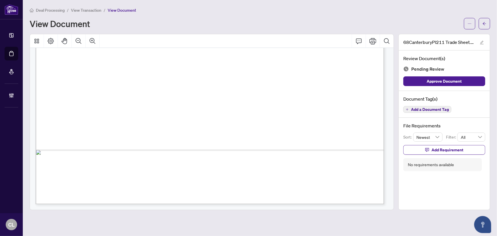
click at [428, 109] on span "Add a Document Tag" at bounding box center [430, 109] width 38 height 4
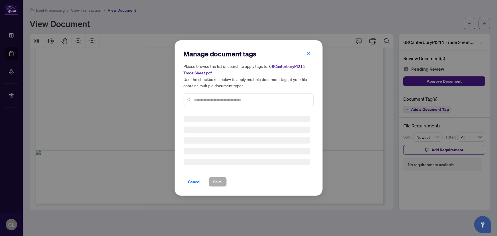
click at [225, 99] on div "Manage document tags Please browse the list or search to apply tags to: 68Cante…" at bounding box center [249, 80] width 130 height 62
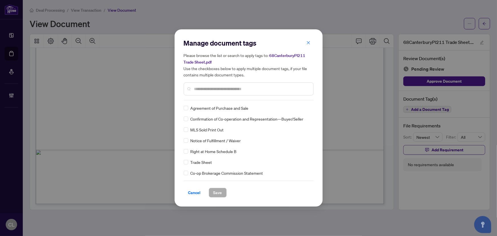
click at [218, 90] on input "text" at bounding box center [251, 89] width 114 height 6
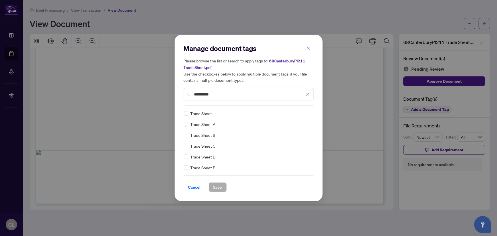
type input "**********"
click at [307, 114] on icon at bounding box center [307, 113] width 3 height 2
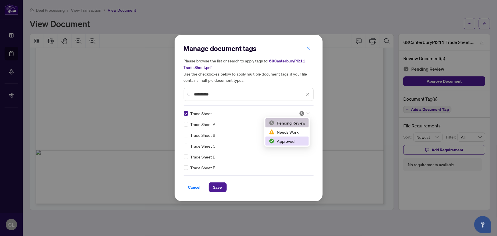
click at [293, 142] on div "Approved" at bounding box center [287, 141] width 36 height 6
drag, startPoint x: 221, startPoint y: 187, endPoint x: 208, endPoint y: 188, distance: 13.4
click at [221, 188] on span "Save" at bounding box center [217, 186] width 9 height 9
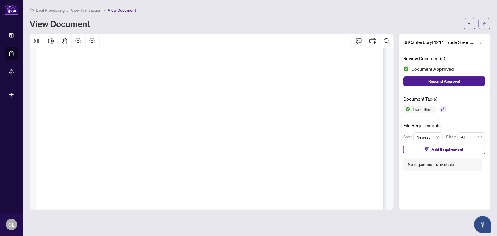
scroll to position [171, 0]
click at [484, 24] on icon "arrow-left" at bounding box center [484, 23] width 3 height 3
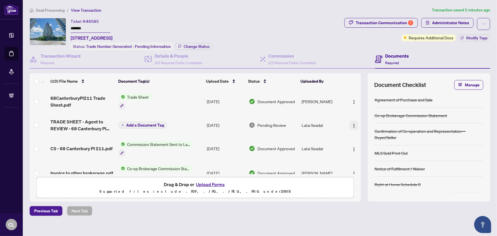
click at [352, 125] on img "button" at bounding box center [354, 125] width 5 height 5
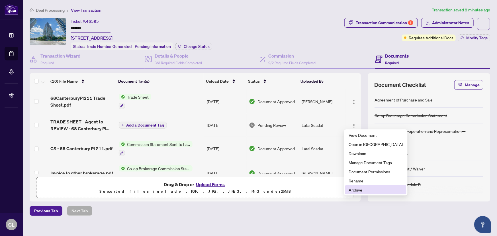
click at [370, 188] on span "Archive" at bounding box center [375, 189] width 54 height 6
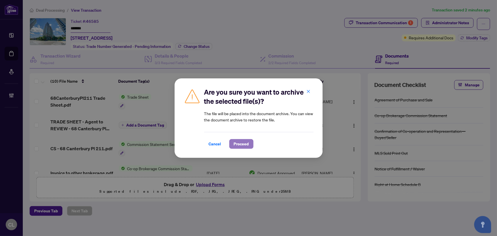
click at [246, 145] on span "Proceed" at bounding box center [241, 143] width 15 height 9
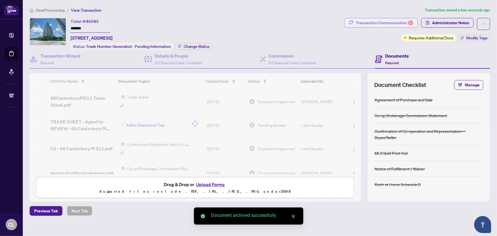
click at [395, 23] on div "Transaction Communication 1" at bounding box center [385, 22] width 58 height 9
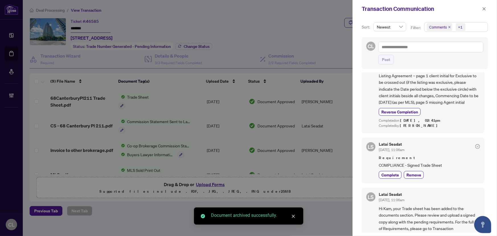
scroll to position [103, 0]
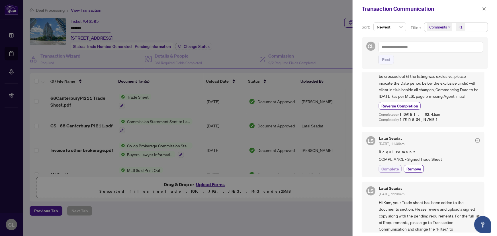
click at [392, 166] on span "Complete" at bounding box center [390, 169] width 18 height 6
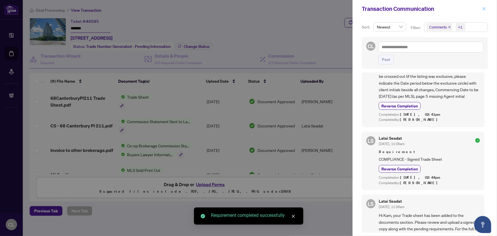
click at [484, 7] on icon "close" at bounding box center [484, 9] width 4 height 4
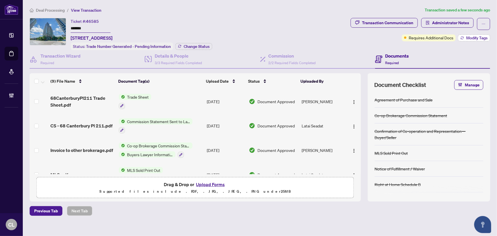
click at [460, 37] on icon "button" at bounding box center [461, 37] width 3 height 3
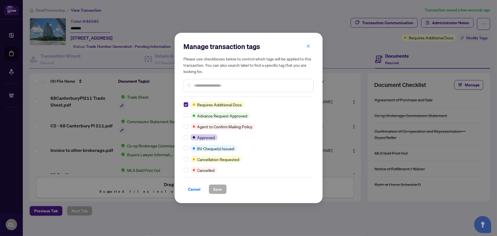
drag, startPoint x: 228, startPoint y: 85, endPoint x: 222, endPoint y: 86, distance: 6.0
click at [228, 85] on input "text" at bounding box center [251, 85] width 114 height 6
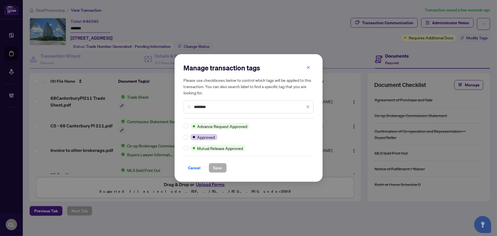
type input "********"
click at [220, 165] on span "Save" at bounding box center [217, 167] width 9 height 9
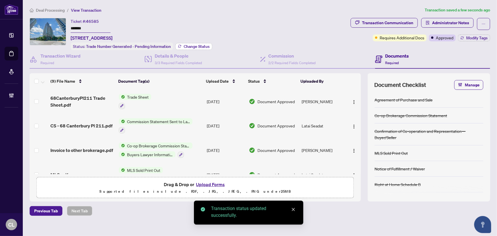
click at [191, 47] on span "Change Status" at bounding box center [197, 46] width 26 height 4
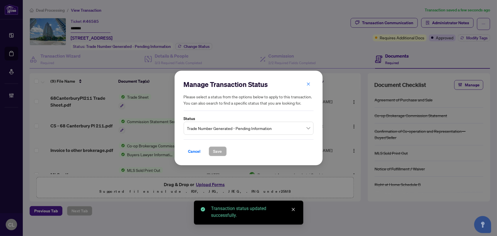
click at [284, 129] on span "Trade Number Generated - Pending Information" at bounding box center [248, 128] width 123 height 11
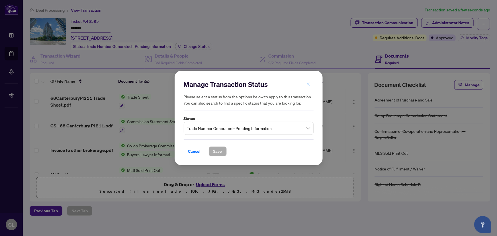
click at [307, 84] on icon "close" at bounding box center [308, 84] width 4 height 4
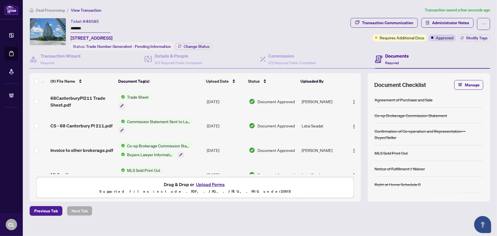
click at [149, 122] on span "Commission Statement Sent to Lawyer" at bounding box center [158, 121] width 67 height 6
click at [106, 122] on span "CS - 68 Canterbury Pl 211.pdf" at bounding box center [81, 125] width 62 height 7
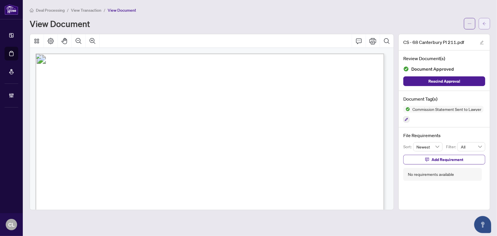
click at [487, 20] on button "button" at bounding box center [484, 23] width 11 height 11
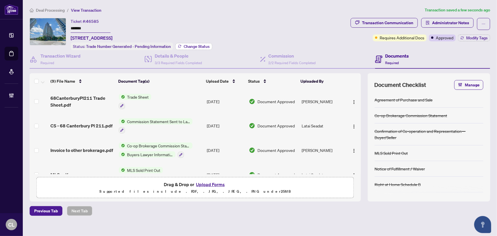
click at [185, 45] on span "Change Status" at bounding box center [197, 46] width 26 height 4
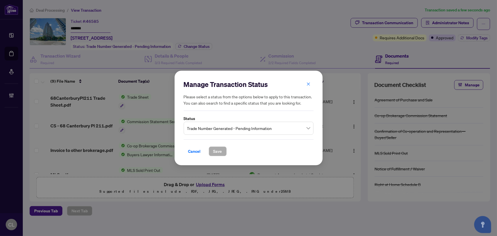
drag, startPoint x: 282, startPoint y: 129, endPoint x: 285, endPoint y: 129, distance: 2.9
click at [283, 129] on span "Trade Number Generated - Pending Information" at bounding box center [248, 128] width 123 height 11
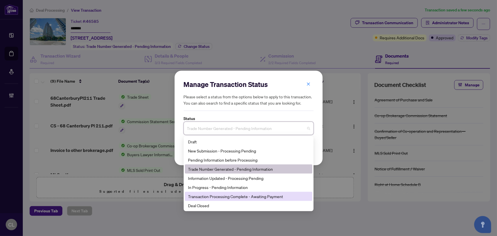
click at [252, 195] on div "Transaction Processing Complete - Awaiting Payment" at bounding box center [248, 196] width 121 height 6
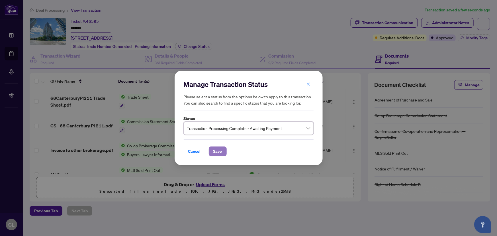
click at [217, 153] on span "Save" at bounding box center [217, 151] width 9 height 9
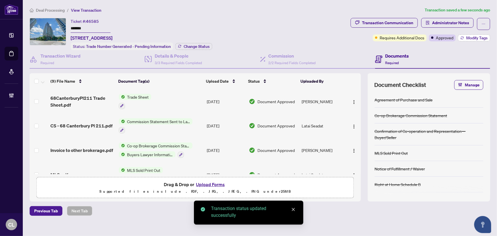
click at [471, 36] on span "Modify Tags" at bounding box center [476, 38] width 21 height 4
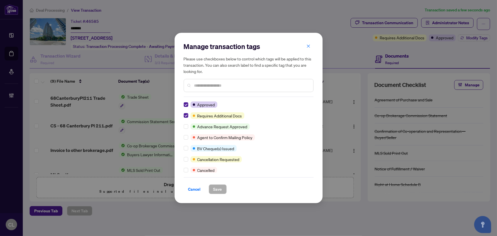
click at [202, 86] on input "text" at bounding box center [251, 85] width 114 height 6
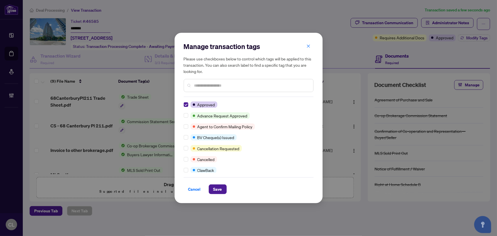
click at [208, 88] on div at bounding box center [249, 85] width 130 height 13
click at [208, 89] on div at bounding box center [249, 85] width 130 height 13
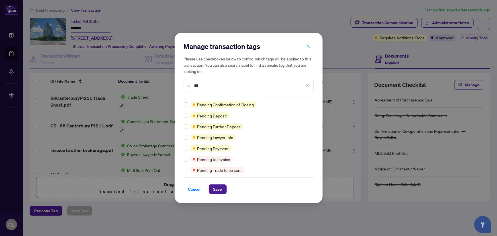
type input "***"
click at [221, 191] on span "Save" at bounding box center [217, 188] width 9 height 9
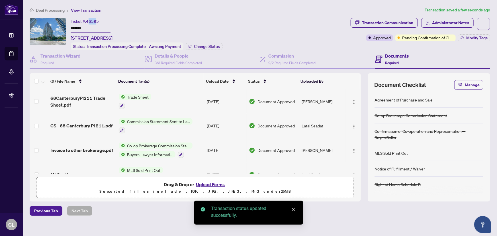
drag, startPoint x: 88, startPoint y: 21, endPoint x: 96, endPoint y: 20, distance: 8.1
click at [97, 20] on span "46585" at bounding box center [92, 21] width 13 height 5
click at [112, 18] on div "Ticket #: 46585 ******* 211-68 Canterbury Pl, Toronto, Ontario M2N 0H8, Canada" at bounding box center [92, 29] width 42 height 23
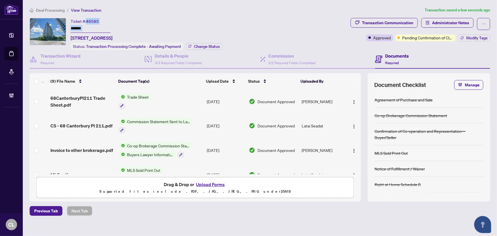
click at [102, 20] on div "Ticket #: 46585 ******* 211-68 Canterbury Pl, Toronto, Ontario M2N 0H8, Canada" at bounding box center [92, 29] width 42 height 23
click at [111, 20] on div "Ticket #: 46585 ******* 211-68 Canterbury Pl, Toronto, Ontario M2N 0H8, Canada" at bounding box center [92, 29] width 42 height 23
drag, startPoint x: 88, startPoint y: 20, endPoint x: 100, endPoint y: 20, distance: 11.4
click at [100, 20] on div "Ticket #: 46585 ******* 211-68 Canterbury Pl, Toronto, Ontario M2N 0H8, Canada" at bounding box center [92, 29] width 42 height 23
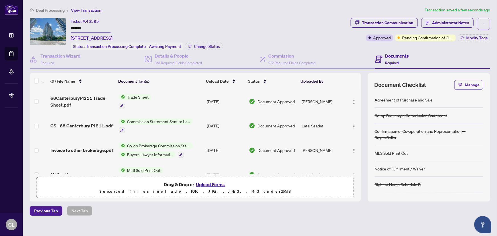
click at [86, 21] on div "Ticket #: 46585" at bounding box center [85, 21] width 28 height 7
drag, startPoint x: 86, startPoint y: 20, endPoint x: 99, endPoint y: 20, distance: 13.7
click at [99, 20] on div "Ticket #: 46585 ******* 211-68 Canterbury Pl, Toronto, Ontario M2N 0H8, Canada" at bounding box center [92, 29] width 42 height 23
copy div "46585"
click at [219, 25] on div "Ticket #: 46585 ******* 211-68 Canterbury Pl, Toronto, Ontario M2N 0H8, Canada …" at bounding box center [147, 34] width 152 height 32
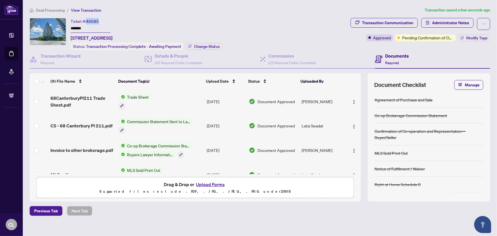
drag, startPoint x: 87, startPoint y: 20, endPoint x: 98, endPoint y: 21, distance: 10.9
click at [98, 21] on span "46585" at bounding box center [92, 21] width 13 height 5
copy span "46585"
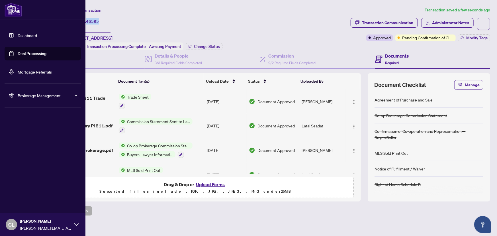
click at [18, 54] on link "Deal Processing" at bounding box center [32, 53] width 29 height 5
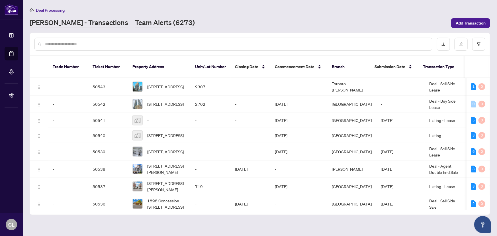
click at [135, 23] on link "Team Alerts (6273)" at bounding box center [165, 23] width 60 height 10
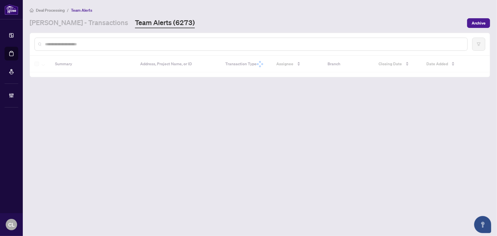
click at [97, 42] on input "text" at bounding box center [254, 44] width 418 height 6
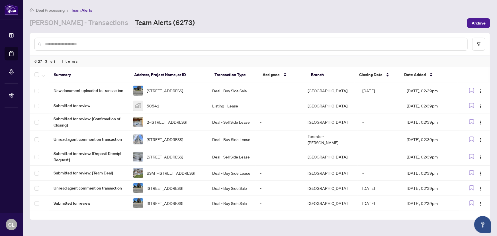
paste input "*****"
type input "*****"
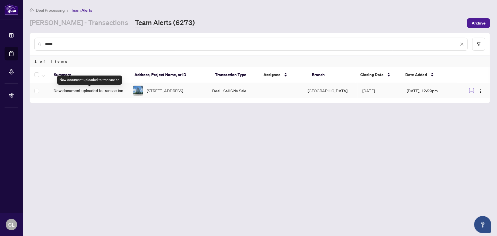
click at [83, 91] on span "New document uploaded to transaction" at bounding box center [89, 90] width 70 height 6
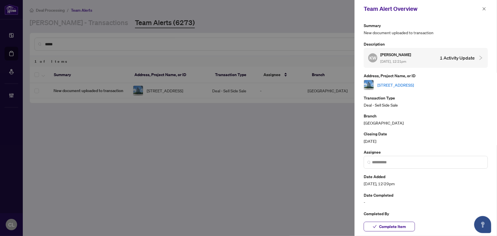
click at [479, 57] on icon "collapsed" at bounding box center [480, 57] width 5 height 5
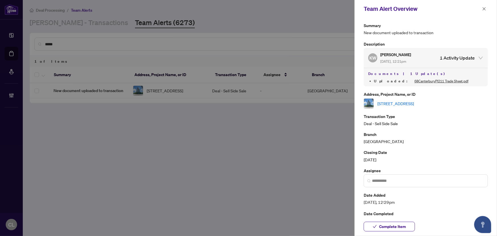
click at [481, 8] on button "button" at bounding box center [483, 8] width 7 height 7
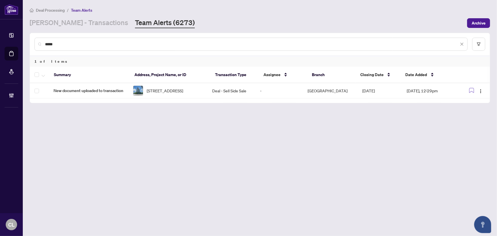
click at [153, 179] on main "Deal Processing / Team Alerts RAHR - Transactions Team Alerts (6273) Archive **…" at bounding box center [260, 118] width 474 height 236
click at [82, 21] on link "RAHR - Transactions" at bounding box center [79, 23] width 98 height 10
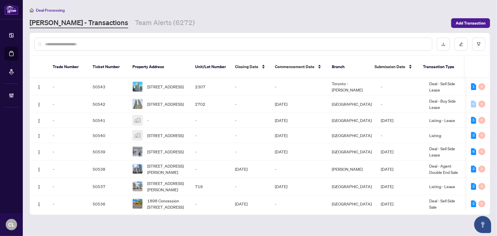
click at [48, 45] on input "text" at bounding box center [236, 44] width 382 height 6
click at [243, 3] on main "Deal Processing RAHR - Transactions Team Alerts (6272) Add Transaction Trade Nu…" at bounding box center [260, 118] width 474 height 236
click at [65, 43] on input "text" at bounding box center [236, 44] width 382 height 6
paste input "**********"
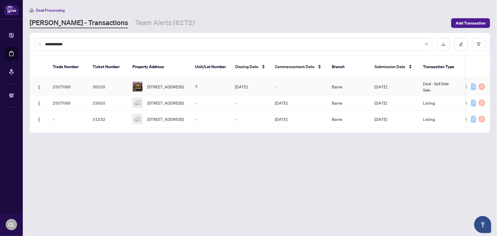
type input "**********"
click at [167, 83] on span "7-22 Sasco Way, Essa, Ontario L3W 0C8, Canada" at bounding box center [165, 86] width 36 height 6
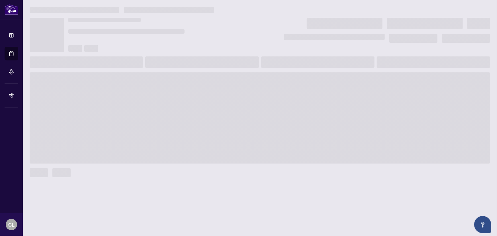
click at [168, 79] on span at bounding box center [260, 117] width 460 height 91
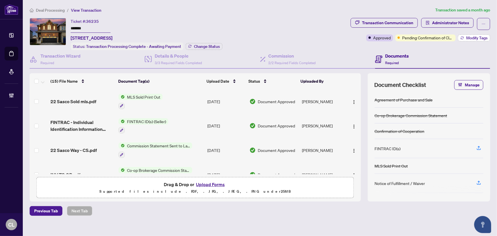
click at [467, 37] on span "Modify Tags" at bounding box center [476, 38] width 21 height 4
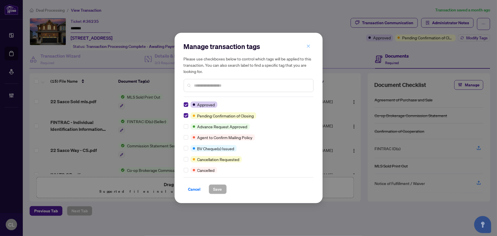
click at [307, 46] on icon "close" at bounding box center [308, 45] width 3 height 3
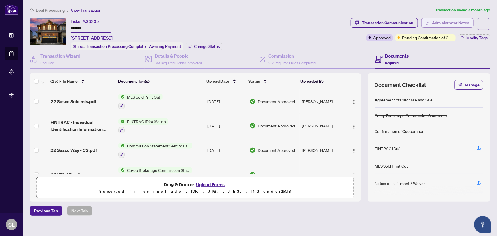
click at [453, 20] on span "Administrator Notes" at bounding box center [450, 22] width 37 height 9
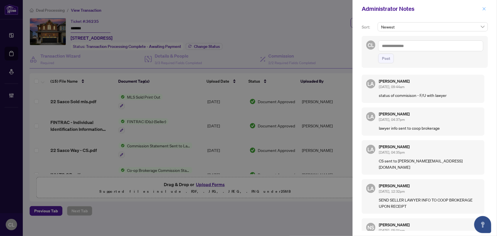
click at [485, 9] on icon "close" at bounding box center [484, 9] width 4 height 4
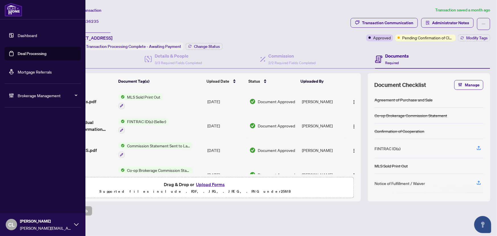
click at [25, 54] on link "Deal Processing" at bounding box center [32, 53] width 29 height 5
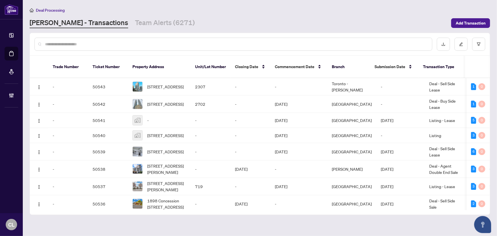
drag, startPoint x: 130, startPoint y: 45, endPoint x: 124, endPoint y: 47, distance: 6.2
click at [127, 46] on input "text" at bounding box center [236, 44] width 382 height 6
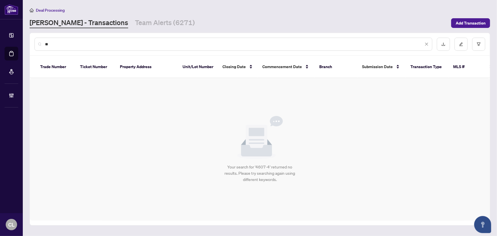
type input "*"
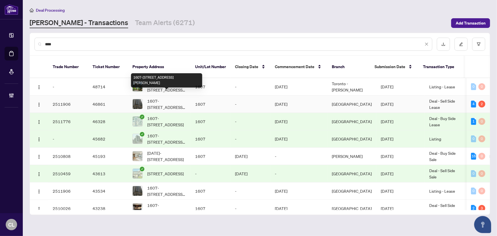
type input "****"
click at [169, 98] on span "1607-40 Scollard St, Toronto, Ontario M5R 3S1, Canada" at bounding box center [166, 104] width 39 height 13
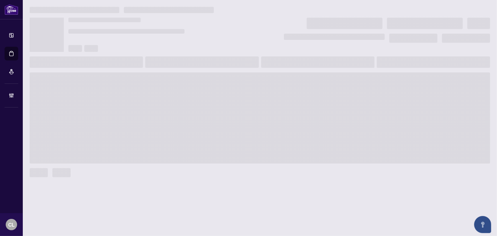
click at [169, 94] on span at bounding box center [260, 117] width 460 height 91
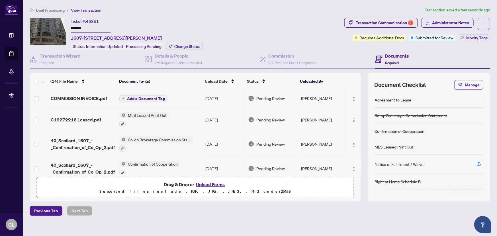
click at [167, 137] on span "Co-op Brokerage Commission Statement" at bounding box center [159, 139] width 67 height 6
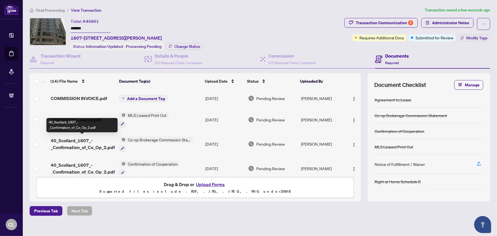
click at [77, 145] on span "40_Scollard_1607_-_Confirmation_of_Co_Op_2.pdf" at bounding box center [83, 144] width 64 height 14
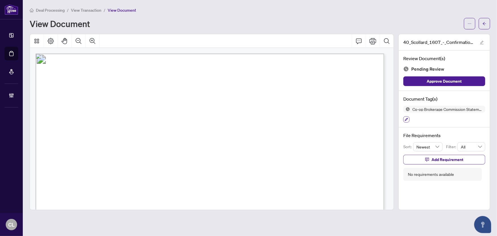
click at [405, 120] on icon "button" at bounding box center [406, 119] width 3 height 3
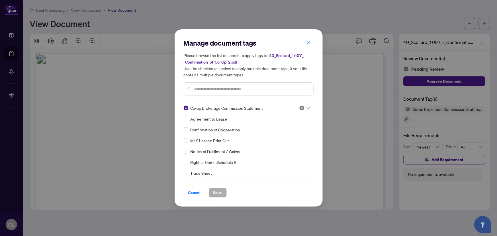
click at [212, 92] on div at bounding box center [249, 88] width 130 height 13
click at [196, 89] on input "text" at bounding box center [251, 89] width 114 height 6
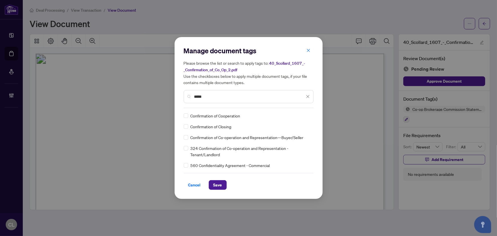
type input "*****"
click at [230, 117] on span "Confirmation of Cooperation" at bounding box center [215, 115] width 50 height 6
click at [219, 186] on span "Save" at bounding box center [217, 184] width 9 height 9
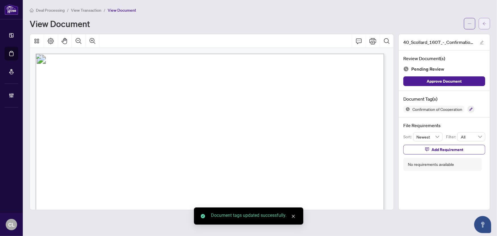
click at [484, 23] on icon "arrow-left" at bounding box center [484, 23] width 3 height 3
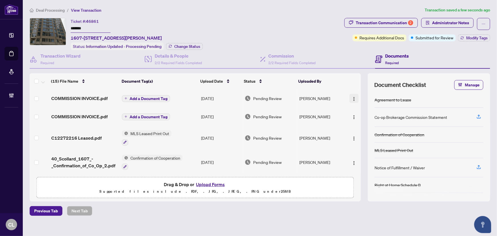
click at [352, 97] on img "button" at bounding box center [354, 99] width 5 height 5
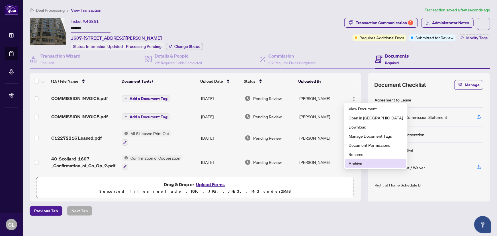
click at [360, 162] on span "Archive" at bounding box center [375, 163] width 54 height 6
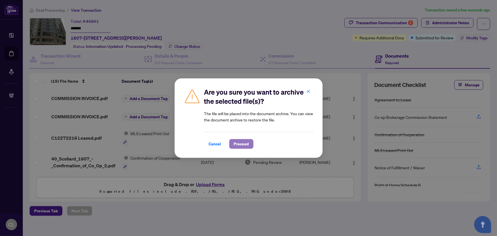
click at [243, 141] on span "Proceed" at bounding box center [241, 143] width 15 height 9
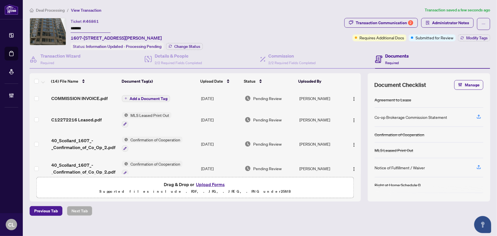
click at [144, 97] on span "Add a Document Tag" at bounding box center [149, 99] width 38 height 4
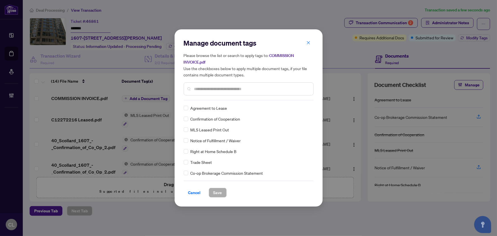
click at [228, 87] on input "text" at bounding box center [251, 89] width 114 height 6
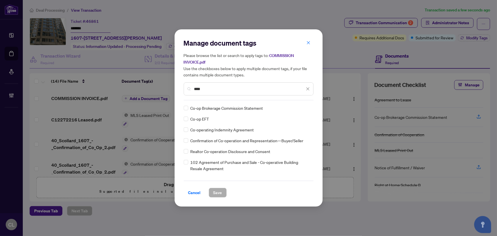
type input "****"
click at [307, 108] on icon at bounding box center [307, 108] width 3 height 2
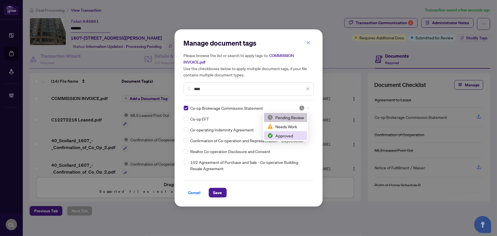
click at [288, 136] on div "Approved" at bounding box center [285, 135] width 36 height 6
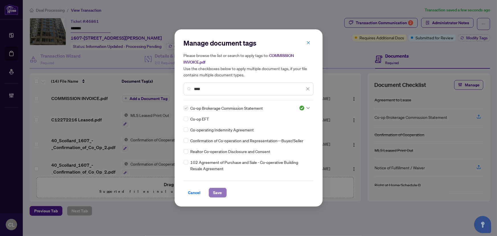
click at [214, 191] on span "Save" at bounding box center [217, 192] width 9 height 9
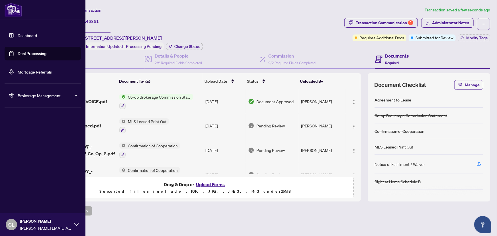
click at [32, 53] on link "Deal Processing" at bounding box center [32, 53] width 29 height 5
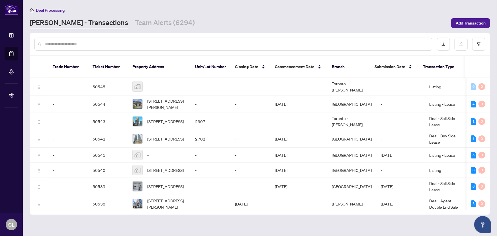
click at [139, 47] on div at bounding box center [233, 44] width 398 height 13
click at [125, 49] on div at bounding box center [233, 44] width 398 height 13
click at [123, 43] on input "text" at bounding box center [236, 44] width 382 height 6
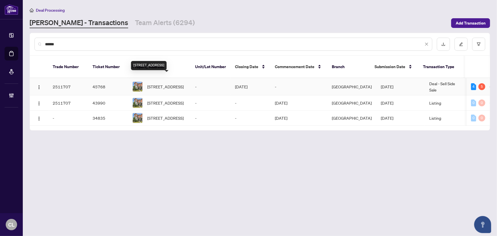
type input "******"
click at [171, 83] on span "17 Wandering Way, Whitby, Ontario L1R 0R3, Canada" at bounding box center [165, 86] width 36 height 6
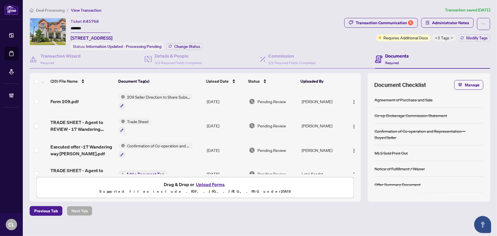
click at [440, 39] on span "+3 Tags" at bounding box center [442, 37] width 15 height 7
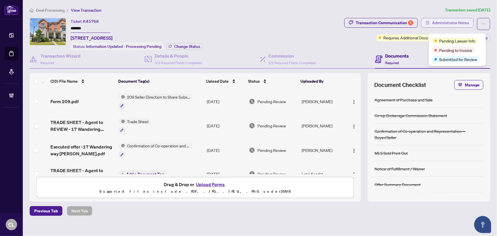
click at [444, 20] on span "Administrator Notes" at bounding box center [450, 22] width 37 height 9
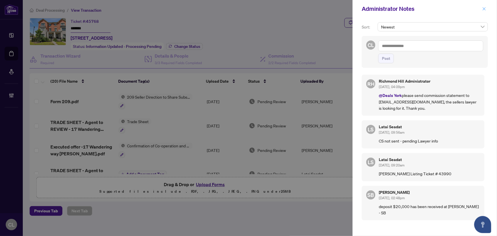
click at [485, 9] on icon "close" at bounding box center [484, 9] width 4 height 4
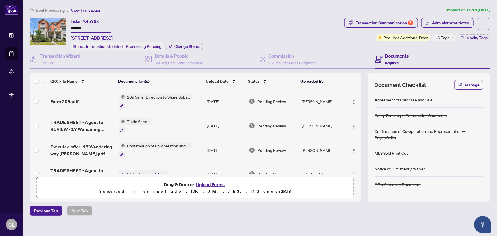
click at [435, 38] on span "+3 Tags" at bounding box center [442, 37] width 15 height 7
click at [221, 19] on div "Ticket #: 45768 ******* 17 Wandering Way, Whitby, Ontario L1R 0R3, Canada Statu…" at bounding box center [186, 34] width 312 height 32
click at [167, 54] on h4 "Details & People" at bounding box center [178, 55] width 47 height 7
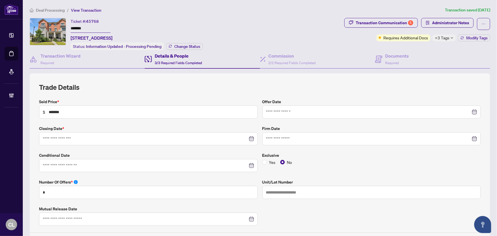
type input "**********"
click at [445, 21] on span "Administrator Notes" at bounding box center [450, 22] width 37 height 9
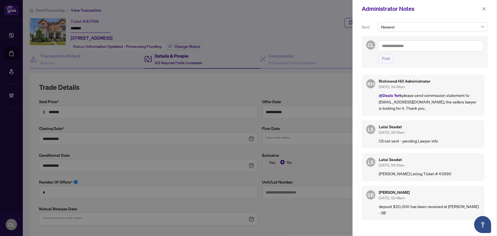
scroll to position [188, 0]
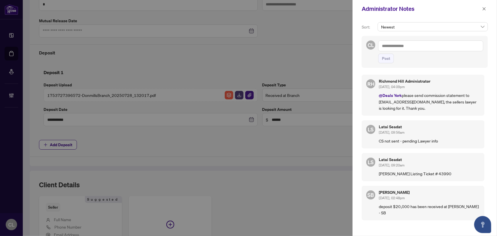
click at [330, 4] on div at bounding box center [248, 118] width 497 height 236
click at [484, 10] on icon "close" at bounding box center [484, 9] width 4 height 4
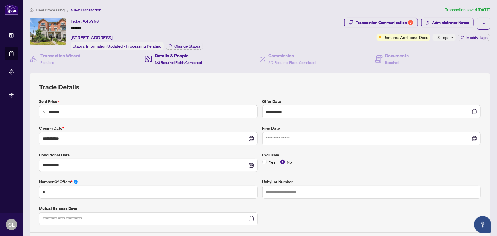
scroll to position [0, 0]
click at [387, 56] on h4 "Documents" at bounding box center [397, 55] width 24 height 7
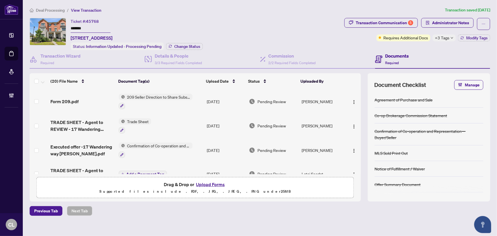
click at [207, 184] on button "Upload Forms" at bounding box center [210, 183] width 32 height 7
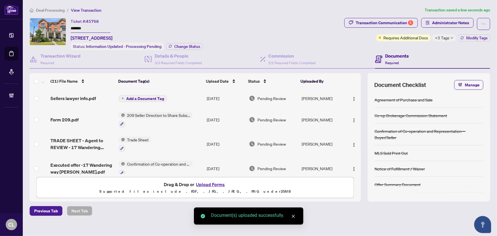
click at [149, 97] on span "Add a Document Tag" at bounding box center [145, 99] width 38 height 4
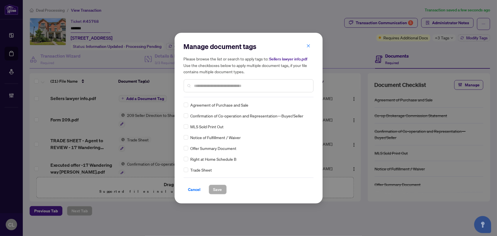
click at [220, 85] on input "text" at bounding box center [251, 86] width 114 height 6
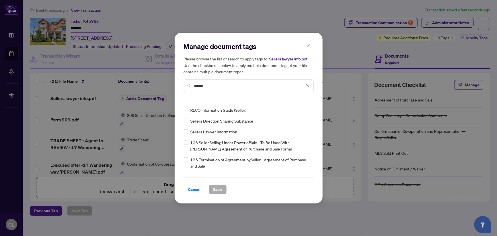
scroll to position [77, 0]
type input "******"
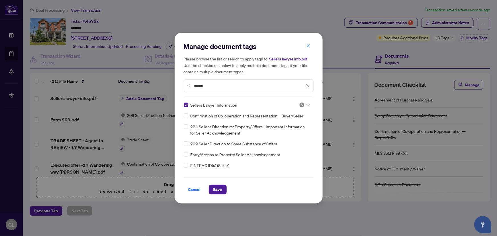
click at [304, 104] on div at bounding box center [304, 105] width 11 height 6
click at [299, 134] on div "Approved" at bounding box center [285, 132] width 36 height 6
drag, startPoint x: 214, startPoint y: 187, endPoint x: 219, endPoint y: 189, distance: 5.6
click at [214, 187] on span "Save" at bounding box center [217, 189] width 9 height 9
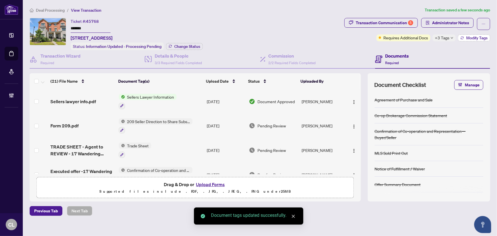
click at [459, 40] on button "Modify Tags" at bounding box center [474, 37] width 32 height 7
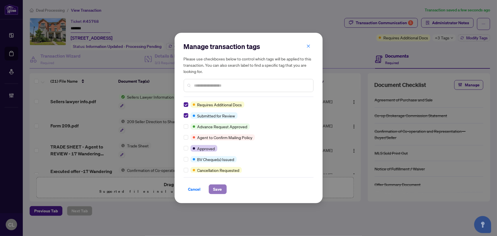
click at [221, 188] on span "Save" at bounding box center [217, 188] width 9 height 9
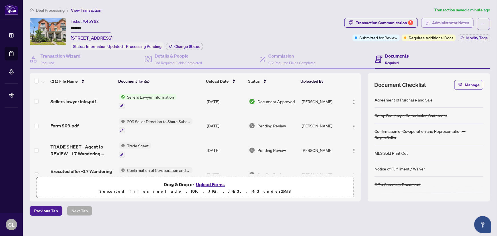
click at [443, 23] on span "Administrator Notes" at bounding box center [450, 22] width 37 height 9
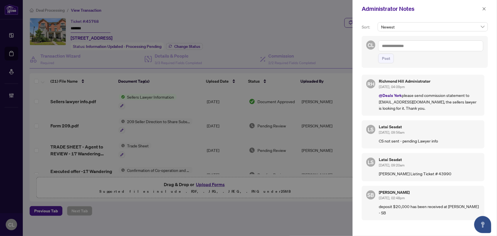
drag, startPoint x: 108, startPoint y: 38, endPoint x: 75, endPoint y: 39, distance: 32.7
click at [75, 39] on div at bounding box center [248, 118] width 497 height 236
click at [482, 8] on icon "close" at bounding box center [484, 9] width 4 height 4
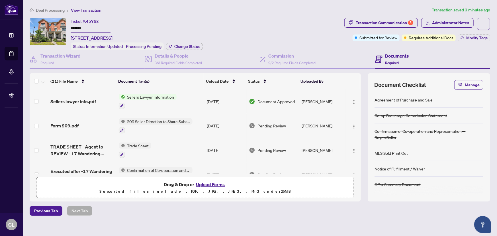
click at [204, 182] on button "Upload Forms" at bounding box center [210, 183] width 32 height 7
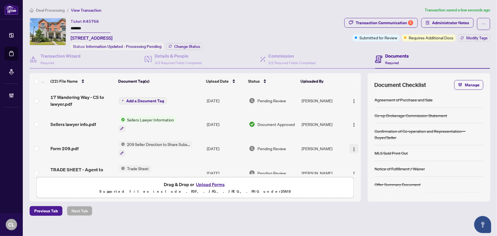
click at [352, 148] on img "button" at bounding box center [354, 149] width 5 height 5
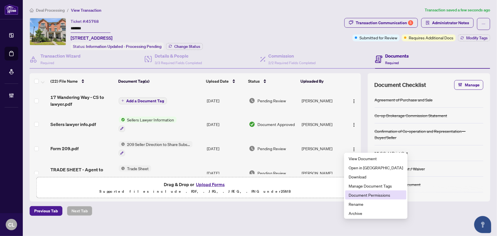
click at [369, 196] on span "Document Permissions" at bounding box center [375, 195] width 54 height 6
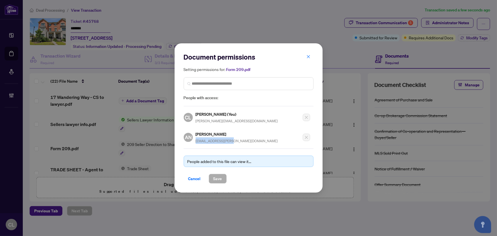
drag, startPoint x: 223, startPoint y: 140, endPoint x: 196, endPoint y: 140, distance: 27.6
click at [196, 140] on div "AN Alan Nekouzad anekouzad@rogers.com" at bounding box center [247, 135] width 126 height 17
copy span "anekouzad@rogers.com"
click at [331, 75] on div "Document permissions Setting permissions for: Form 209.pdf People with access: …" at bounding box center [248, 118] width 497 height 236
click at [309, 58] on icon "close" at bounding box center [308, 57] width 4 height 4
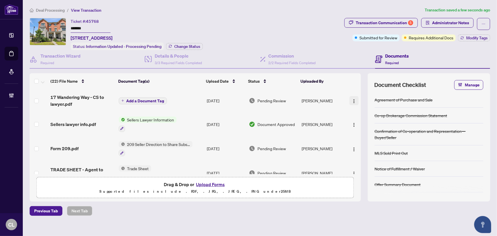
click at [352, 99] on img "button" at bounding box center [354, 101] width 5 height 5
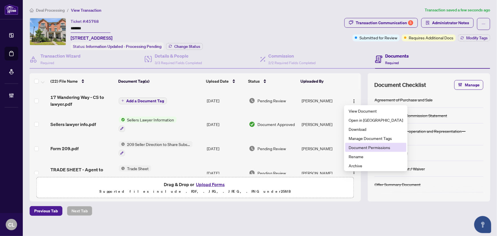
click at [368, 149] on span "Document Permissions" at bounding box center [375, 147] width 54 height 6
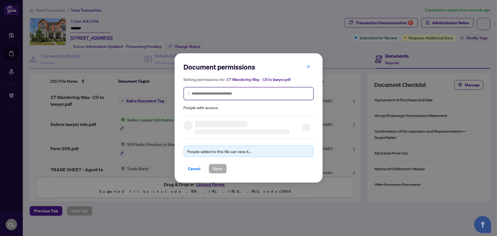
click at [0, 0] on input "search" at bounding box center [0, 0] width 0 height 0
paste input "**********"
type input "**********"
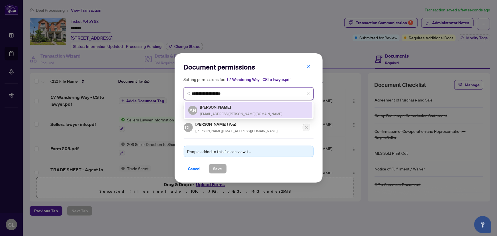
click at [208, 107] on h5 "Alan Nekouzad" at bounding box center [241, 107] width 82 height 7
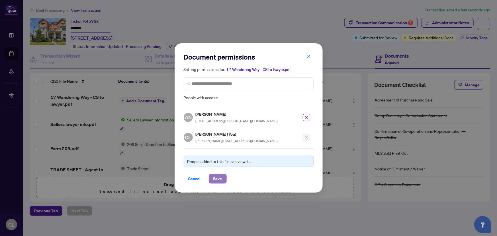
click at [218, 179] on span "Save" at bounding box center [217, 178] width 9 height 9
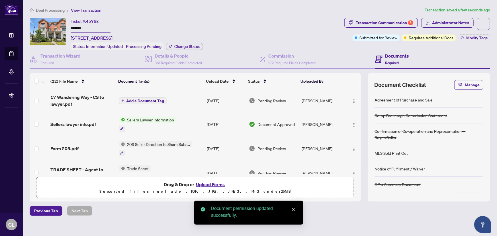
click at [155, 99] on span "Add a Document Tag" at bounding box center [145, 101] width 38 height 4
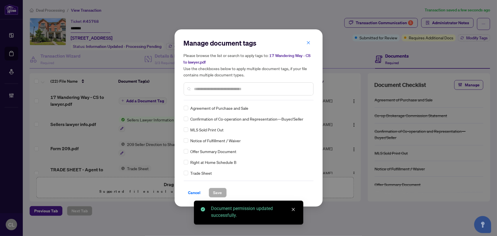
click at [199, 98] on div "Manage document tags Please browse the list or search to apply tags to: 17 Wand…" at bounding box center [249, 69] width 130 height 62
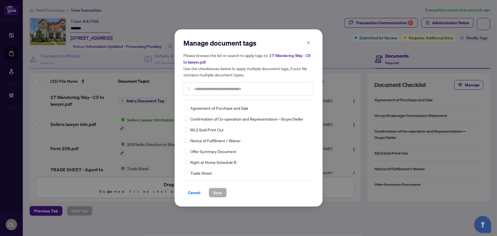
click at [211, 89] on input "text" at bounding box center [251, 89] width 114 height 6
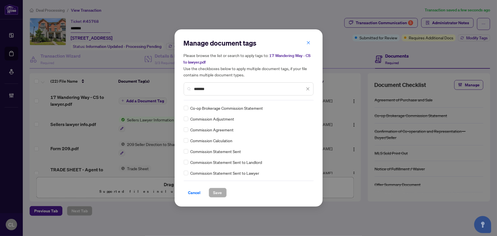
type input "*******"
drag, startPoint x: 305, startPoint y: 108, endPoint x: 305, endPoint y: 110, distance: 2.9
click at [306, 108] on icon at bounding box center [307, 108] width 3 height 2
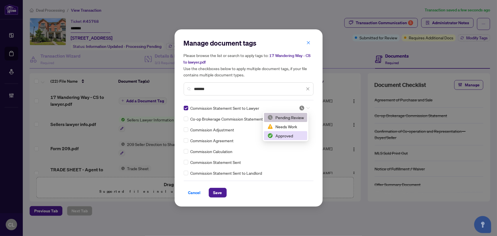
click at [287, 134] on div "Approved" at bounding box center [285, 135] width 36 height 6
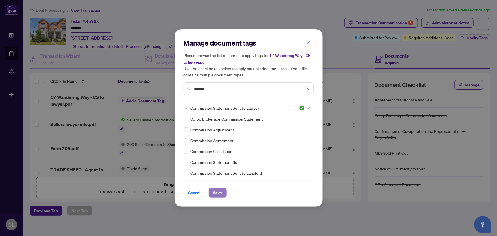
click at [219, 192] on span "Save" at bounding box center [217, 192] width 9 height 9
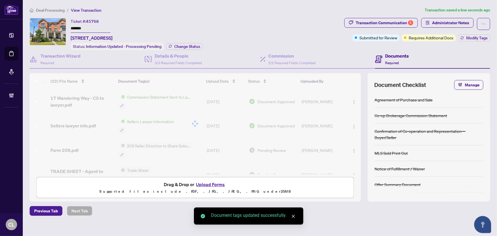
click at [217, 186] on button "Upload Forms" at bounding box center [210, 183] width 32 height 7
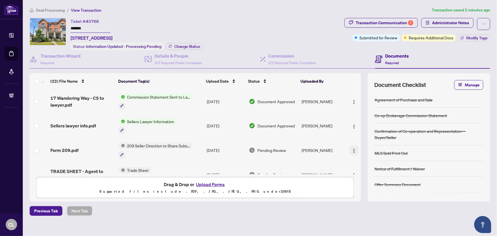
click at [352, 149] on img "button" at bounding box center [354, 150] width 5 height 5
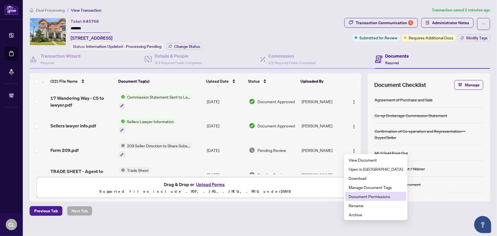
click at [373, 195] on span "Document Permissions" at bounding box center [375, 196] width 54 height 6
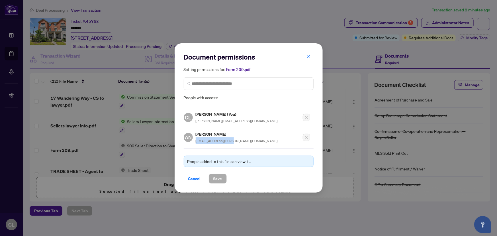
drag, startPoint x: 231, startPoint y: 141, endPoint x: 206, endPoint y: 141, distance: 25.3
click at [195, 143] on div "Document permissions Setting permissions for: Form 209.pdf People with access: …" at bounding box center [249, 117] width 130 height 131
copy span "anekouzad@rogers.com"
drag, startPoint x: 307, startPoint y: 58, endPoint x: 314, endPoint y: 52, distance: 9.3
click at [307, 58] on icon "close" at bounding box center [308, 57] width 4 height 4
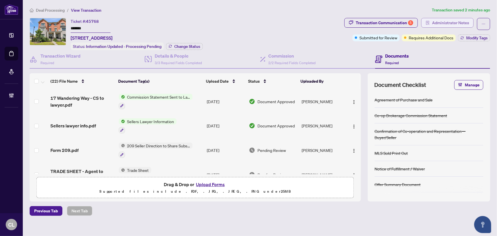
click at [432, 23] on span "Administrator Notes" at bounding box center [450, 22] width 37 height 9
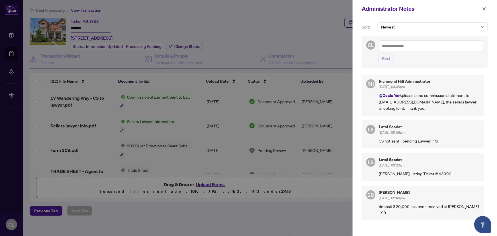
click at [389, 47] on textarea at bounding box center [430, 45] width 105 height 11
click at [412, 47] on textarea "**********" at bounding box center [430, 45] width 105 height 11
paste textarea "**********"
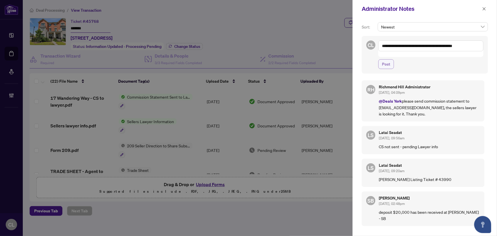
type textarea "**********"
click at [386, 59] on span "Post" at bounding box center [386, 63] width 8 height 9
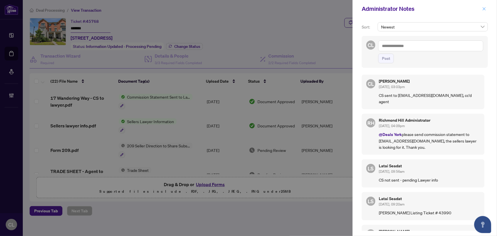
click at [483, 9] on icon "close" at bounding box center [484, 9] width 4 height 4
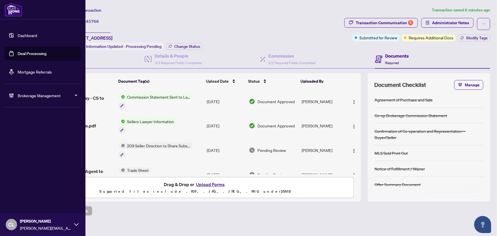
click at [28, 54] on link "Deal Processing" at bounding box center [32, 53] width 29 height 5
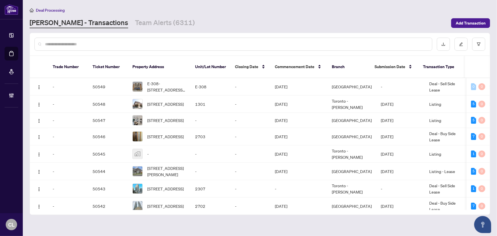
click at [104, 45] on input "text" at bounding box center [236, 44] width 382 height 6
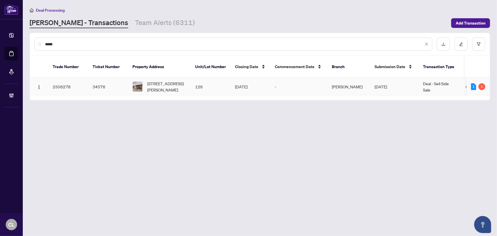
type input "*****"
click at [171, 81] on span "126-164 Jenny Wren Way, Toronto, Ontario M2H 2Z2, Canada" at bounding box center [166, 86] width 39 height 13
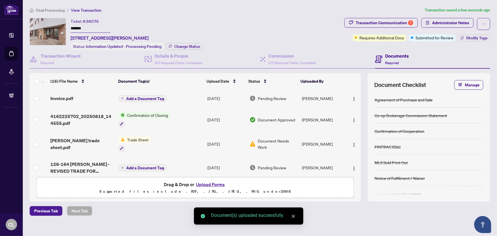
click at [131, 97] on span "Add a Document Tag" at bounding box center [145, 99] width 38 height 4
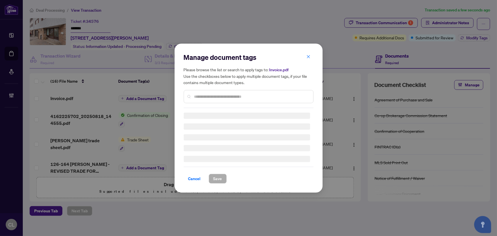
click at [206, 96] on div "Manage document tags Please browse the list or search to apply tags to: Invoice…" at bounding box center [249, 80] width 130 height 55
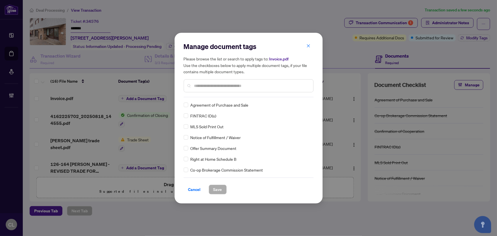
click at [212, 88] on input "text" at bounding box center [251, 86] width 114 height 6
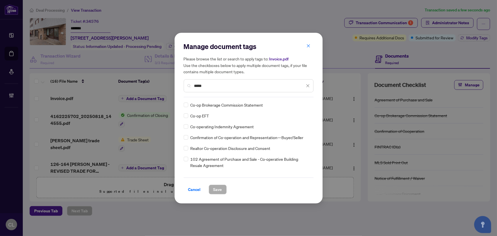
type input "*****"
click at [307, 106] on div at bounding box center [304, 105] width 11 height 6
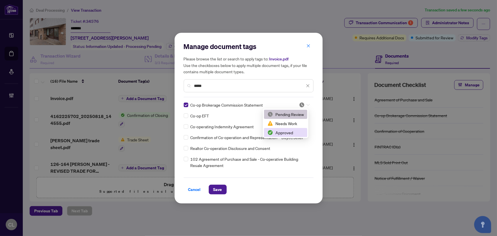
click at [288, 131] on div "Approved" at bounding box center [285, 132] width 36 height 6
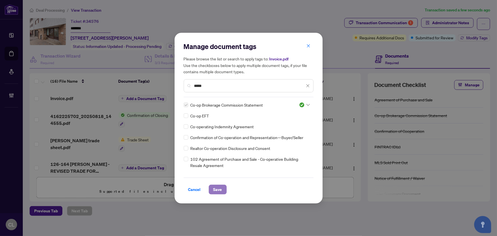
click at [221, 191] on span "Save" at bounding box center [217, 189] width 9 height 9
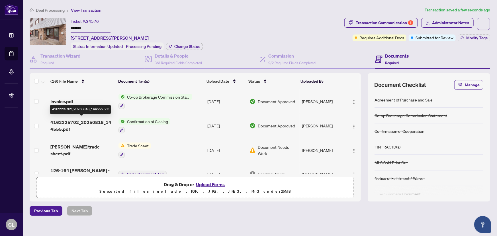
click at [60, 120] on span "4162225702_20250818_144555.pdf" at bounding box center [81, 126] width 63 height 14
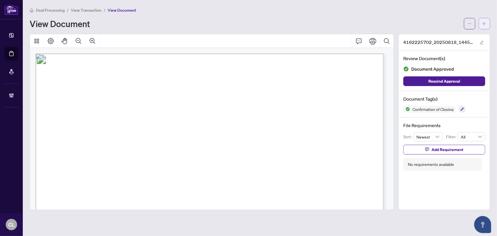
click at [489, 24] on button "button" at bounding box center [484, 23] width 11 height 11
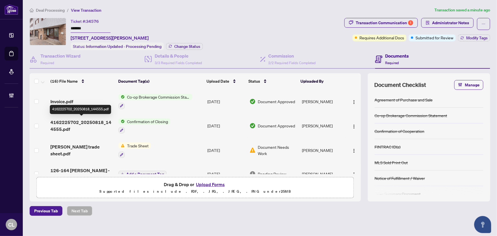
click at [75, 120] on span "4162225702_20250818_144555.pdf" at bounding box center [81, 126] width 63 height 14
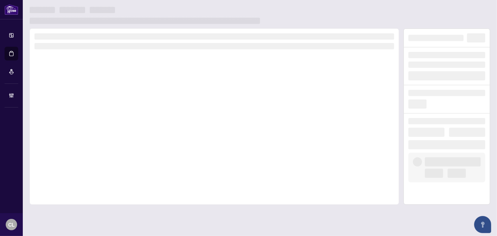
click at [75, 120] on div at bounding box center [214, 116] width 369 height 176
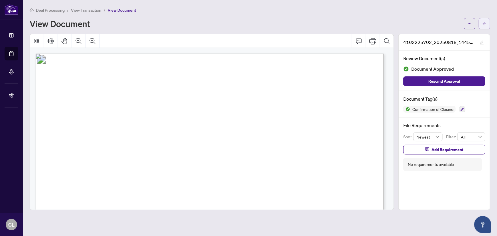
click at [484, 22] on icon "arrow-left" at bounding box center [484, 23] width 3 height 3
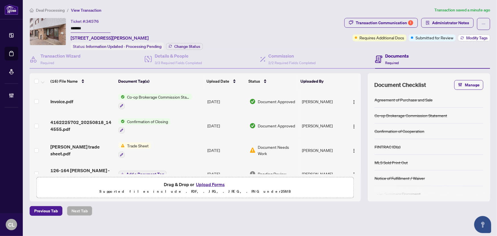
click at [460, 38] on button "Modify Tags" at bounding box center [474, 37] width 32 height 7
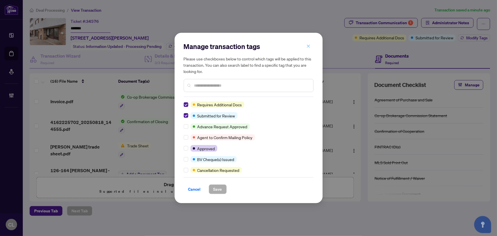
click at [309, 46] on icon "close" at bounding box center [308, 46] width 4 height 4
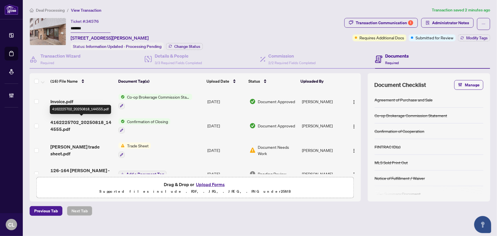
click at [67, 120] on span "4162225702_20250818_144555.pdf" at bounding box center [81, 126] width 63 height 14
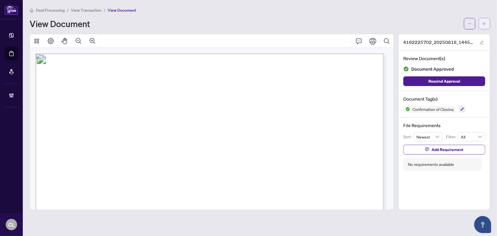
click at [484, 24] on icon "arrow-left" at bounding box center [484, 24] width 4 height 4
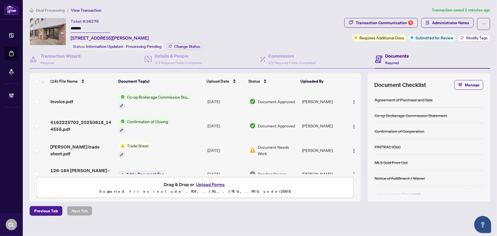
click at [478, 37] on span "Modify Tags" at bounding box center [476, 38] width 21 height 4
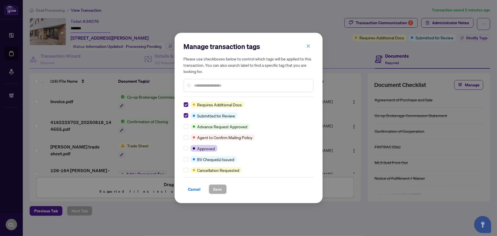
click at [223, 85] on input "text" at bounding box center [251, 85] width 114 height 6
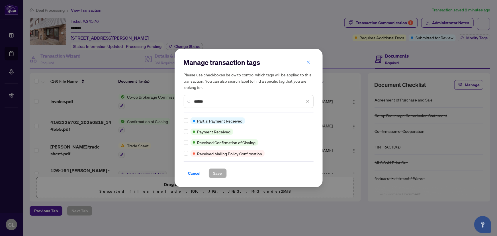
type input "******"
click at [219, 170] on span "Save" at bounding box center [217, 173] width 9 height 9
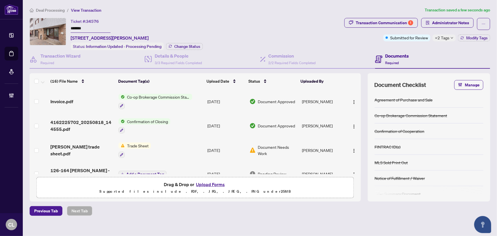
click at [474, 38] on span "Modify Tags" at bounding box center [476, 38] width 21 height 4
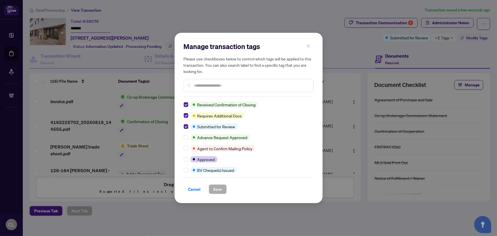
click at [309, 45] on icon "close" at bounding box center [308, 45] width 3 height 3
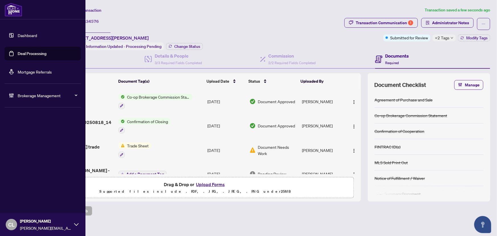
drag, startPoint x: 27, startPoint y: 54, endPoint x: 31, endPoint y: 54, distance: 3.4
click at [27, 54] on link "Deal Processing" at bounding box center [32, 53] width 29 height 5
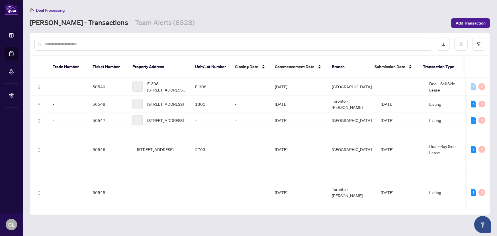
click at [116, 46] on input "text" at bounding box center [236, 44] width 382 height 6
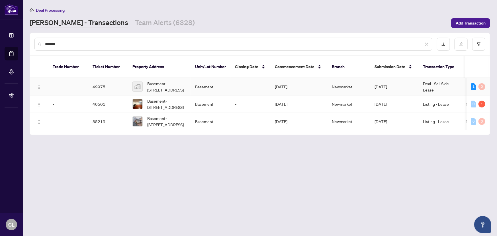
type input "*******"
click at [158, 80] on span "Basement -45 Rockport Crescent, Richmond Hill, ON, Canada" at bounding box center [166, 86] width 39 height 13
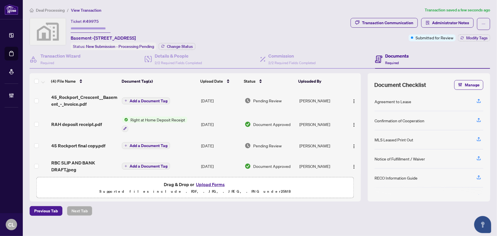
click at [151, 99] on span "Add a Document Tag" at bounding box center [149, 101] width 38 height 4
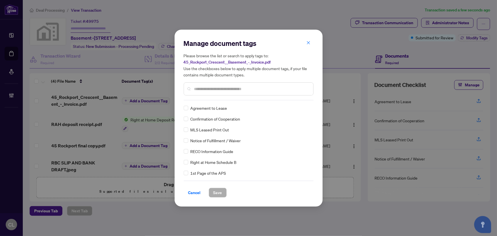
click at [250, 98] on div "Manage document tags Please browse the list or search to apply tags to: 45_Rock…" at bounding box center [249, 69] width 130 height 61
click at [252, 90] on input "text" at bounding box center [251, 89] width 114 height 6
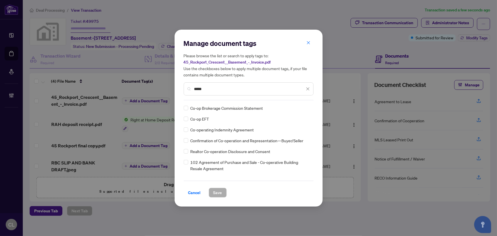
type input "*****"
click at [218, 189] on span "Save" at bounding box center [217, 192] width 9 height 9
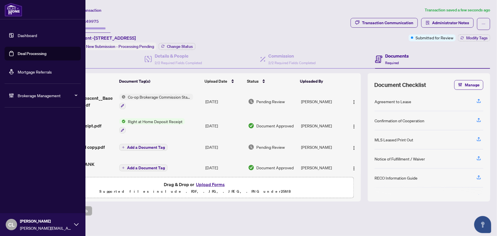
drag, startPoint x: 26, startPoint y: 56, endPoint x: 83, endPoint y: 61, distance: 56.4
click at [26, 56] on link "Deal Processing" at bounding box center [32, 53] width 29 height 5
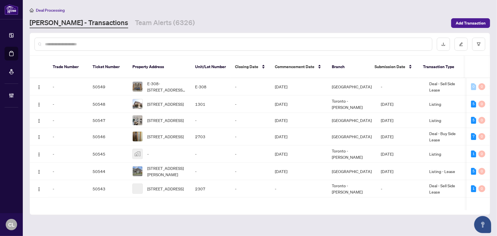
click at [98, 45] on input "text" at bounding box center [236, 44] width 382 height 6
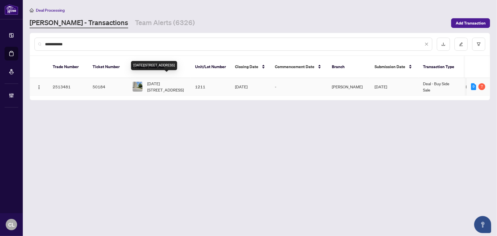
type input "**********"
click at [152, 81] on span "1211-2550 Pharmacy Ave, Toronto, Ontario M1W 1H9, Canada" at bounding box center [166, 86] width 39 height 13
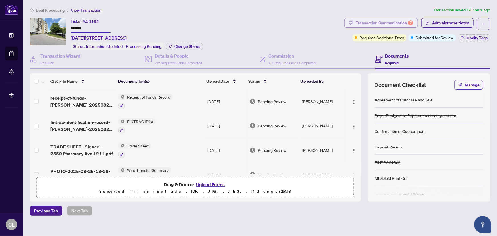
click at [395, 21] on div "Transaction Communication 7" at bounding box center [385, 22] width 58 height 9
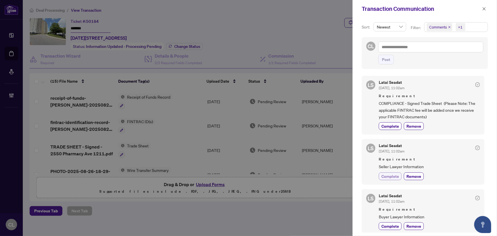
click at [390, 176] on span "Complete" at bounding box center [390, 176] width 18 height 6
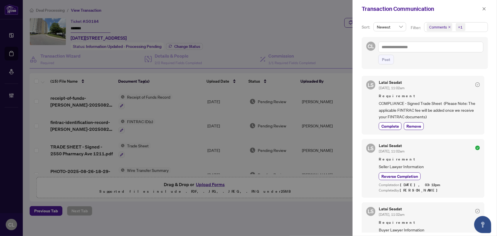
click at [330, 7] on div at bounding box center [248, 118] width 497 height 236
click at [209, 184] on div at bounding box center [248, 118] width 497 height 236
click at [487, 9] on button "button" at bounding box center [483, 8] width 7 height 7
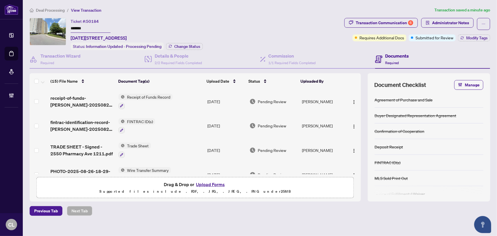
click at [198, 184] on button "Upload Forms" at bounding box center [210, 183] width 32 height 7
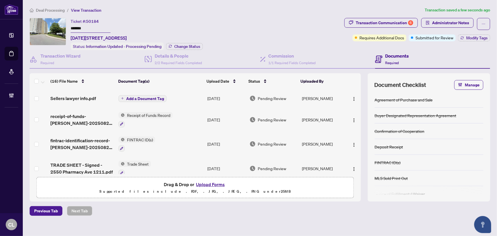
click at [145, 97] on span "Add a Document Tag" at bounding box center [145, 99] width 38 height 4
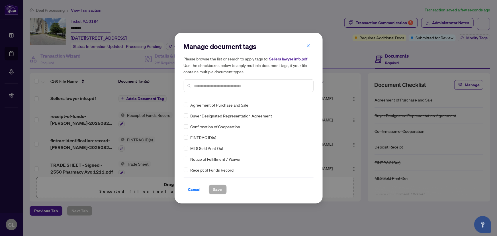
click at [211, 85] on input "text" at bounding box center [251, 86] width 114 height 6
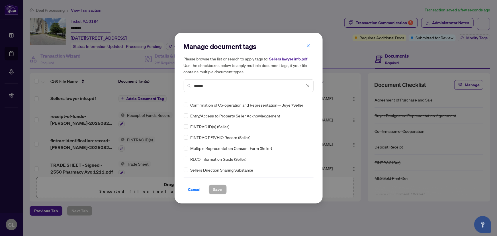
scroll to position [26, 0]
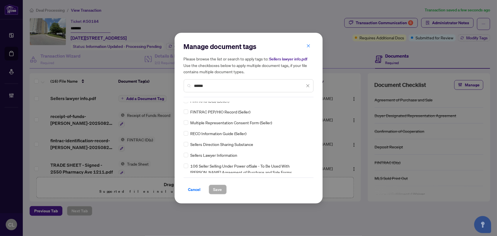
type input "******"
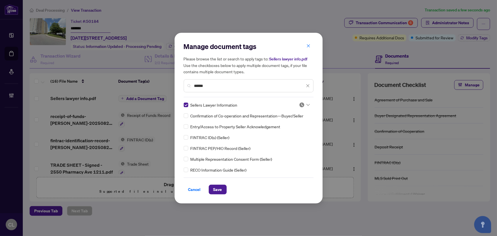
click at [306, 104] on icon at bounding box center [307, 105] width 3 height 2
click at [302, 131] on div "Approved" at bounding box center [285, 132] width 36 height 6
click at [216, 189] on span "Save" at bounding box center [217, 189] width 9 height 9
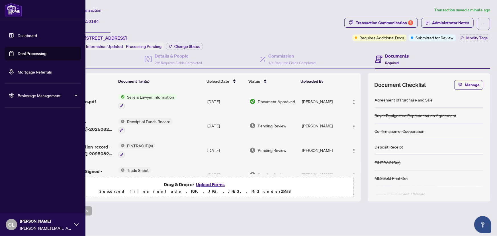
click at [40, 53] on link "Deal Processing" at bounding box center [32, 53] width 29 height 5
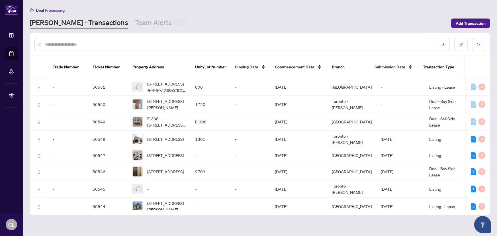
click at [97, 46] on input "text" at bounding box center [236, 44] width 382 height 6
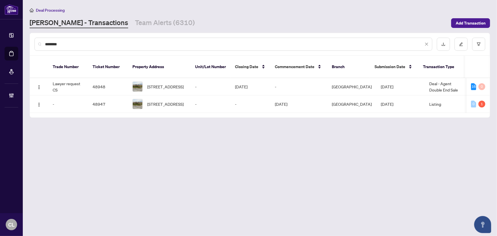
type input "********"
click at [169, 83] on span "6775 Still Meadow Way, Ottawa, Ontario K4P 0C9, Canada" at bounding box center [165, 86] width 36 height 6
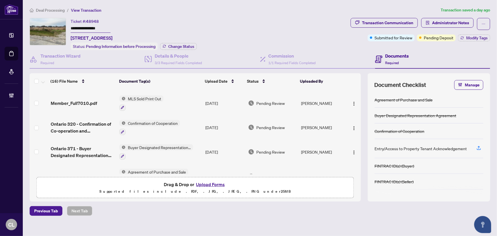
scroll to position [297, 0]
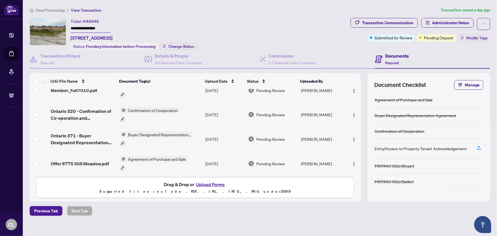
click at [131, 156] on span "Agreement of Purchase and Sale" at bounding box center [157, 159] width 63 height 6
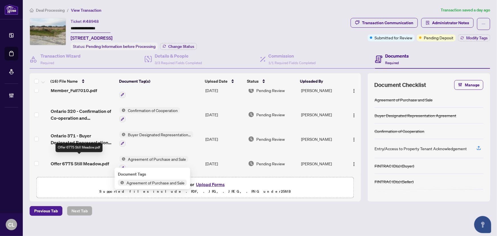
click at [93, 160] on span "Offer 6775 Still Meadow.pdf" at bounding box center [80, 163] width 58 height 7
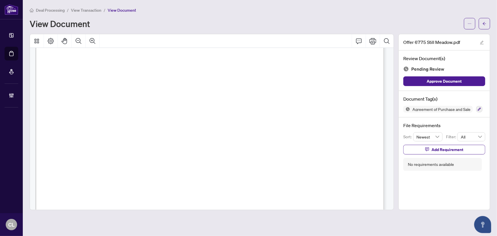
scroll to position [1294, 0]
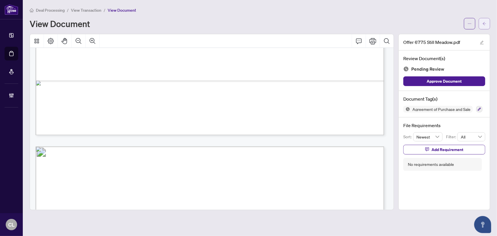
click at [487, 26] on button "button" at bounding box center [484, 23] width 11 height 11
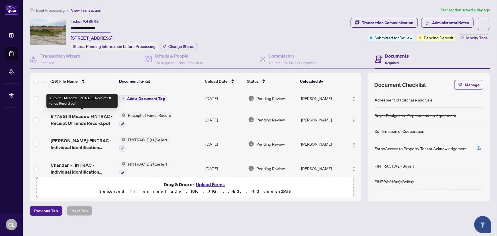
click at [81, 120] on span "6775 Still Meadow FINTRAC - Receipt Of Funds Record.pdf" at bounding box center [83, 120] width 64 height 14
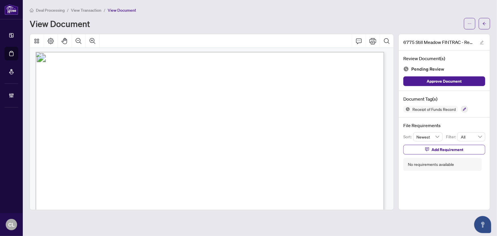
scroll to position [414, 0]
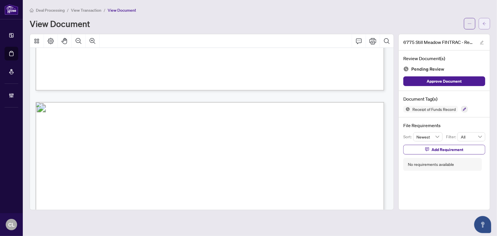
click at [488, 25] on button "button" at bounding box center [484, 23] width 11 height 11
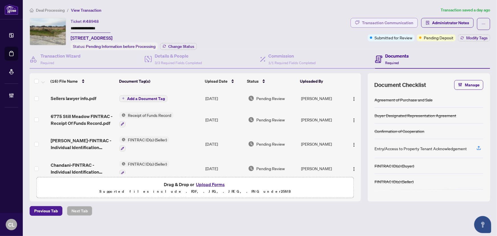
click at [373, 23] on div "Transaction Communication" at bounding box center [387, 22] width 51 height 9
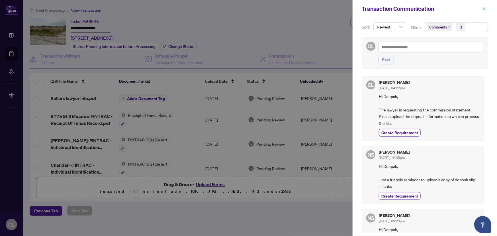
click at [483, 7] on icon "close" at bounding box center [484, 9] width 4 height 4
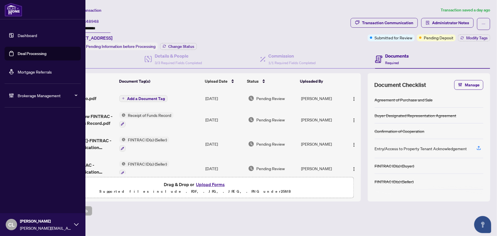
click at [24, 53] on link "Deal Processing" at bounding box center [32, 53] width 29 height 5
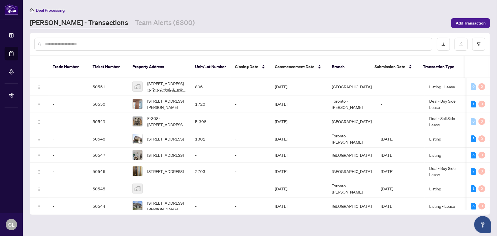
click at [88, 43] on input "text" at bounding box center [236, 44] width 382 height 6
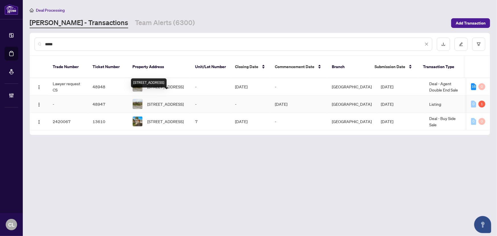
type input "****"
click at [163, 101] on span "6775 Still Meadow Way, Ottawa, Ontario K4P 0C9, Canada" at bounding box center [165, 104] width 36 height 6
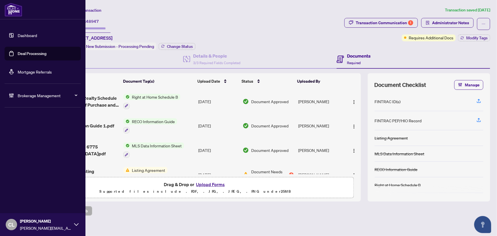
click at [21, 51] on link "Deal Processing" at bounding box center [32, 53] width 29 height 5
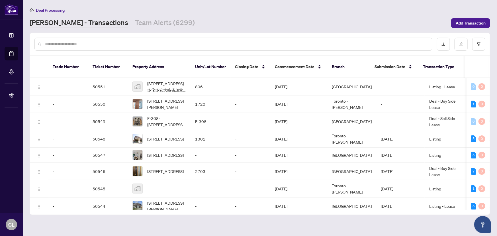
click at [171, 43] on input "text" at bounding box center [236, 44] width 382 height 6
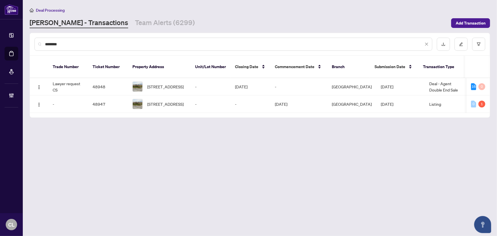
click at [75, 45] on input "********" at bounding box center [234, 44] width 378 height 6
type input "**********"
click at [155, 83] on span "6775 Still Meadow Way, Ottawa, Ontario K4P 0C9, Canada" at bounding box center [165, 86] width 36 height 6
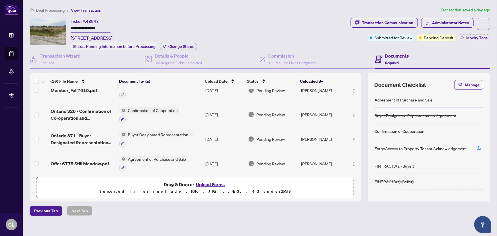
scroll to position [5, 0]
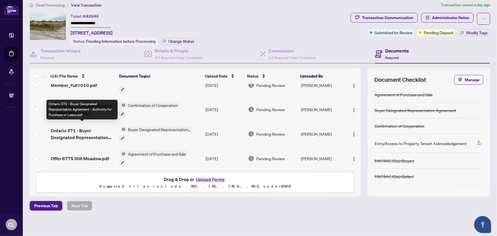
click at [72, 134] on span "Ontario 371 - Buyer Designated Representation Agreement - Authority for Purchas…" at bounding box center [83, 134] width 64 height 14
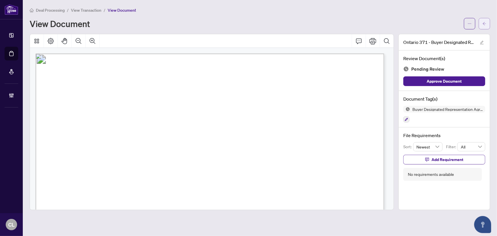
click at [481, 23] on button "button" at bounding box center [484, 23] width 11 height 11
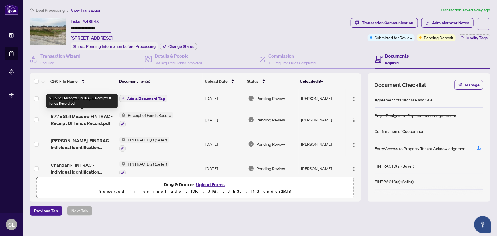
click at [99, 113] on span "6775 Still Meadow FINTRAC - Receipt Of Funds Record.pdf" at bounding box center [83, 120] width 64 height 14
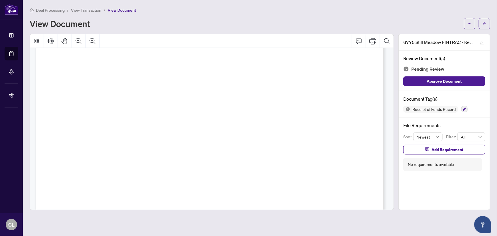
scroll to position [1439, 0]
click at [486, 24] on icon "arrow-left" at bounding box center [484, 24] width 4 height 4
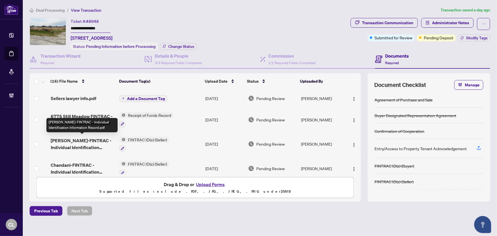
click at [66, 145] on span "Binit-FINTRAC - Individual Identification Information Record.pdf" at bounding box center [83, 144] width 64 height 14
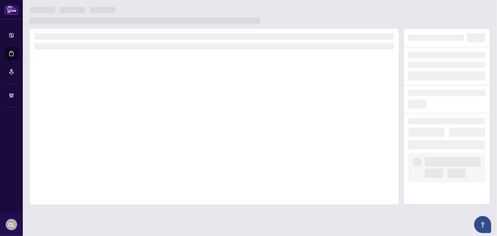
click at [66, 145] on div at bounding box center [214, 116] width 369 height 176
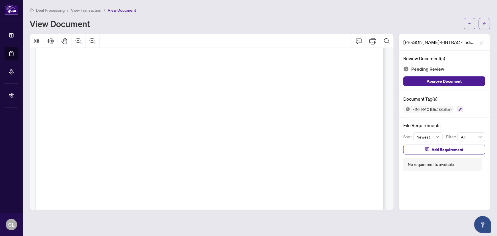
scroll to position [181, 0]
click at [489, 22] on button "button" at bounding box center [484, 23] width 11 height 11
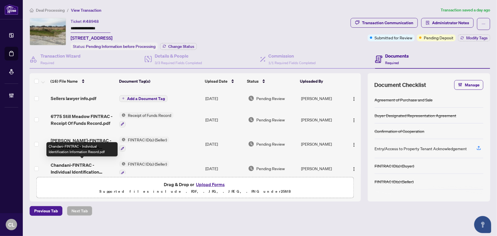
click at [79, 161] on span "Chandani-FINTRAC - Individual Identification Information Record.pdf" at bounding box center [83, 168] width 64 height 14
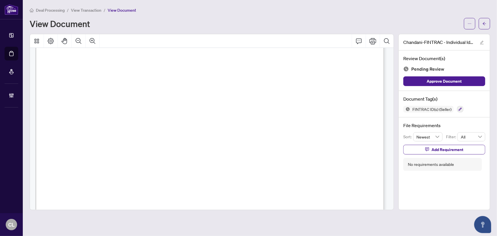
scroll to position [181, 0]
click at [484, 17] on div "Deal Processing / View Transaction / View Document View Document" at bounding box center [260, 18] width 460 height 22
click at [487, 20] on button "button" at bounding box center [484, 23] width 11 height 11
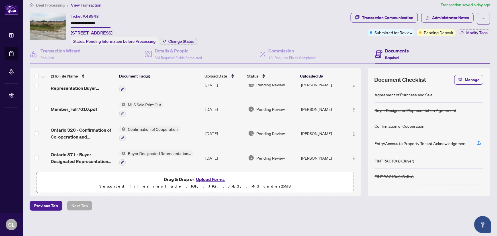
scroll to position [297, 0]
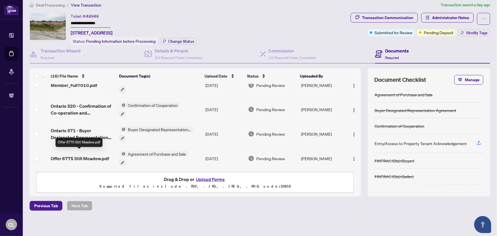
click at [54, 155] on span "Offer 6775 Still Meadow.pdf" at bounding box center [80, 158] width 58 height 7
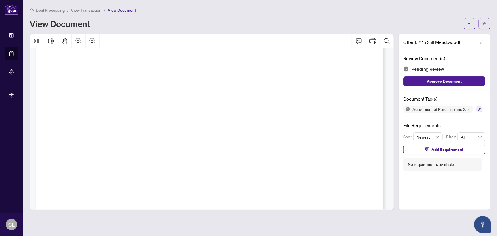
scroll to position [2456, 0]
click at [489, 21] on button "button" at bounding box center [484, 23] width 11 height 11
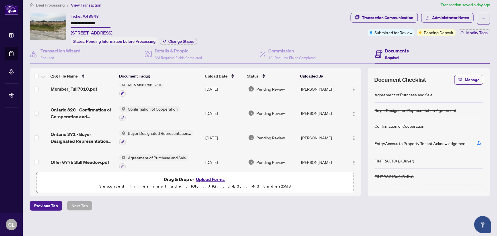
scroll to position [297, 0]
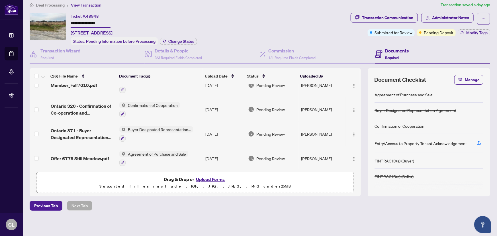
click at [81, 122] on td "Ontario 371 - Buyer Designated Representation Agreement - Authority for Purchas…" at bounding box center [82, 134] width 69 height 24
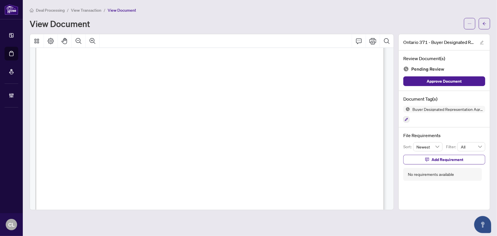
scroll to position [2149, 0]
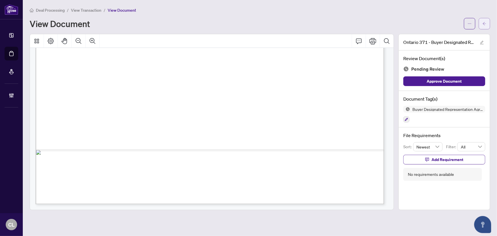
click at [485, 25] on icon "arrow-left" at bounding box center [484, 24] width 4 height 4
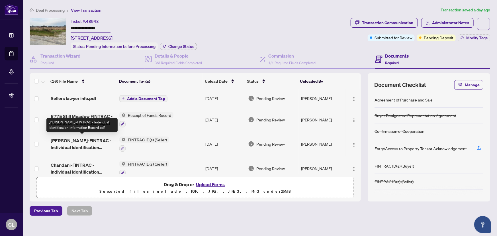
click at [91, 143] on span "Binit-FINTRAC - Individual Identification Information Record.pdf" at bounding box center [83, 144] width 64 height 14
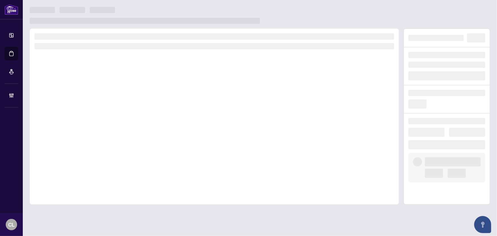
click at [91, 143] on div at bounding box center [214, 116] width 369 height 176
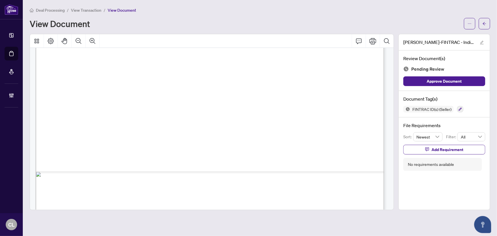
scroll to position [1687, 0]
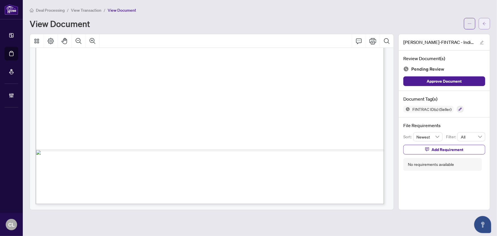
click at [485, 24] on icon "arrow-left" at bounding box center [484, 24] width 4 height 4
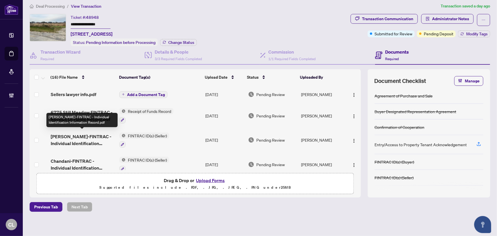
scroll to position [5, 0]
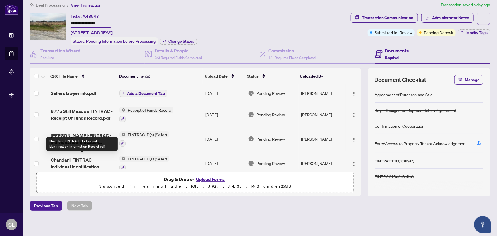
click at [71, 156] on span "Chandani-FINTRAC - Individual Identification Information Record.pdf" at bounding box center [83, 163] width 64 height 14
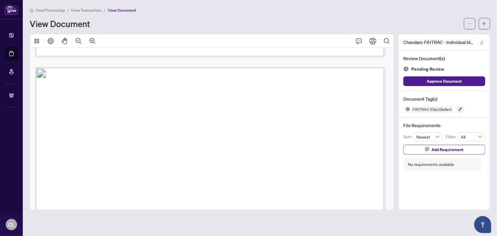
scroll to position [1687, 0]
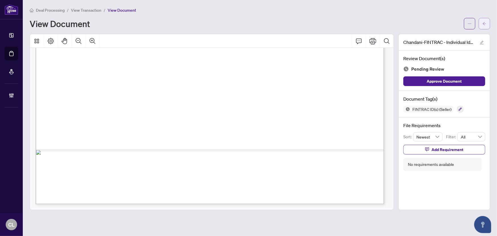
click at [485, 24] on icon "arrow-left" at bounding box center [484, 24] width 4 height 4
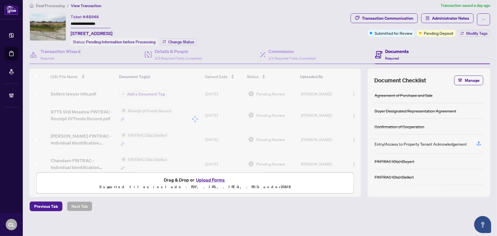
scroll to position [5, 0]
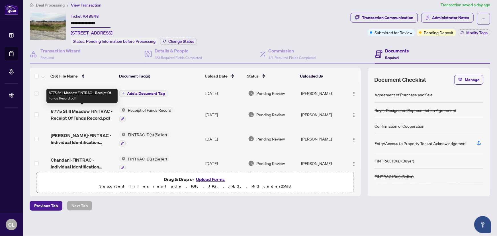
click at [95, 111] on span "6775 Still Meadow FINTRAC - Receipt Of Funds Record.pdf" at bounding box center [83, 115] width 64 height 14
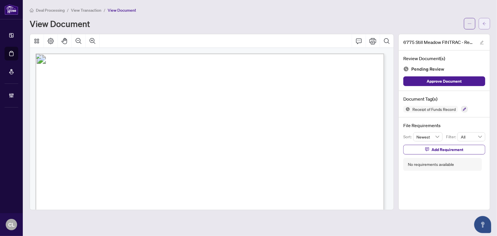
click at [485, 20] on span "button" at bounding box center [484, 23] width 4 height 9
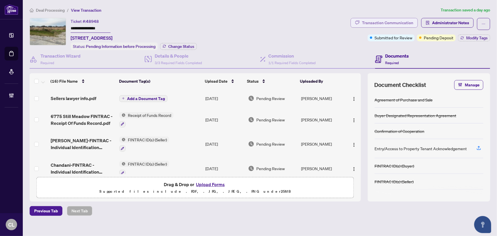
click at [396, 22] on div "Transaction Communication" at bounding box center [387, 22] width 51 height 9
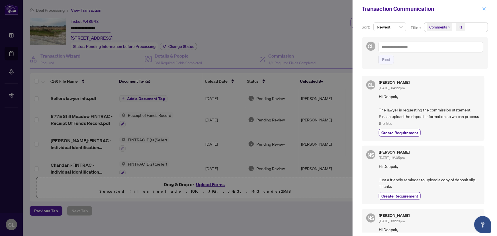
click at [483, 10] on icon "close" at bounding box center [484, 9] width 4 height 4
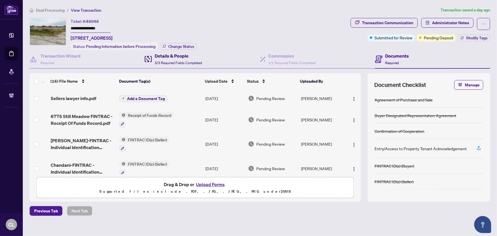
click at [179, 57] on h4 "Details & People" at bounding box center [178, 55] width 47 height 7
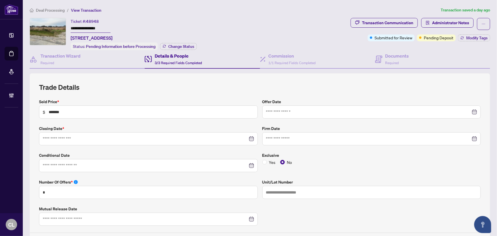
type input "**********"
click at [440, 22] on span "Administrator Notes" at bounding box center [450, 22] width 37 height 9
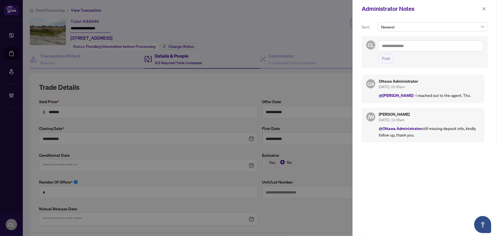
click at [403, 45] on textarea at bounding box center [430, 45] width 105 height 11
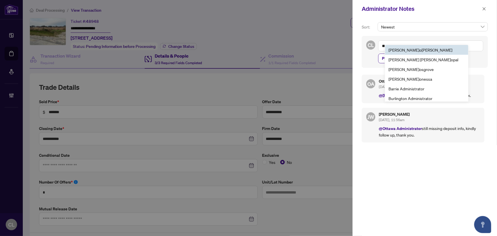
click at [451, 46] on textarea "**" at bounding box center [430, 45] width 105 height 11
click at [455, 47] on textarea "**" at bounding box center [430, 45] width 105 height 11
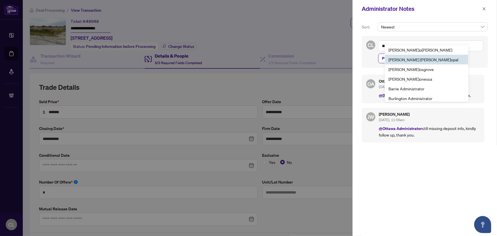
click at [379, 81] on h5 "Ottawa Administrator" at bounding box center [429, 81] width 101 height 4
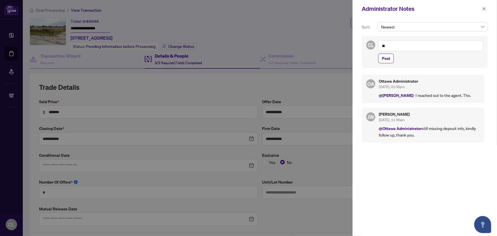
click at [396, 47] on textarea "**" at bounding box center [430, 45] width 105 height 11
click at [417, 51] on span "Ott awa Administrator" at bounding box center [422, 49] width 63 height 5
click at [424, 46] on textarea "**********" at bounding box center [430, 45] width 105 height 11
paste textarea "**********"
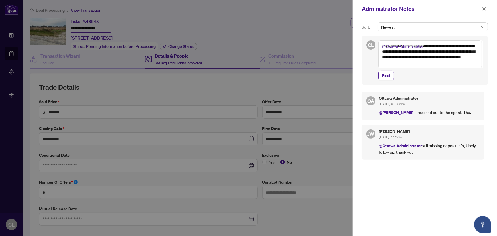
click at [416, 51] on textarea "**********" at bounding box center [430, 54] width 104 height 28
type textarea "**********"
click at [390, 75] on span "Post" at bounding box center [386, 75] width 8 height 9
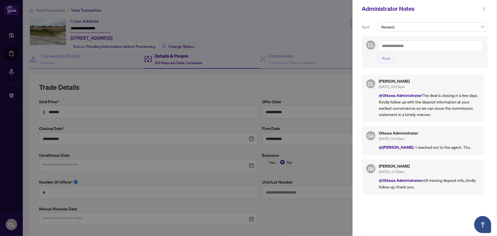
click at [484, 8] on icon "close" at bounding box center [484, 8] width 3 height 3
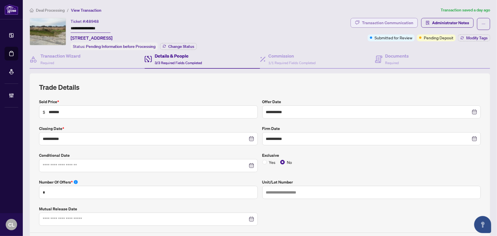
click at [383, 23] on div "Transaction Communication" at bounding box center [387, 22] width 51 height 9
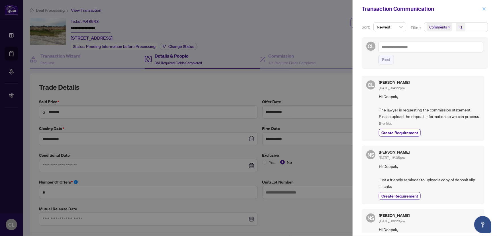
click at [484, 7] on icon "close" at bounding box center [484, 9] width 4 height 4
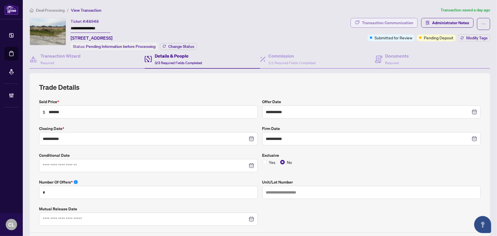
click at [367, 22] on div "Transaction Communication" at bounding box center [387, 22] width 51 height 9
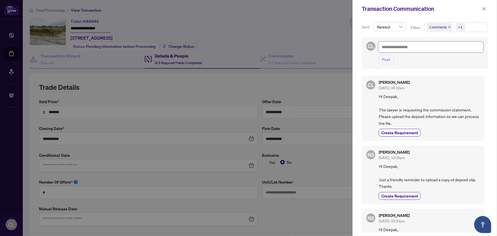
click at [389, 47] on textarea at bounding box center [430, 47] width 105 height 11
paste textarea "**********"
type textarea "**********"
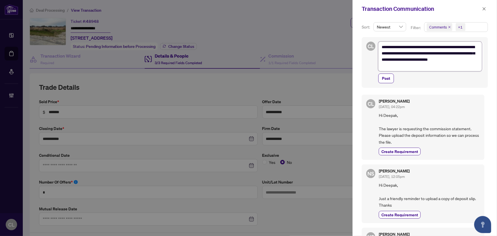
click at [416, 46] on textarea "**********" at bounding box center [430, 57] width 104 height 30
type textarea "**********"
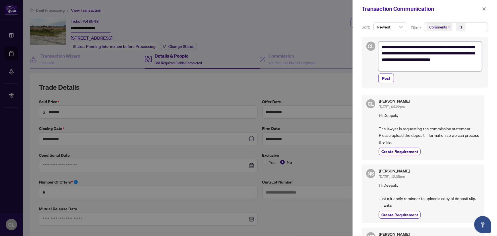
type textarea "**********"
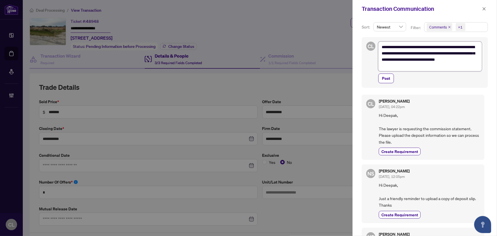
type textarea "**********"
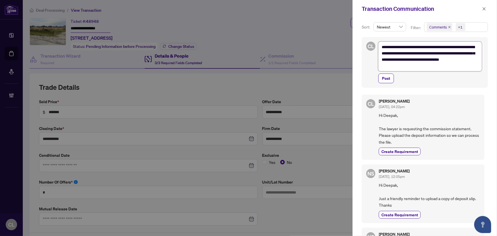
type textarea "**********"
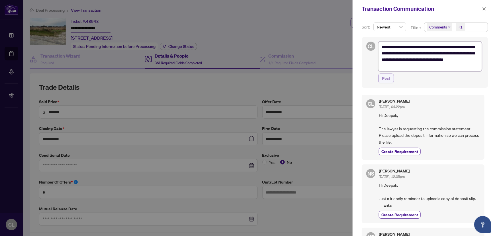
type textarea "**********"
click at [386, 76] on span "Post" at bounding box center [386, 78] width 8 height 9
type textarea "**********"
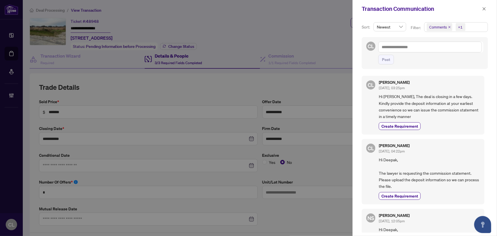
drag, startPoint x: 484, startPoint y: 6, endPoint x: 323, endPoint y: 15, distance: 160.5
click at [484, 6] on span "button" at bounding box center [484, 8] width 4 height 9
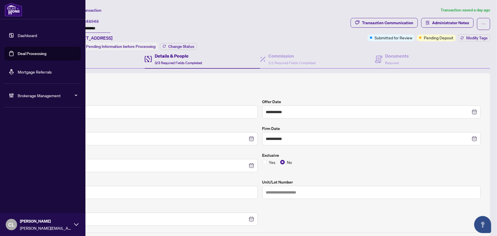
click at [21, 54] on link "Deal Processing" at bounding box center [32, 53] width 29 height 5
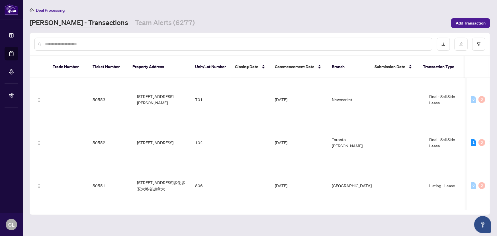
click at [99, 43] on input "text" at bounding box center [236, 44] width 382 height 6
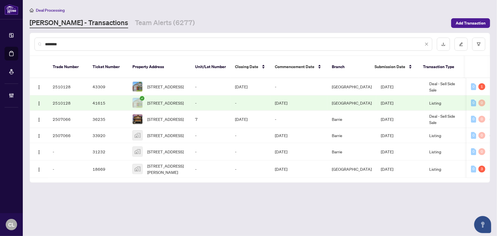
type input "********"
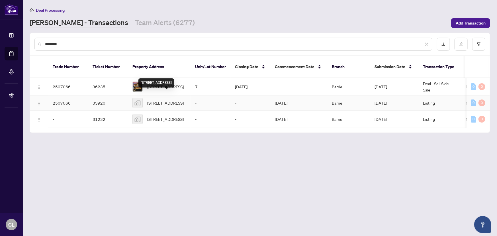
click at [168, 100] on span "22 Sasco Way, Angus, ON, Canada" at bounding box center [165, 103] width 36 height 6
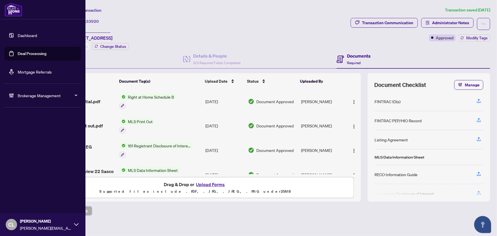
click at [31, 54] on link "Deal Processing" at bounding box center [32, 53] width 29 height 5
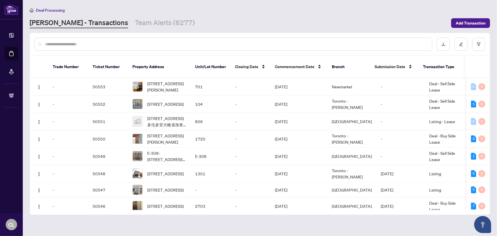
click at [91, 41] on input "text" at bounding box center [236, 44] width 382 height 6
click at [90, 42] on input "text" at bounding box center [236, 44] width 382 height 6
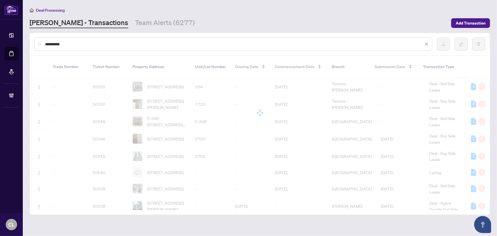
type input "*********"
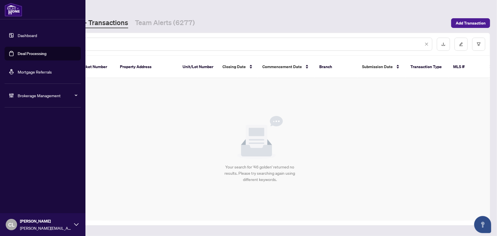
drag, startPoint x: 71, startPoint y: 44, endPoint x: 19, endPoint y: 46, distance: 52.7
click at [19, 46] on div "Dashboard Deal Processing Mortgage Referrals Brokerage Management CL Connie Law…" at bounding box center [248, 118] width 497 height 236
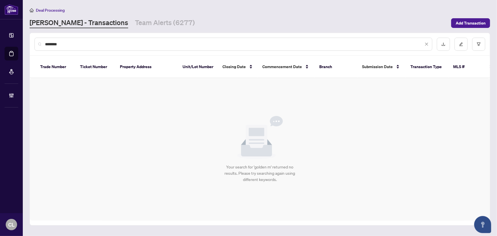
click at [108, 44] on input "********" at bounding box center [234, 44] width 378 height 6
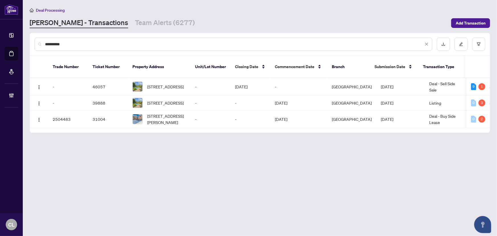
type input "**********"
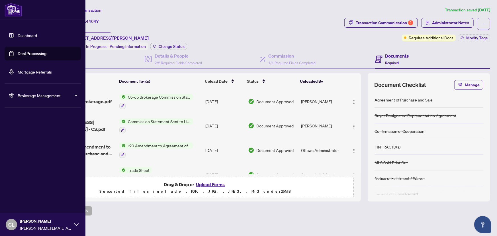
click at [23, 53] on link "Deal Processing" at bounding box center [32, 53] width 29 height 5
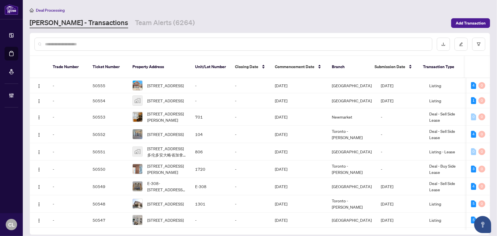
click at [60, 46] on input "text" at bounding box center [236, 44] width 382 height 6
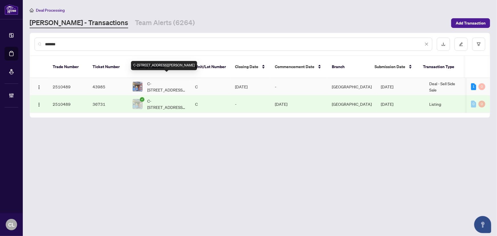
type input "*******"
click at [174, 80] on span "C-[STREET_ADDRESS][PERSON_NAME]" at bounding box center [166, 86] width 39 height 13
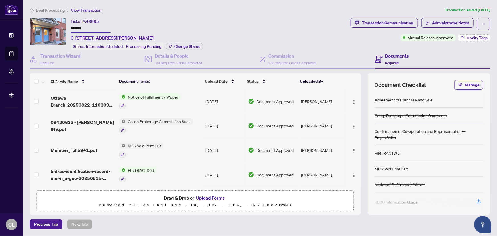
click at [477, 39] on span "Modify Tags" at bounding box center [476, 38] width 21 height 4
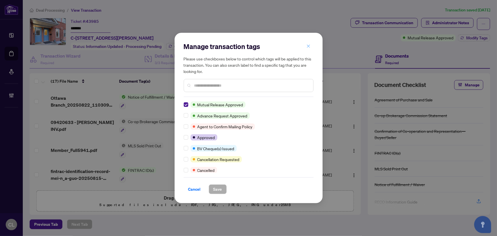
click at [309, 46] on icon "close" at bounding box center [308, 46] width 4 height 4
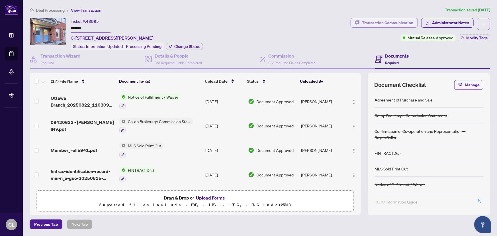
click at [398, 24] on div "Transaction Communication" at bounding box center [387, 22] width 51 height 9
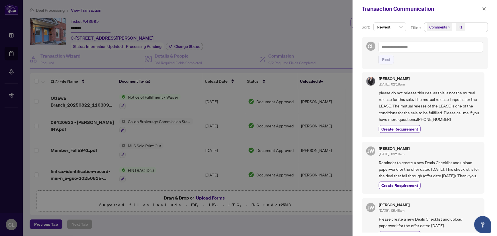
scroll to position [52, 0]
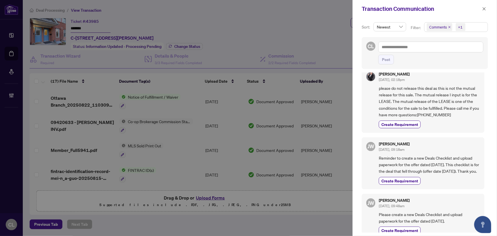
click at [318, 39] on div at bounding box center [248, 118] width 497 height 236
click at [483, 7] on icon "close" at bounding box center [484, 9] width 4 height 4
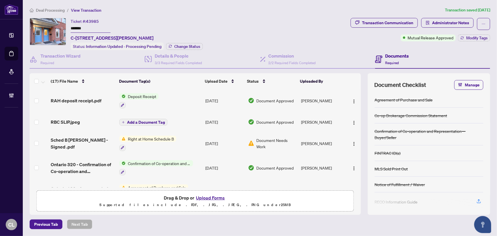
scroll to position [308, 0]
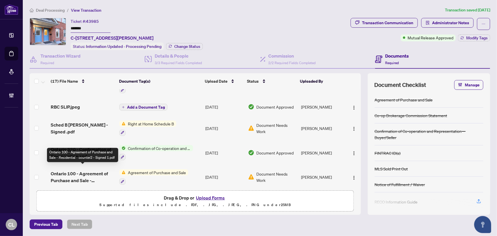
click at [85, 170] on span "Ontario 100 - Agreement of Purchase and Sale - Residential - counter2 - Signed …" at bounding box center [83, 177] width 64 height 14
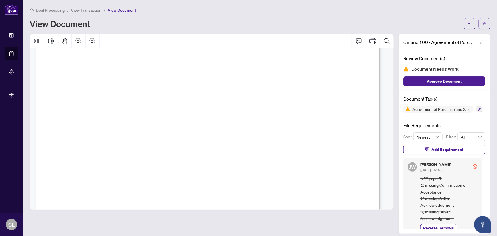
scroll to position [543, 0]
click at [479, 21] on button "button" at bounding box center [484, 23] width 11 height 11
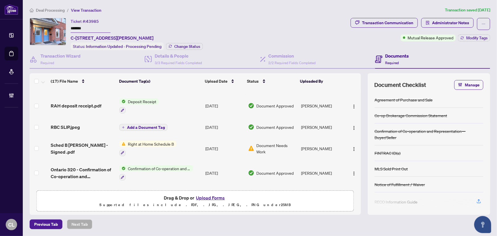
scroll to position [308, 0]
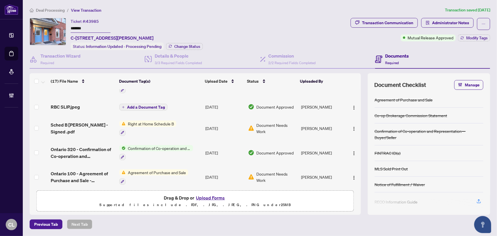
drag, startPoint x: 359, startPoint y: 168, endPoint x: 359, endPoint y: 147, distance: 20.8
click at [359, 147] on div "Ottawa Branch_20250822_110309 EXECUTED.pdf Notice of Fulfillment / Waiver [DATE…" at bounding box center [195, 138] width 331 height 98
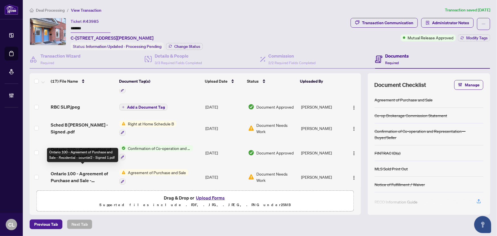
click at [70, 170] on span "Ontario 100 - Agreement of Purchase and Sale - Residential - counter2 - Signed …" at bounding box center [83, 177] width 64 height 14
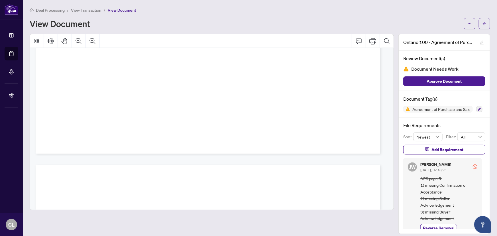
scroll to position [136, 0]
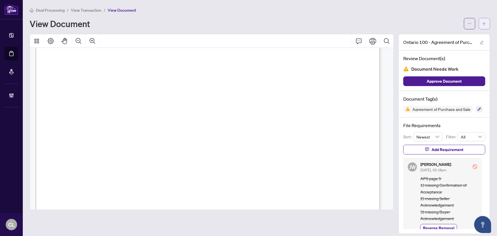
click at [484, 25] on button "button" at bounding box center [484, 23] width 11 height 11
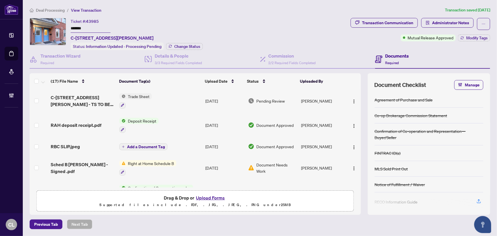
scroll to position [256, 0]
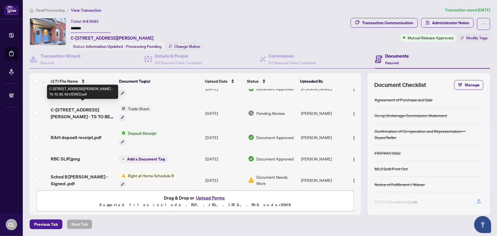
click at [96, 106] on span "C-[STREET_ADDRESS][PERSON_NAME] - TS TO BE REVIEWED.pdf" at bounding box center [83, 113] width 64 height 14
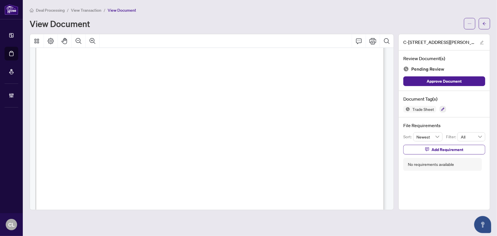
scroll to position [145, 0]
click at [484, 20] on span "button" at bounding box center [484, 23] width 4 height 9
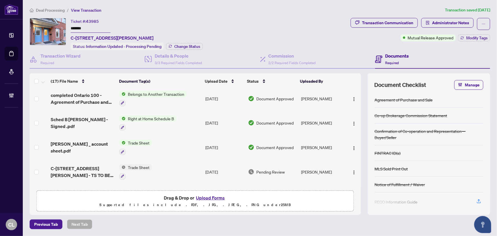
scroll to position [207, 0]
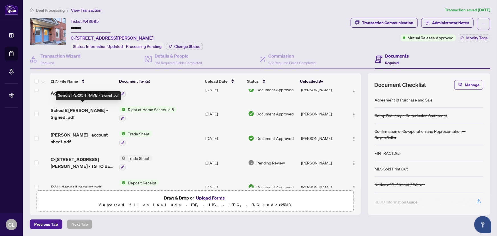
click at [104, 107] on span "Sched B [PERSON_NAME] - Signed .pdf" at bounding box center [83, 114] width 64 height 14
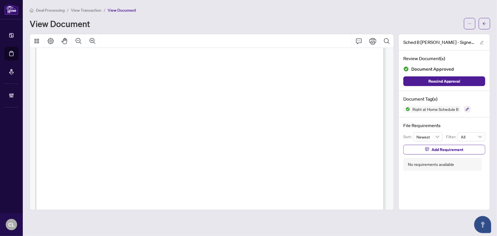
scroll to position [181, 0]
click at [486, 24] on icon "arrow-left" at bounding box center [484, 24] width 4 height 4
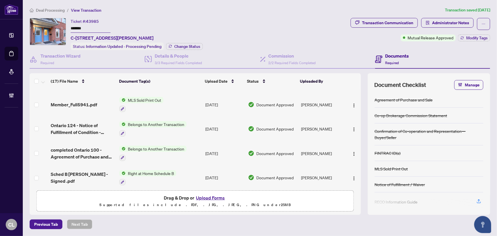
scroll to position [155, 0]
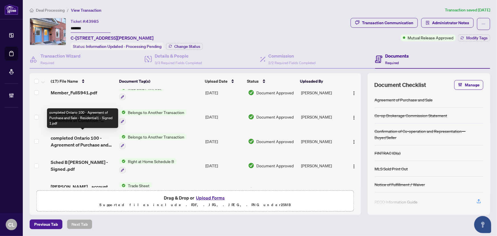
click at [81, 134] on span "completed Ontario 100 - Agreement of Purchase and Sale - Residential1 - Signed …" at bounding box center [83, 141] width 64 height 14
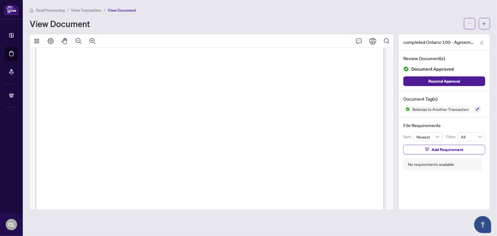
scroll to position [16, 0]
click at [485, 22] on icon "arrow-left" at bounding box center [484, 24] width 4 height 4
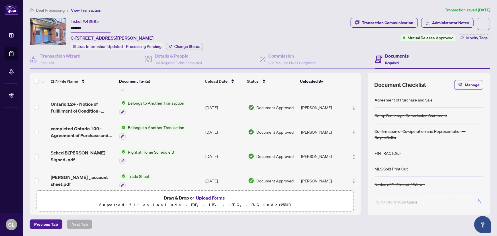
scroll to position [155, 0]
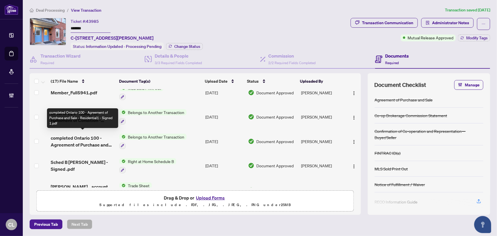
click at [90, 136] on span "completed Ontario 100 - Agreement of Purchase and Sale - Residential1 - Signed …" at bounding box center [83, 141] width 64 height 14
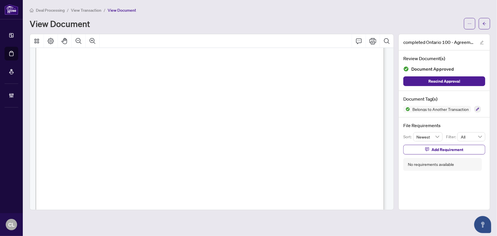
scroll to position [2370, 0]
click at [483, 22] on icon "arrow-left" at bounding box center [484, 24] width 4 height 4
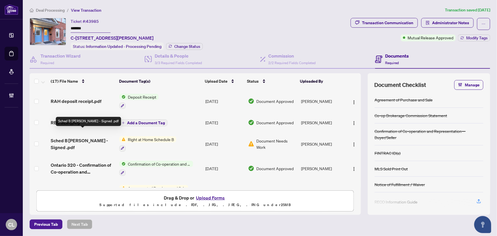
scroll to position [308, 0]
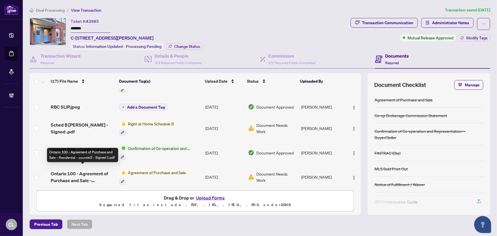
click at [91, 172] on span "Ontario 100 - Agreement of Purchase and Sale - Residential - counter2 - Signed …" at bounding box center [83, 177] width 64 height 14
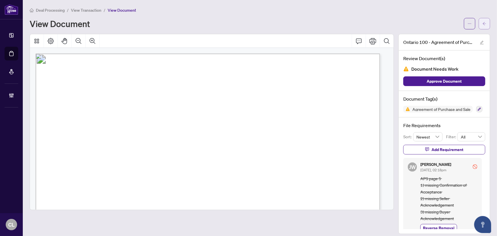
click at [482, 22] on icon "arrow-left" at bounding box center [484, 24] width 4 height 4
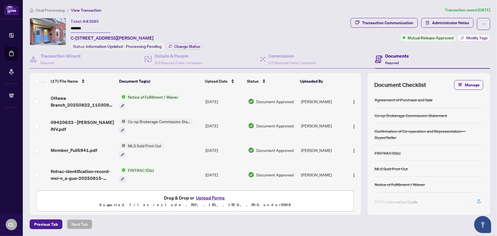
click at [469, 37] on span "Modify Tags" at bounding box center [476, 38] width 21 height 4
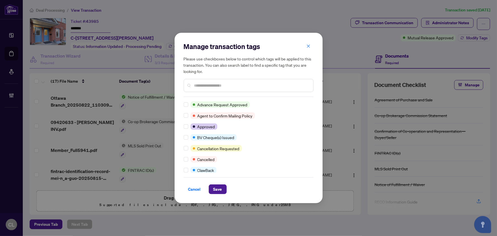
click at [242, 86] on input "text" at bounding box center [251, 85] width 114 height 6
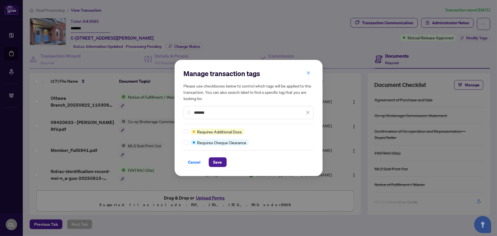
type input "*******"
click at [218, 163] on span "Save" at bounding box center [217, 161] width 9 height 9
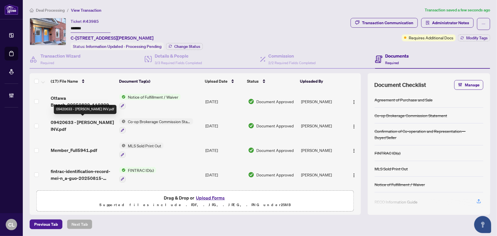
click at [79, 119] on span "09420633 - Templeton OB INV.pdf" at bounding box center [83, 126] width 64 height 14
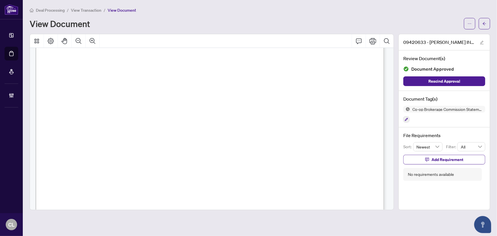
scroll to position [181, 0]
click at [480, 24] on button "button" at bounding box center [484, 23] width 11 height 11
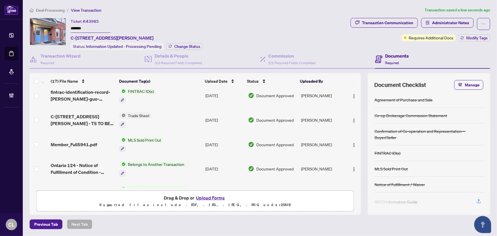
scroll to position [129, 0]
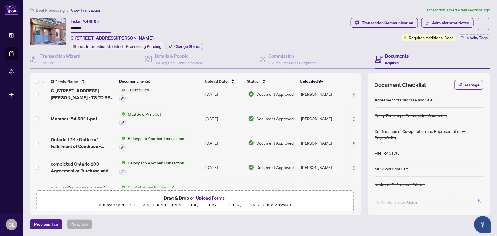
click at [144, 159] on span "Belongs to Another Transaction" at bounding box center [156, 162] width 61 height 6
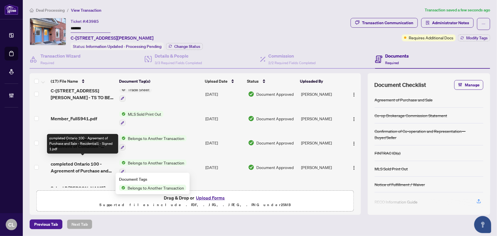
click at [89, 160] on span "completed Ontario 100 - Agreement of Purchase and Sale - Residential1 - Signed …" at bounding box center [83, 167] width 64 height 14
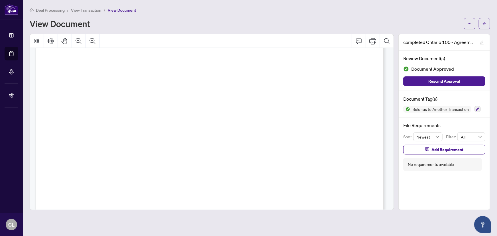
scroll to position [2795, 0]
click at [293, 26] on div "View Document" at bounding box center [245, 23] width 431 height 9
drag, startPoint x: 59, startPoint y: 106, endPoint x: 281, endPoint y: 118, distance: 222.9
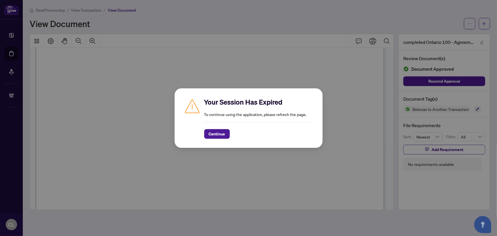
drag, startPoint x: 313, startPoint y: 94, endPoint x: 311, endPoint y: 97, distance: 3.3
click at [313, 95] on div "Your Session Has Expired To continue using the application, please refresh the …" at bounding box center [249, 117] width 148 height 59
click at [220, 132] on span "Continue" at bounding box center [217, 133] width 17 height 9
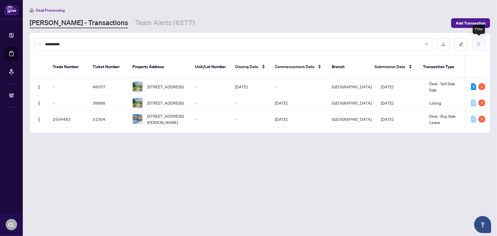
click at [478, 41] on button "button" at bounding box center [478, 44] width 13 height 13
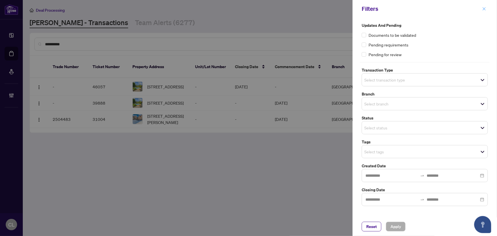
click at [485, 9] on icon "close" at bounding box center [484, 9] width 4 height 4
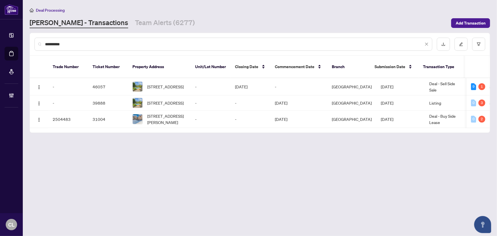
click at [397, 17] on div "Deal Processing [PERSON_NAME] - Transactions Team Alerts (6277) Add Transaction" at bounding box center [260, 17] width 460 height 21
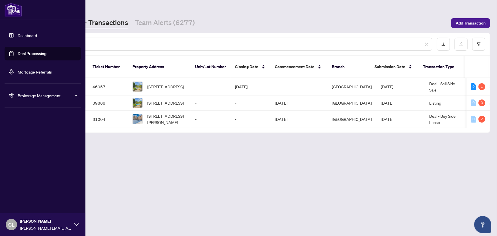
click at [14, 222] on span "CL" at bounding box center [11, 224] width 6 height 8
click at [22, 202] on span "Logout" at bounding box center [23, 202] width 13 height 9
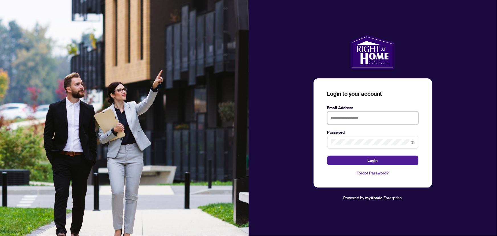
type input "**********"
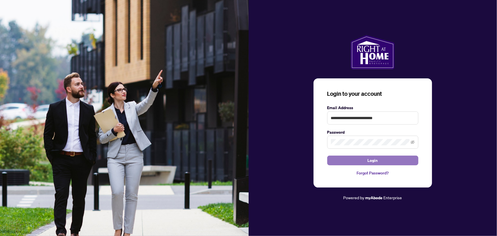
click at [370, 163] on span "Login" at bounding box center [373, 160] width 10 height 9
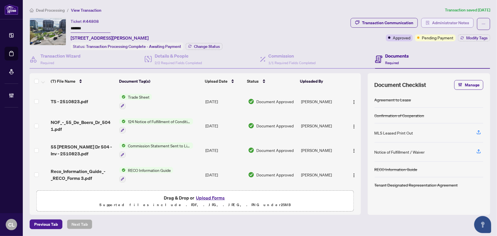
click at [436, 25] on span "Administrator Notes" at bounding box center [450, 22] width 37 height 9
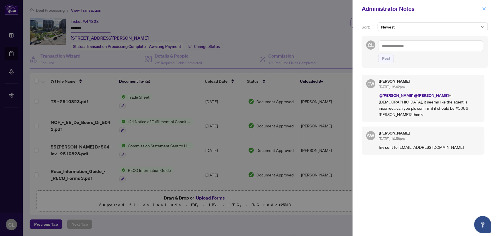
click at [483, 9] on icon "close" at bounding box center [484, 9] width 4 height 4
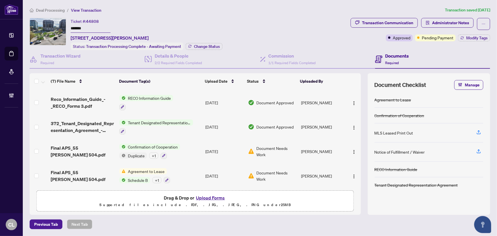
scroll to position [73, 0]
click at [313, 147] on td "[PERSON_NAME]" at bounding box center [322, 150] width 47 height 24
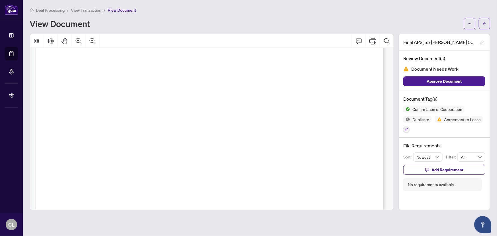
scroll to position [129, 0]
click at [481, 23] on button "button" at bounding box center [484, 23] width 11 height 11
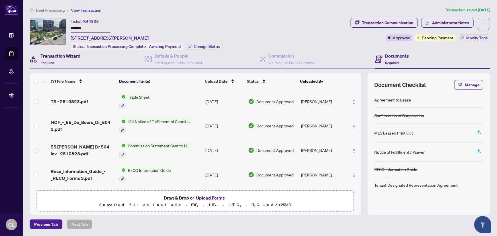
click at [72, 54] on h4 "Transaction Wizard" at bounding box center [60, 55] width 40 height 7
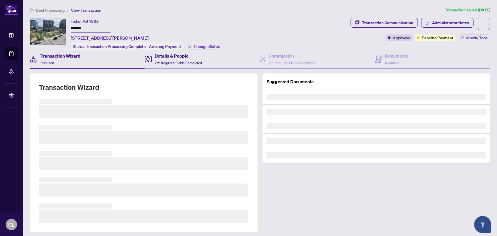
click at [159, 57] on h4 "Details & People" at bounding box center [178, 55] width 47 height 7
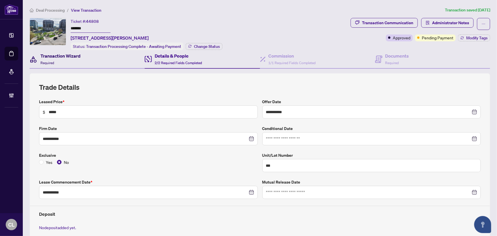
click at [64, 53] on h4 "Transaction Wizard" at bounding box center [60, 55] width 40 height 7
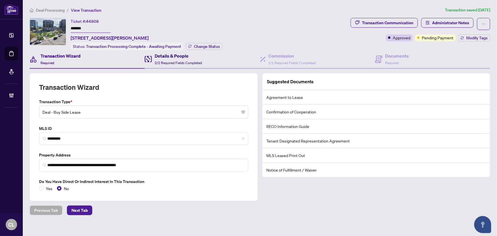
click at [162, 56] on h4 "Details & People" at bounding box center [178, 55] width 47 height 7
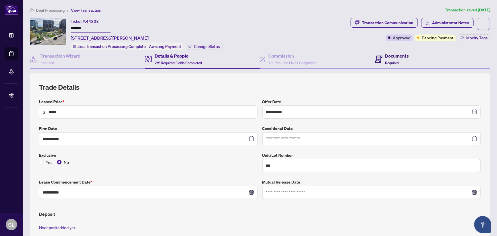
click at [395, 56] on h4 "Documents" at bounding box center [397, 55] width 24 height 7
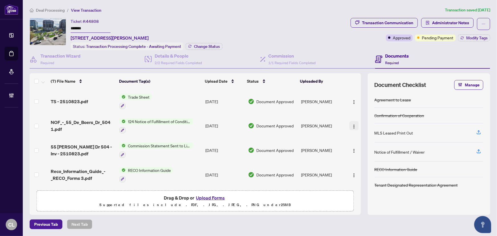
click at [353, 125] on img "button" at bounding box center [354, 126] width 5 height 5
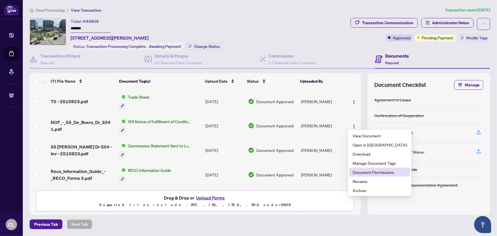
click at [370, 173] on span "Document Permissions" at bounding box center [379, 172] width 54 height 6
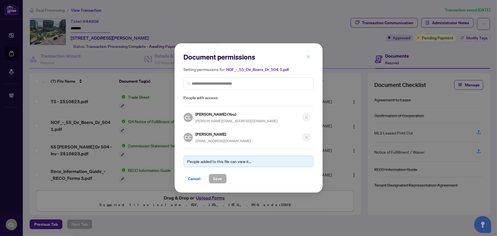
click at [308, 58] on icon "close" at bounding box center [308, 56] width 3 height 3
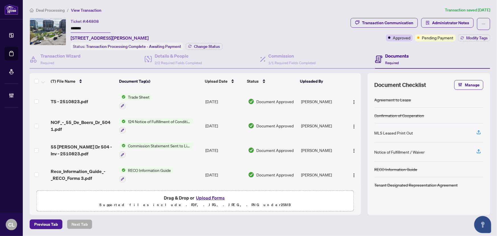
click at [141, 96] on span "Trade Sheet" at bounding box center [139, 97] width 26 height 6
click at [73, 100] on span "TS - 2510823.pdf" at bounding box center [69, 101] width 37 height 7
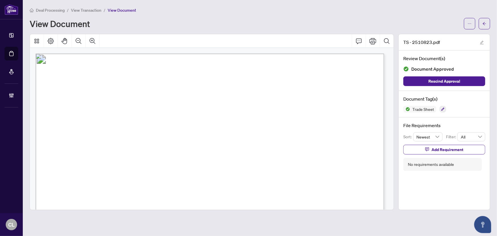
click at [486, 21] on span "button" at bounding box center [484, 23] width 4 height 9
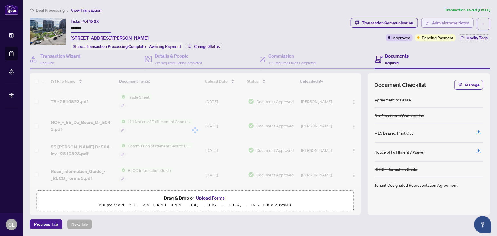
click at [447, 20] on span "Administrator Notes" at bounding box center [450, 22] width 37 height 9
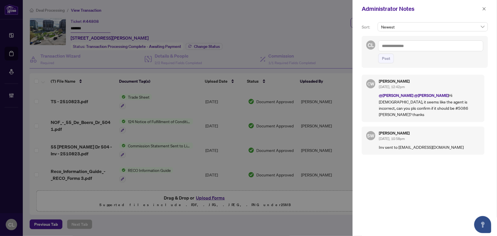
click at [399, 44] on textarea at bounding box center [430, 45] width 105 height 11
click at [406, 46] on li "[PERSON_NAME] yl [PERSON_NAME]" at bounding box center [425, 50] width 68 height 10
drag, startPoint x: 406, startPoint y: 46, endPoint x: 413, endPoint y: 50, distance: 7.9
click at [406, 46] on textarea "**********" at bounding box center [430, 45] width 105 height 11
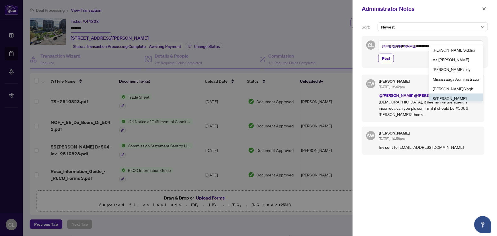
click at [455, 98] on span "Si [PERSON_NAME]" at bounding box center [449, 98] width 34 height 5
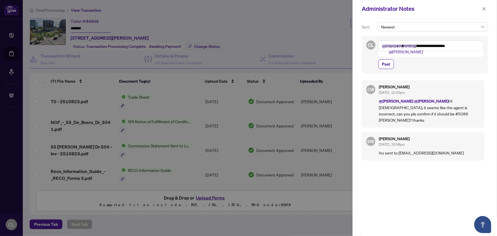
click at [470, 45] on textarea "**********" at bounding box center [430, 45] width 105 height 11
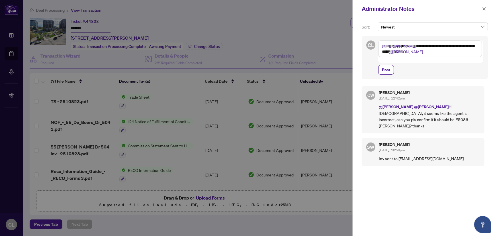
click at [68, 100] on div at bounding box center [248, 118] width 497 height 236
click at [67, 100] on div at bounding box center [248, 118] width 497 height 236
click at [436, 51] on textarea "**********" at bounding box center [430, 48] width 104 height 17
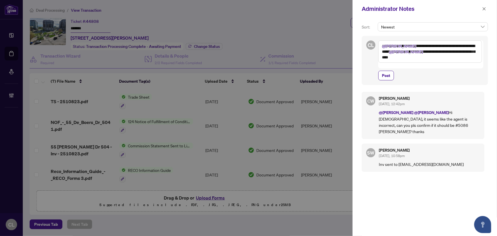
type textarea "**********"
drag, startPoint x: 385, startPoint y: 51, endPoint x: 421, endPoint y: 53, distance: 36.2
click at [445, 59] on textarea "**********" at bounding box center [430, 51] width 104 height 22
click at [486, 8] on icon "close" at bounding box center [484, 9] width 4 height 4
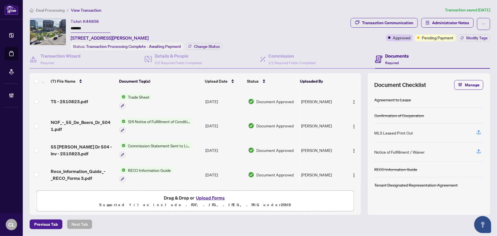
click at [71, 100] on span "TS - 2510823.pdf" at bounding box center [69, 101] width 37 height 7
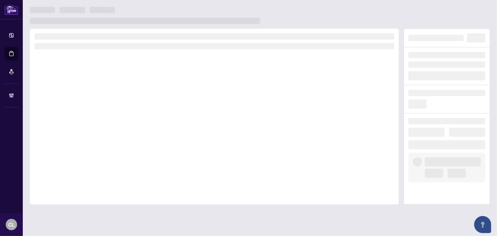
click at [71, 100] on div at bounding box center [214, 116] width 369 height 176
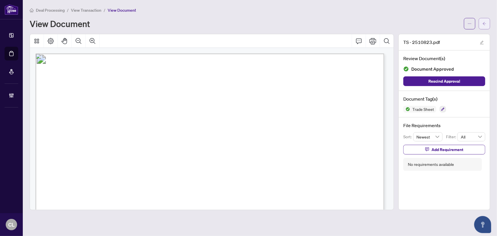
click at [483, 24] on icon "arrow-left" at bounding box center [484, 24] width 4 height 4
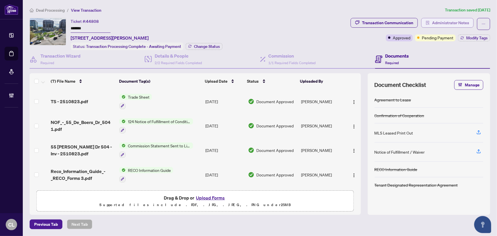
click at [457, 20] on span "Administrator Notes" at bounding box center [450, 22] width 37 height 9
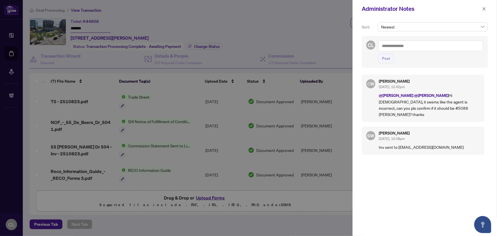
click at [403, 46] on textarea at bounding box center [430, 45] width 105 height 11
paste textarea "**********"
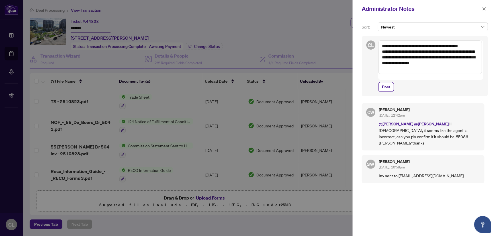
drag, startPoint x: 402, startPoint y: 46, endPoint x: 405, endPoint y: 46, distance: 3.2
click at [402, 46] on textarea "**********" at bounding box center [430, 57] width 104 height 34
click at [403, 45] on textarea "**********" at bounding box center [430, 57] width 104 height 34
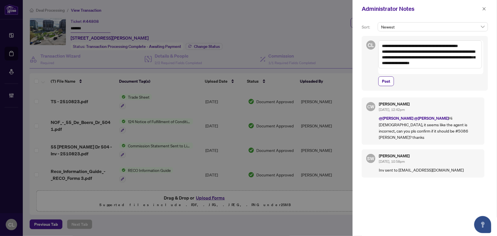
type textarea "**********"
drag, startPoint x: 399, startPoint y: 46, endPoint x: 393, endPoint y: 46, distance: 5.7
click at [393, 46] on textarea "**********" at bounding box center [430, 54] width 104 height 28
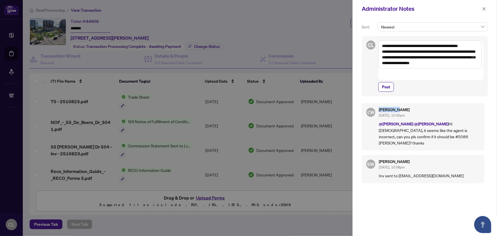
drag, startPoint x: 397, startPoint y: 97, endPoint x: 384, endPoint y: 97, distance: 13.7
click at [377, 103] on div "CW [PERSON_NAME] [DATE], 12:42pm @[PERSON_NAME] @[PERSON_NAME] Hi [DEMOGRAPHIC_…" at bounding box center [423, 126] width 123 height 47
copy h5 "[PERSON_NAME]"
click at [402, 45] on textarea "**********" at bounding box center [430, 54] width 104 height 28
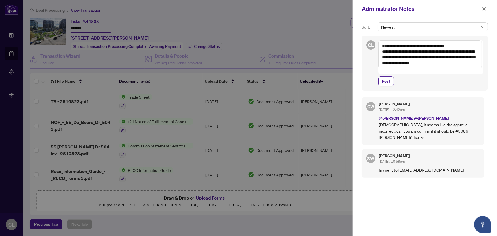
type textarea "**********"
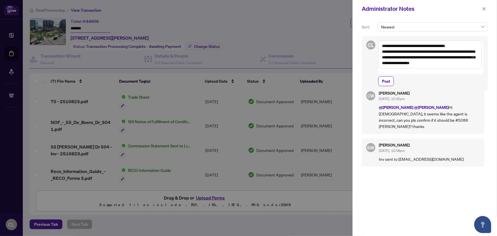
scroll to position [16, 0]
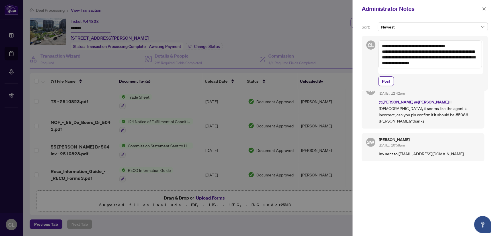
drag, startPoint x: 481, startPoint y: 62, endPoint x: 363, endPoint y: 42, distance: 119.6
click at [363, 42] on div "**********" at bounding box center [425, 63] width 126 height 55
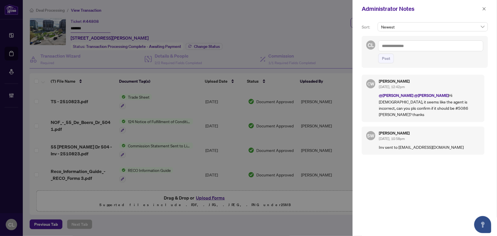
scroll to position [0, 0]
type textarea "*"
click at [407, 46] on li "[PERSON_NAME] yl [PERSON_NAME]" at bounding box center [424, 50] width 68 height 10
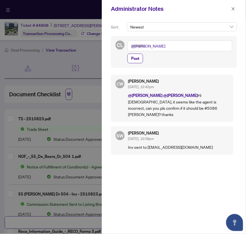
click at [169, 48] on textarea "**********" at bounding box center [180, 45] width 105 height 11
paste textarea "**********"
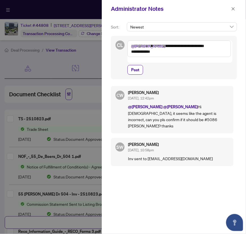
click at [153, 45] on textarea "**********" at bounding box center [180, 48] width 104 height 17
click at [164, 56] on textarea "**********" at bounding box center [180, 51] width 104 height 22
drag, startPoint x: 164, startPoint y: 56, endPoint x: 132, endPoint y: 62, distance: 32.3
click at [132, 62] on div "**********" at bounding box center [180, 57] width 105 height 34
click at [154, 62] on b "[PERSON_NAME]" at bounding box center [163, 61] width 31 height 5
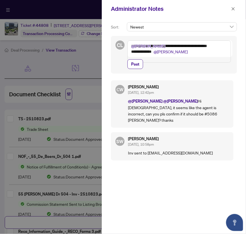
click at [175, 60] on textarea "**********" at bounding box center [180, 51] width 104 height 22
paste textarea "**********"
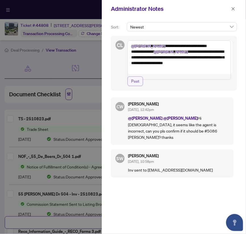
type textarea "**********"
click at [136, 86] on span "Post" at bounding box center [135, 81] width 8 height 9
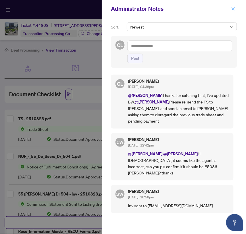
click at [233, 10] on icon "close" at bounding box center [233, 8] width 3 height 3
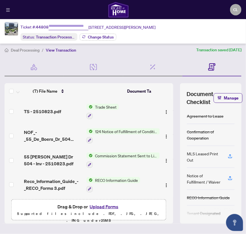
type input "*******"
